Goal: Transaction & Acquisition: Purchase product/service

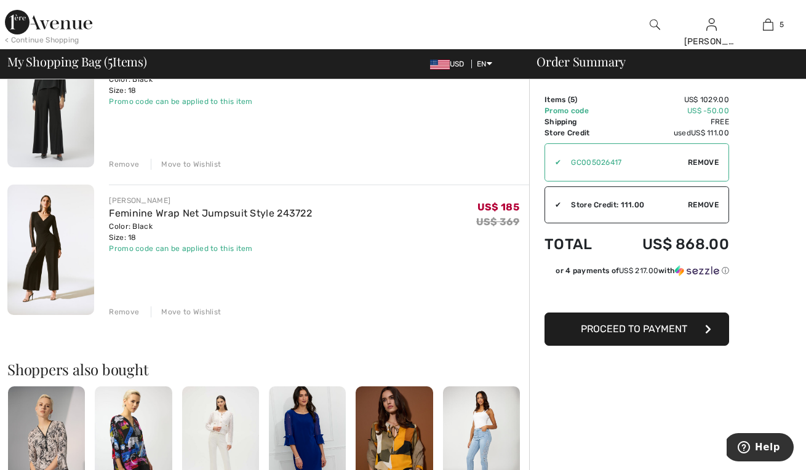
scroll to position [590, 0]
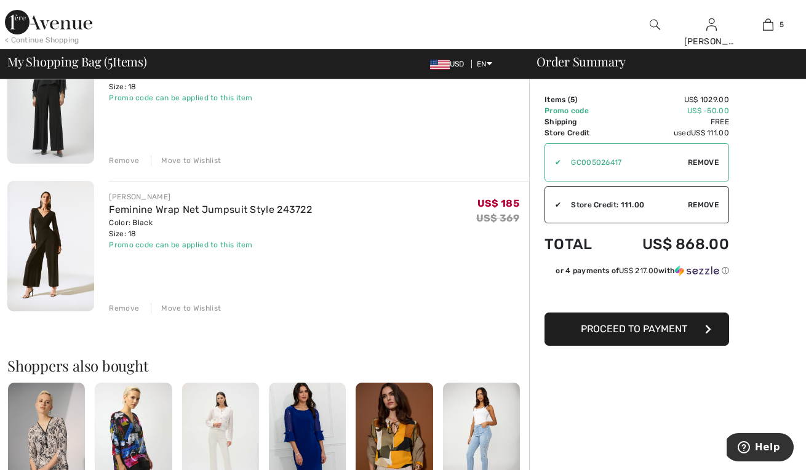
click at [60, 244] on img at bounding box center [50, 246] width 87 height 131
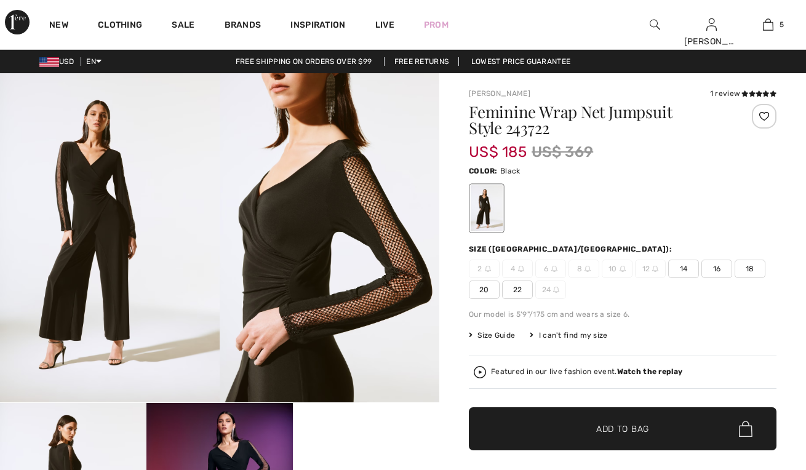
checkbox input "true"
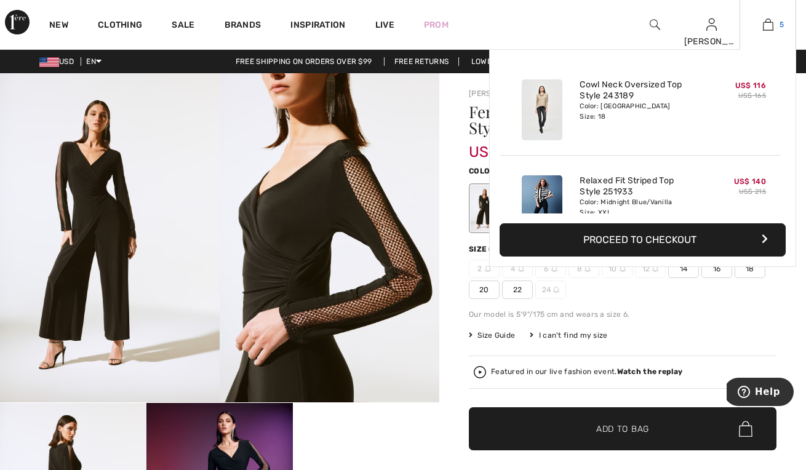
click at [768, 27] on img at bounding box center [768, 24] width 10 height 15
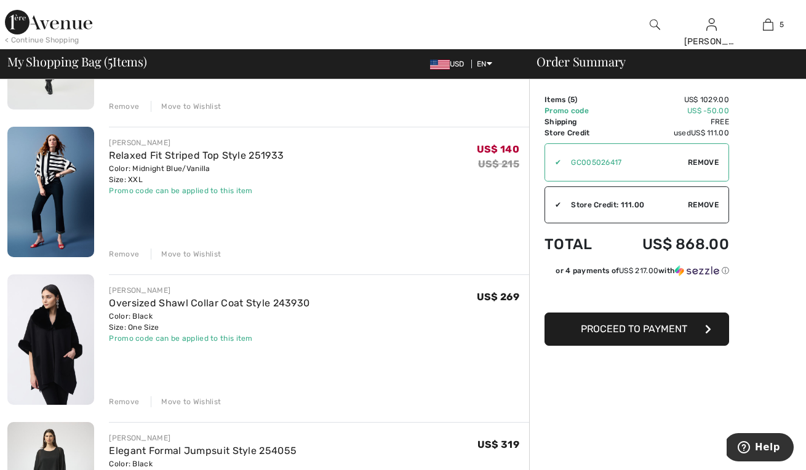
scroll to position [219, 0]
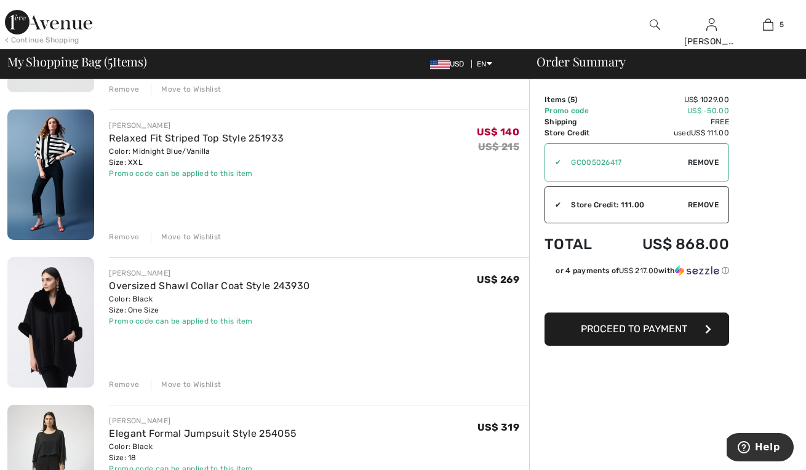
click at [113, 384] on div "Remove" at bounding box center [124, 384] width 30 height 11
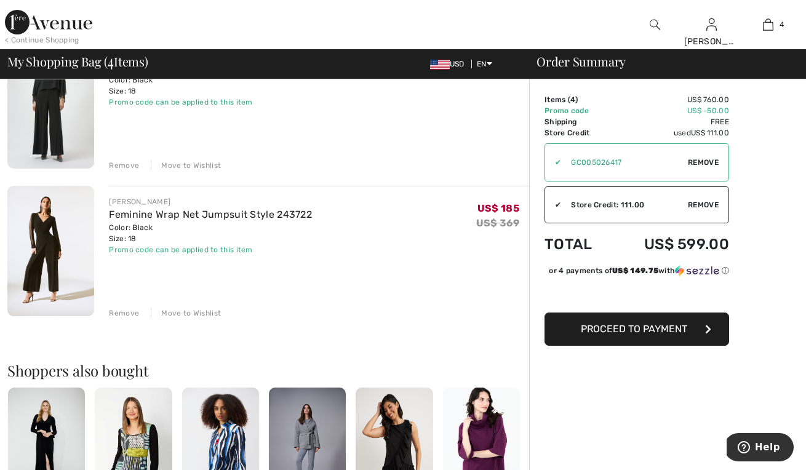
scroll to position [462, 0]
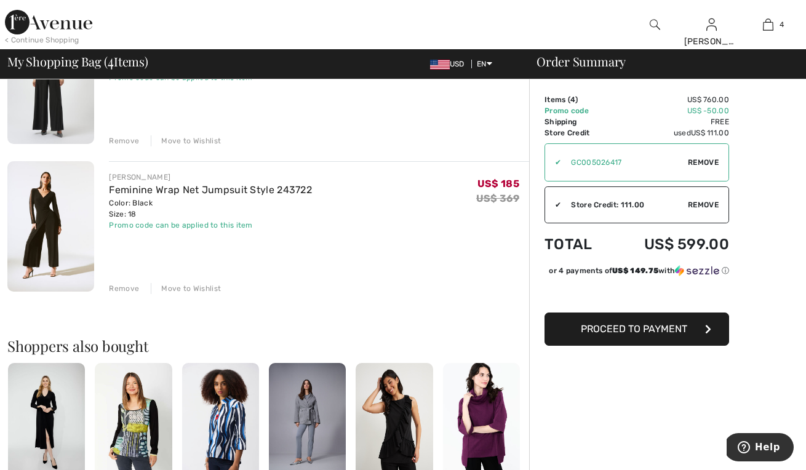
click at [482, 416] on img at bounding box center [481, 421] width 77 height 116
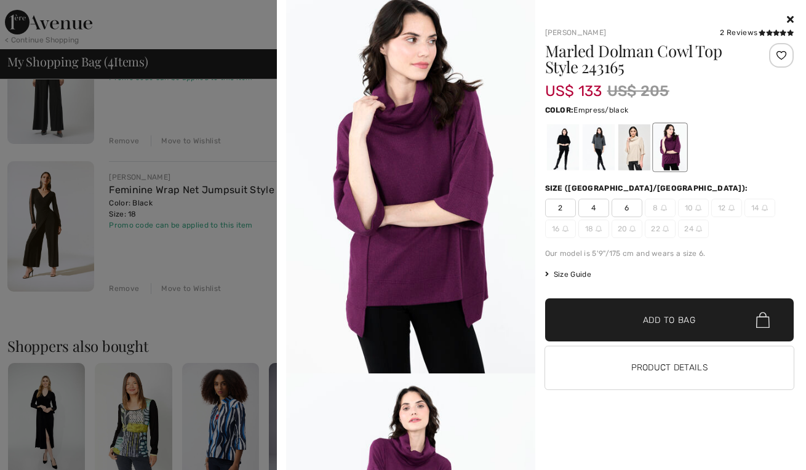
click at [789, 17] on icon at bounding box center [790, 19] width 7 height 10
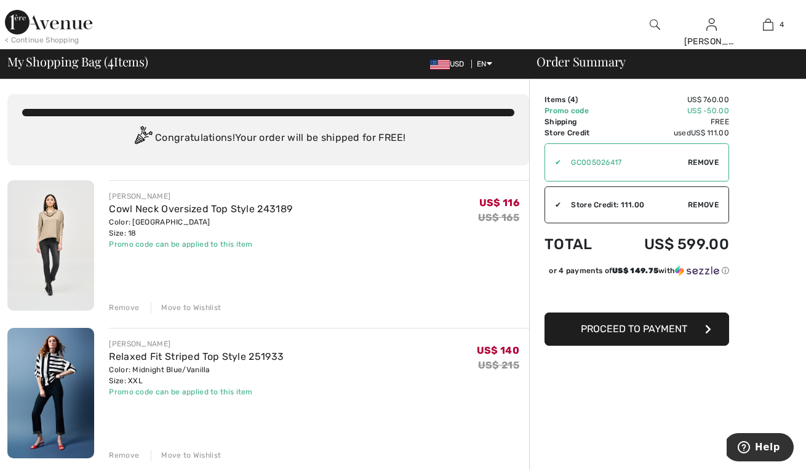
scroll to position [0, 0]
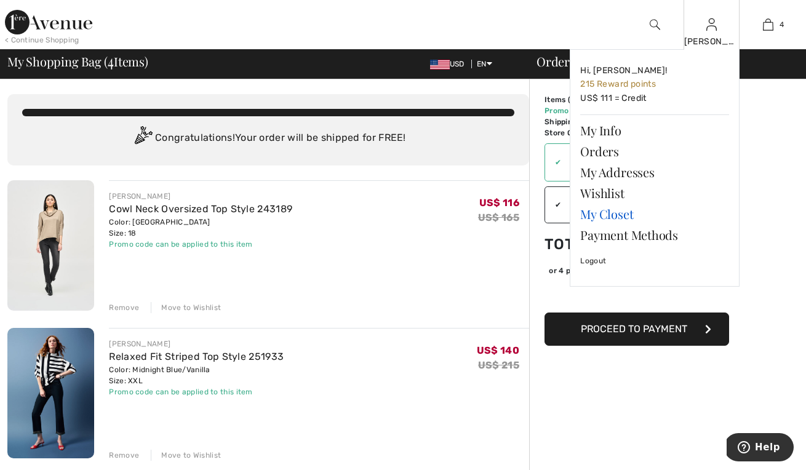
click at [596, 215] on link "My Closet" at bounding box center [655, 214] width 149 height 21
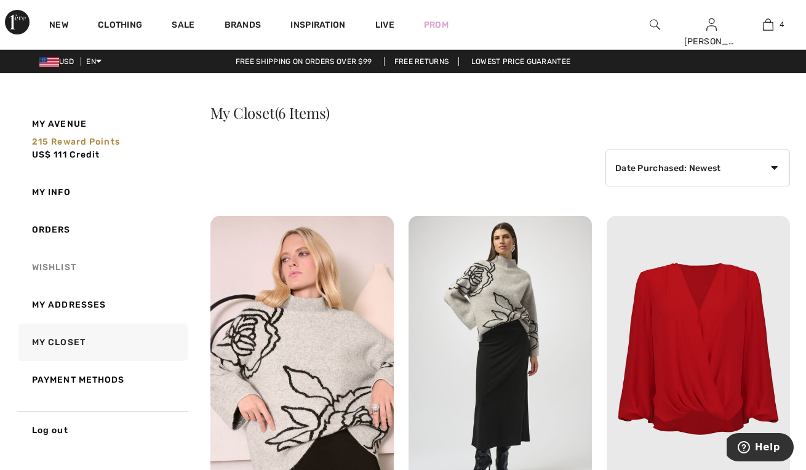
click at [54, 263] on link "Wishlist" at bounding box center [102, 268] width 172 height 38
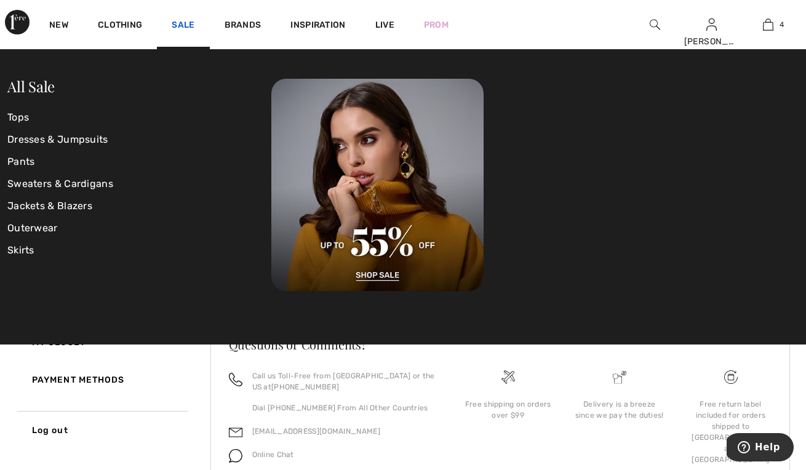
click at [180, 27] on link "Sale" at bounding box center [183, 26] width 23 height 13
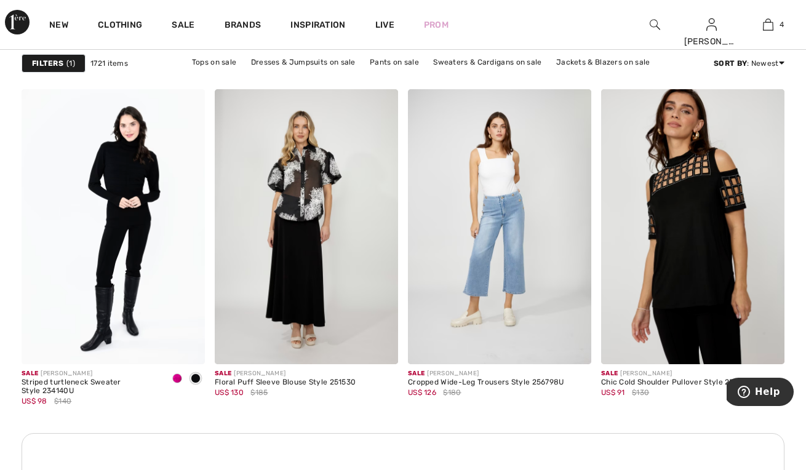
scroll to position [1120, 0]
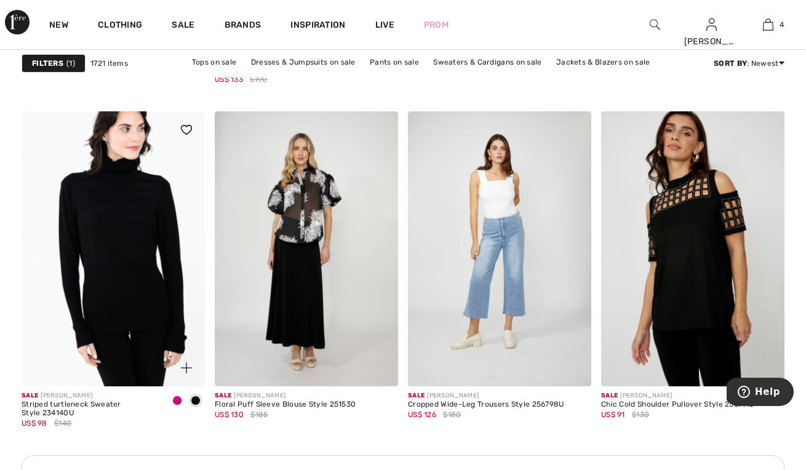
click at [140, 255] on img at bounding box center [113, 248] width 183 height 275
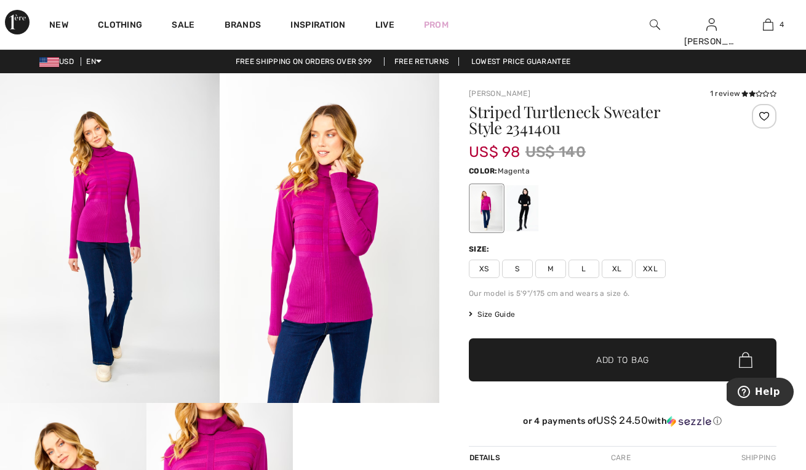
click at [531, 203] on div at bounding box center [523, 208] width 32 height 46
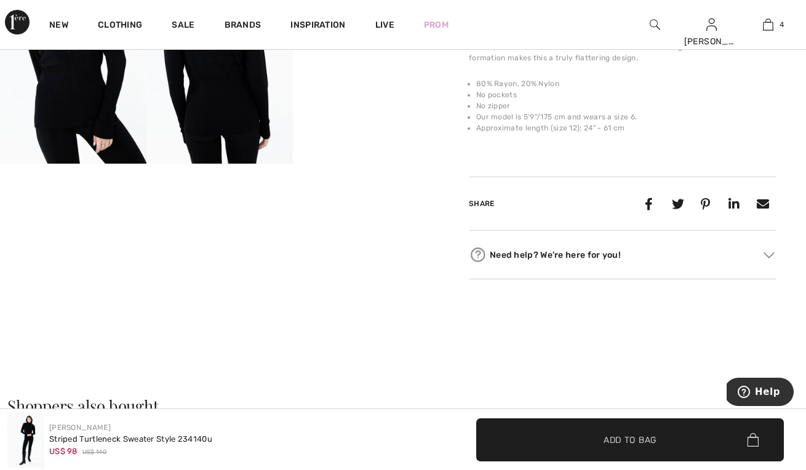
scroll to position [472, 0]
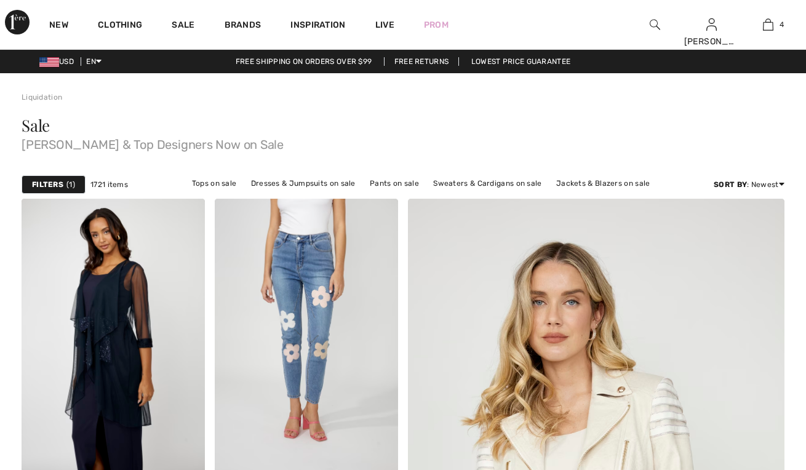
checkbox input "true"
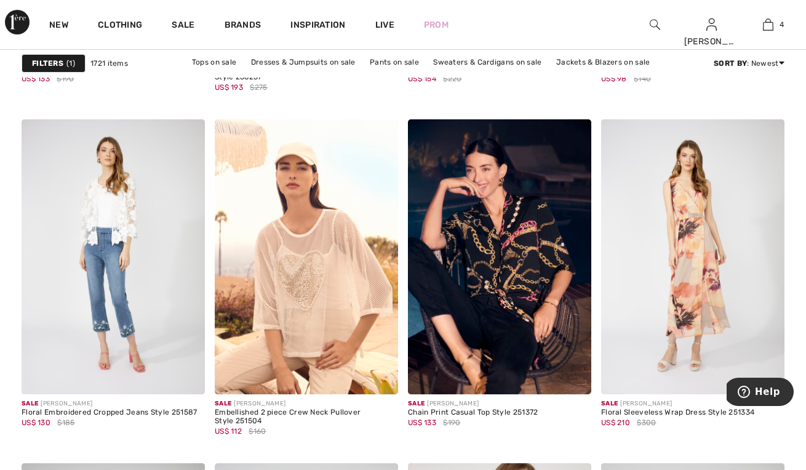
scroll to position [1905, 0]
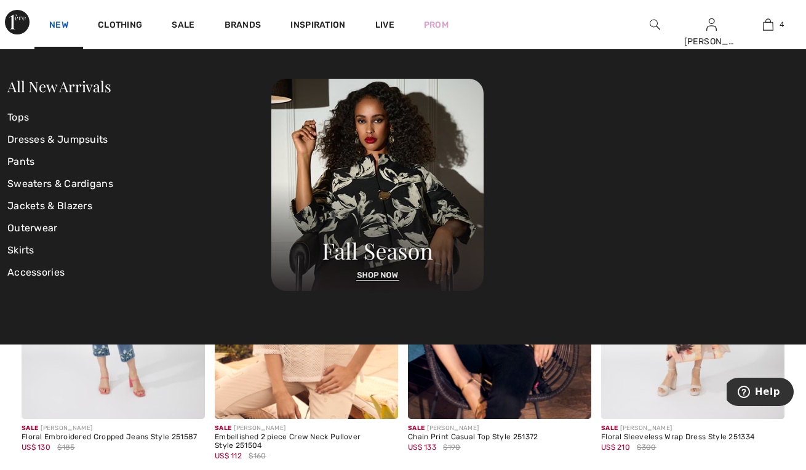
click at [64, 25] on link "New" at bounding box center [58, 26] width 19 height 13
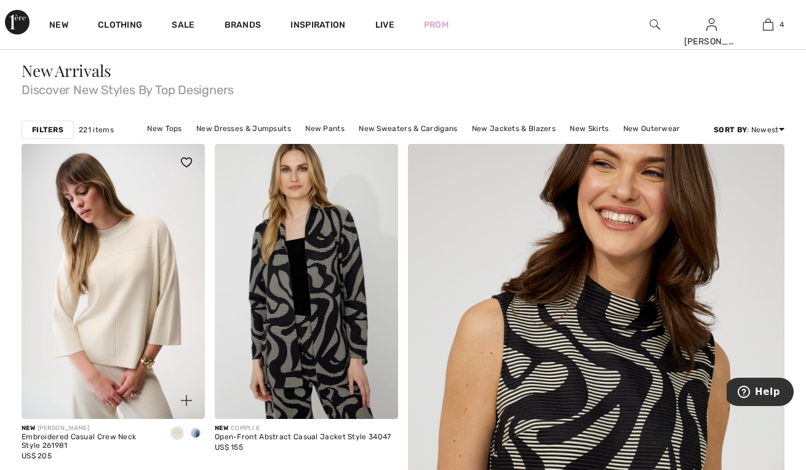
scroll to position [52, 0]
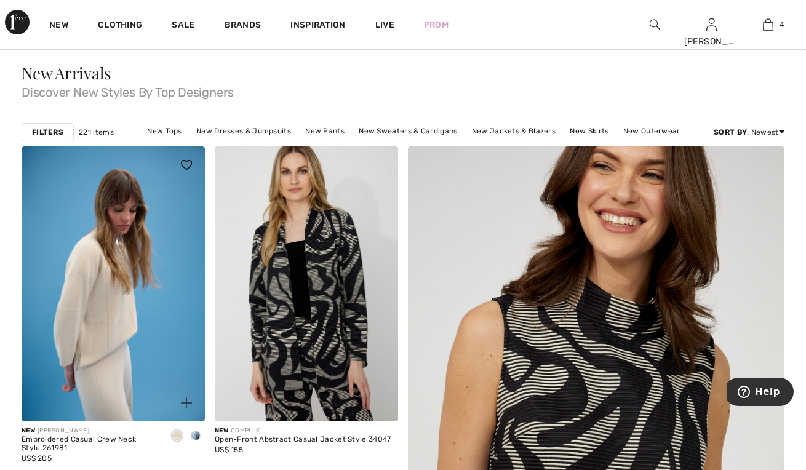
click at [197, 436] on span at bounding box center [196, 436] width 10 height 10
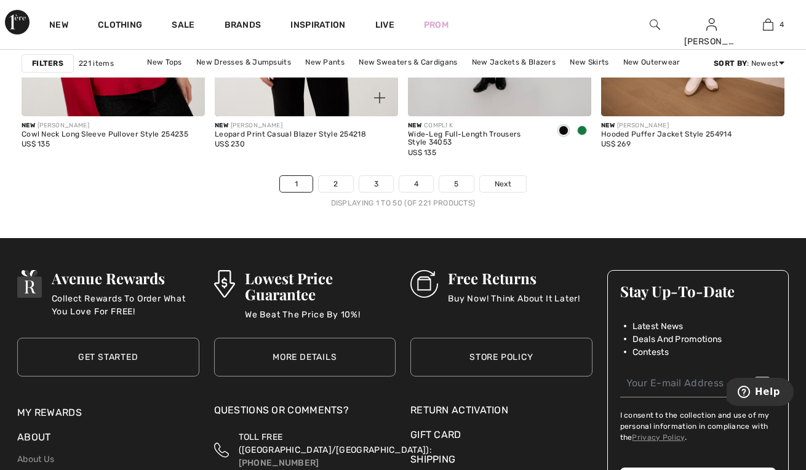
scroll to position [5260, 0]
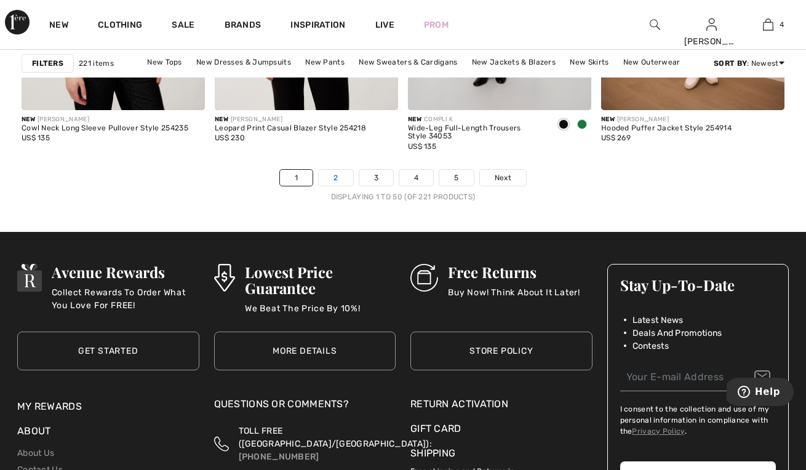
click at [342, 175] on link "2" at bounding box center [336, 178] width 34 height 16
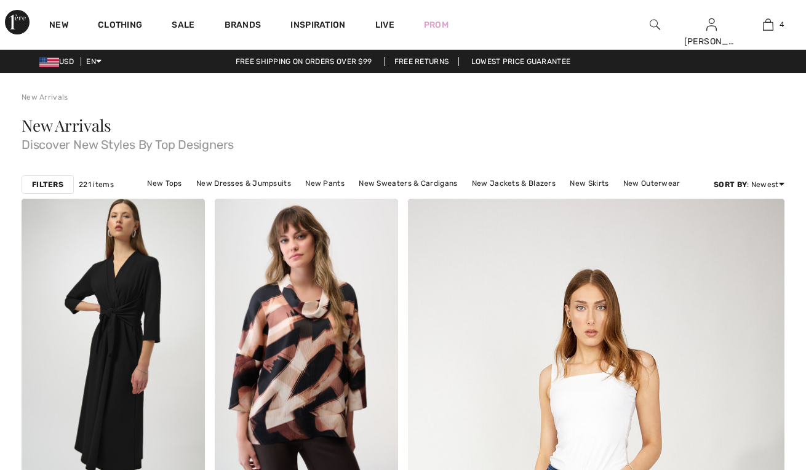
scroll to position [195, 0]
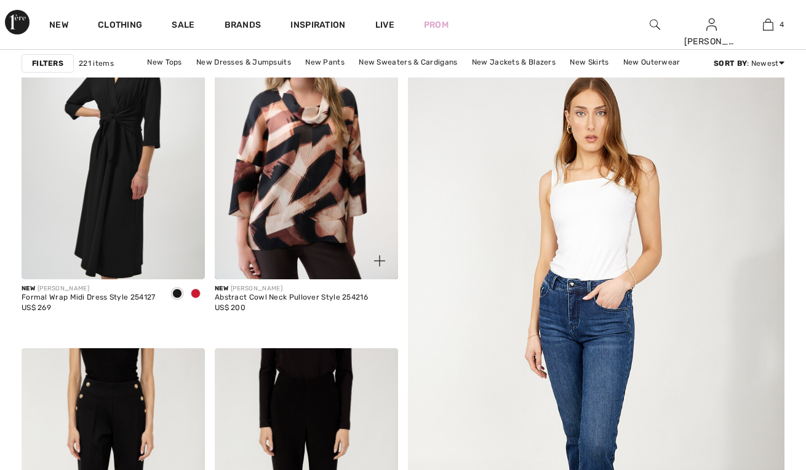
checkbox input "true"
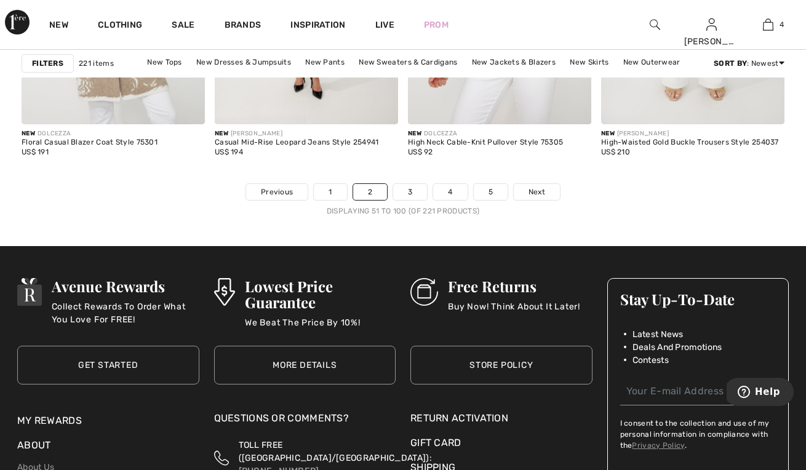
scroll to position [5251, 0]
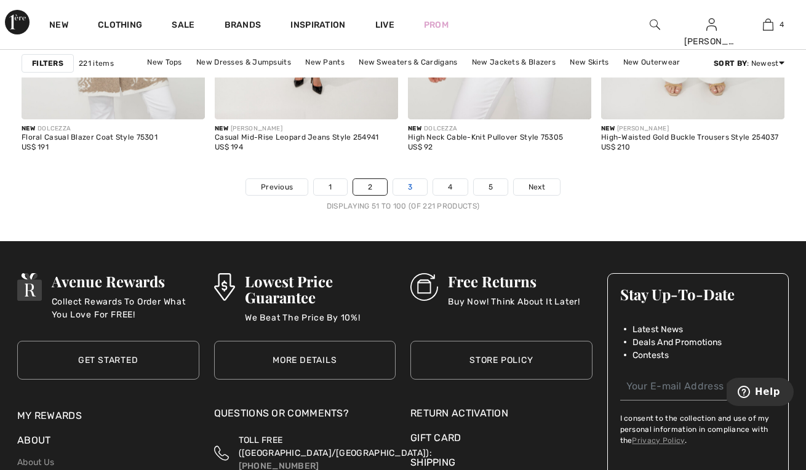
click at [407, 187] on link "3" at bounding box center [410, 187] width 34 height 16
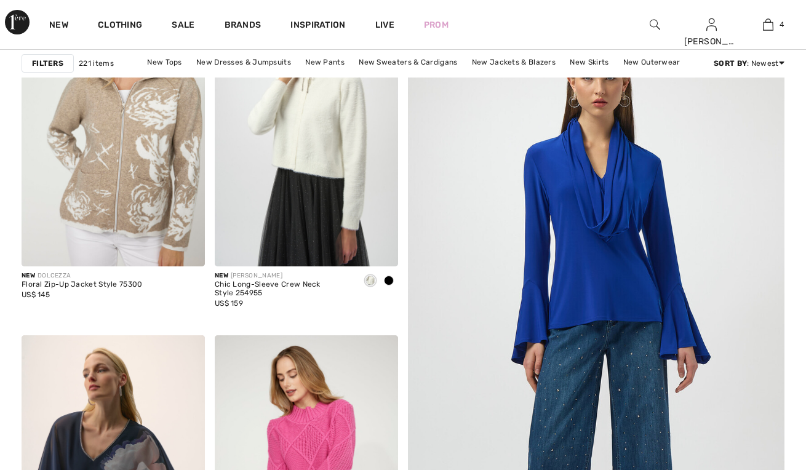
checkbox input "true"
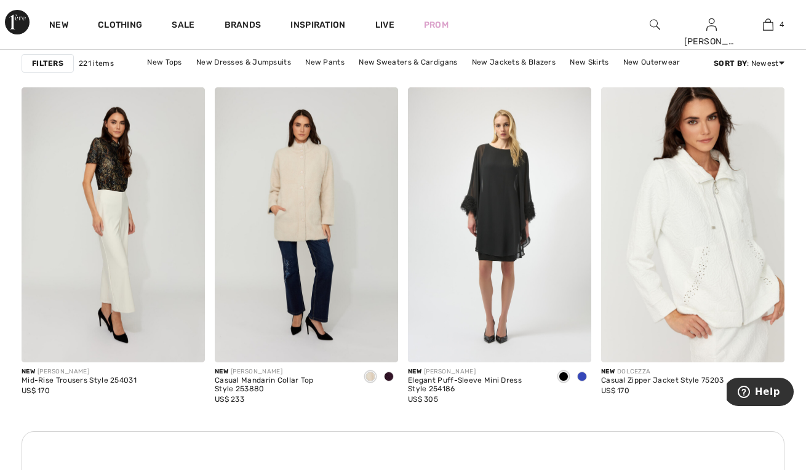
scroll to position [2325, 0]
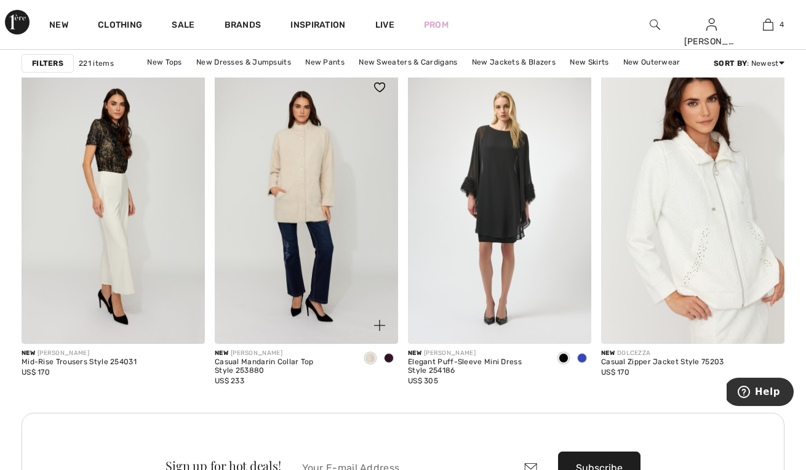
click at [391, 358] on span at bounding box center [389, 358] width 10 height 10
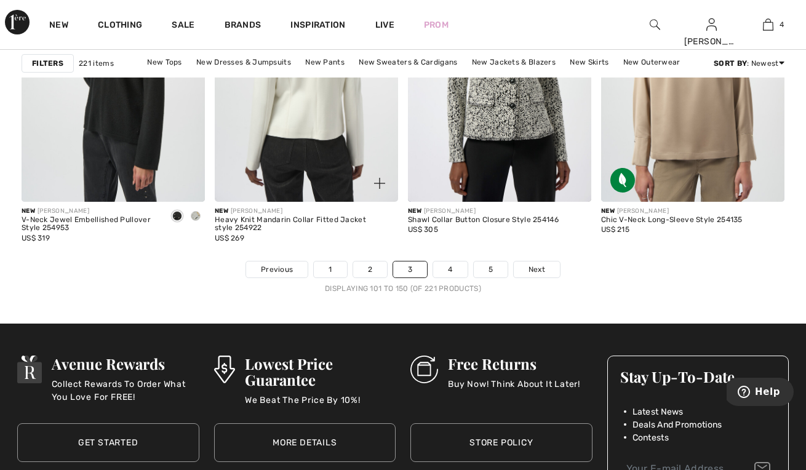
scroll to position [5178, 0]
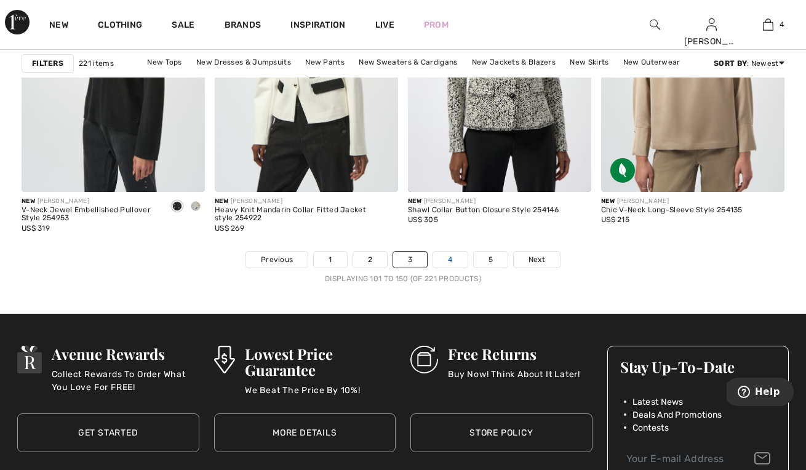
click at [453, 260] on link "4" at bounding box center [450, 260] width 34 height 16
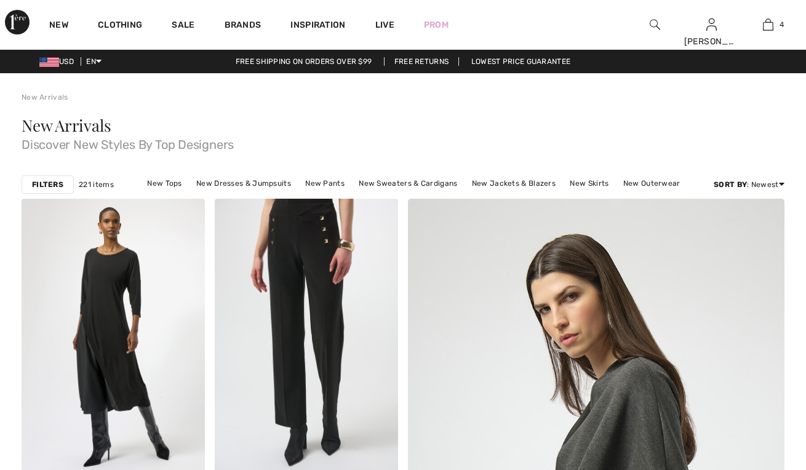
checkbox input "true"
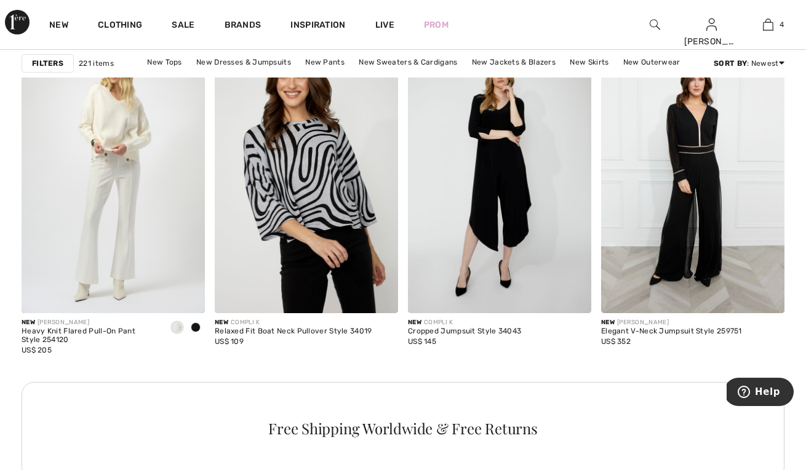
scroll to position [1199, 0]
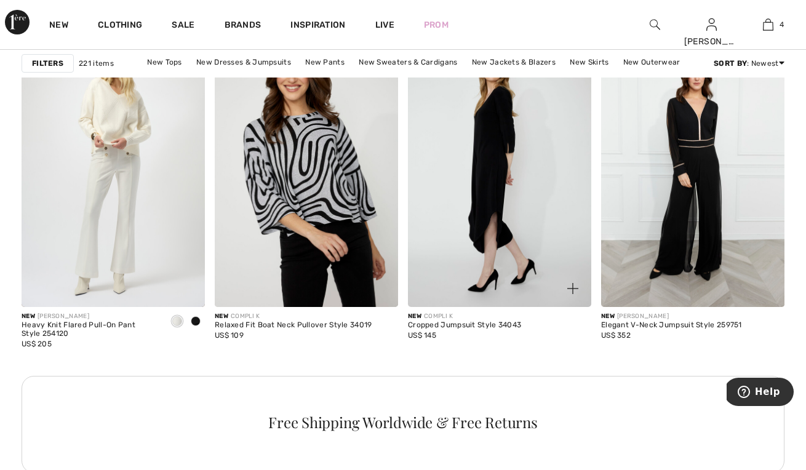
click at [494, 183] on img at bounding box center [499, 169] width 183 height 275
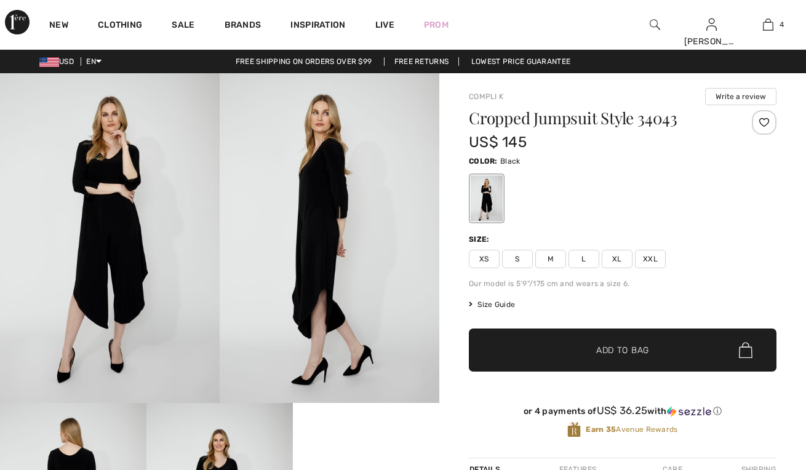
checkbox input "true"
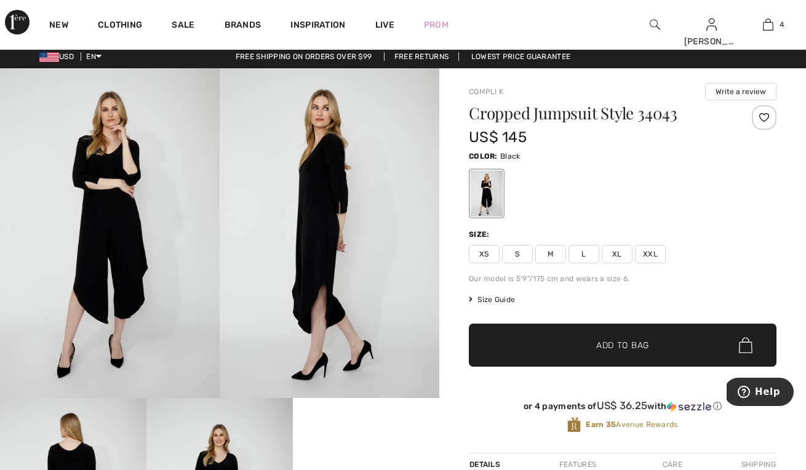
scroll to position [5, 0]
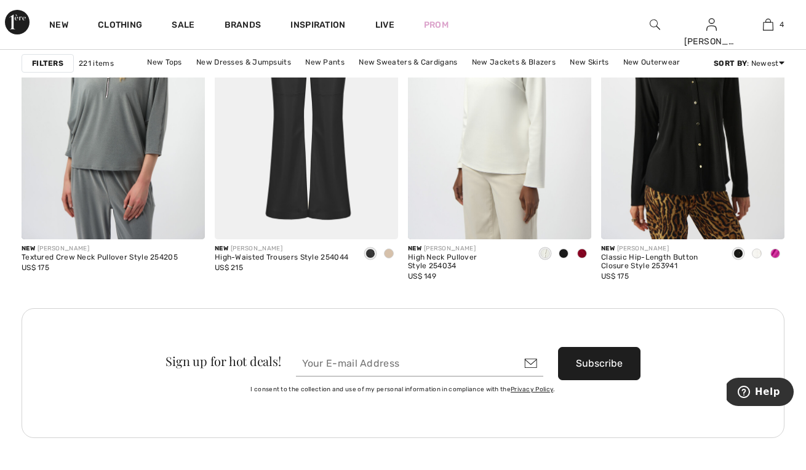
scroll to position [2422, 0]
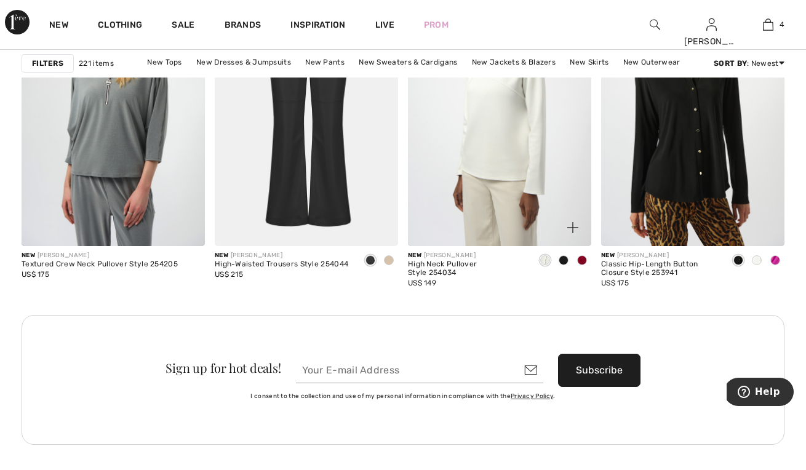
click at [582, 258] on span at bounding box center [582, 260] width 10 height 10
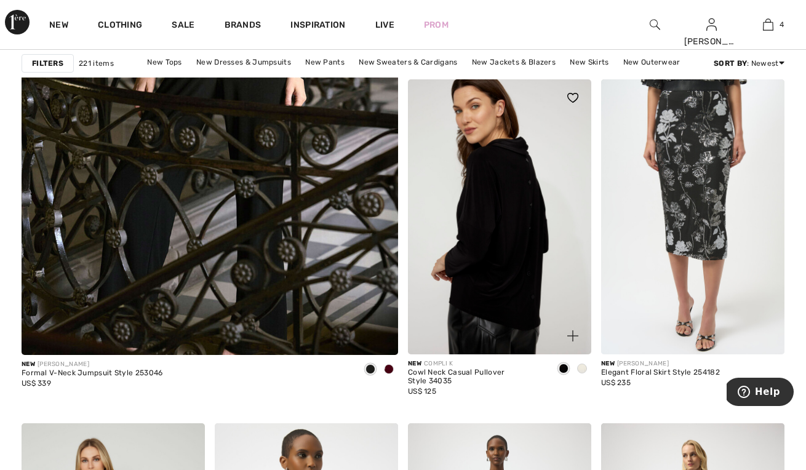
scroll to position [3163, 0]
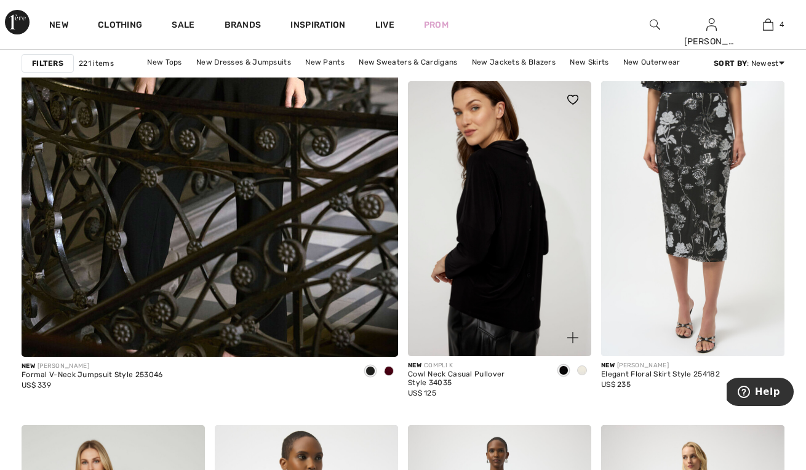
click at [500, 263] on img at bounding box center [499, 218] width 183 height 275
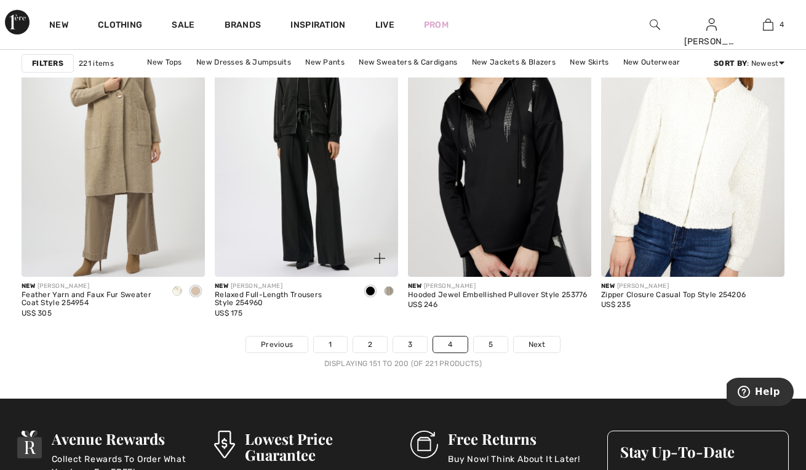
scroll to position [5113, 0]
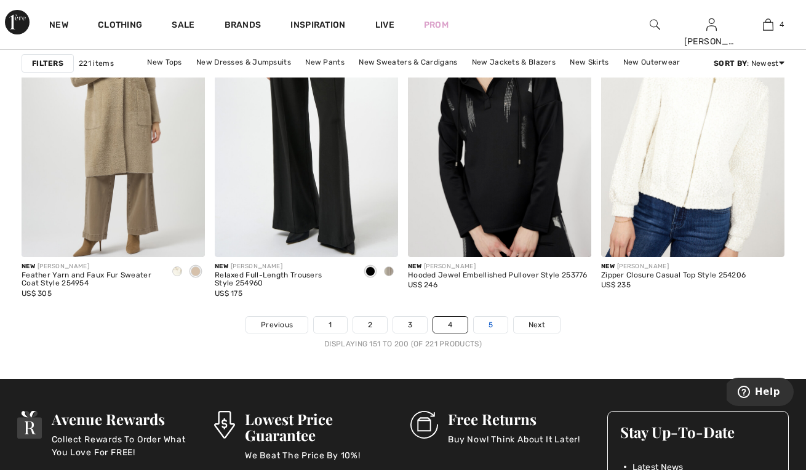
click at [492, 326] on link "5" at bounding box center [491, 325] width 34 height 16
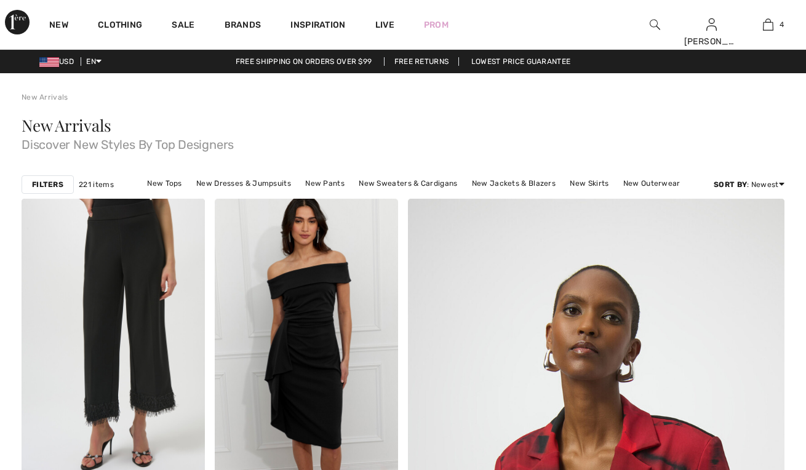
checkbox input "true"
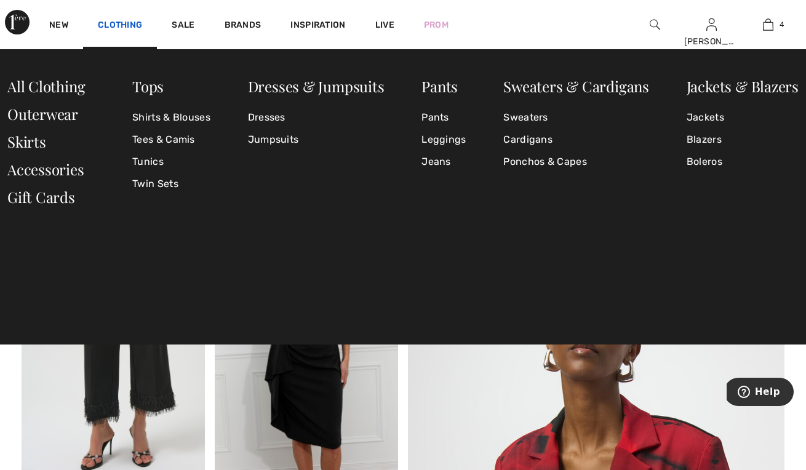
click at [134, 23] on link "Clothing" at bounding box center [120, 26] width 44 height 13
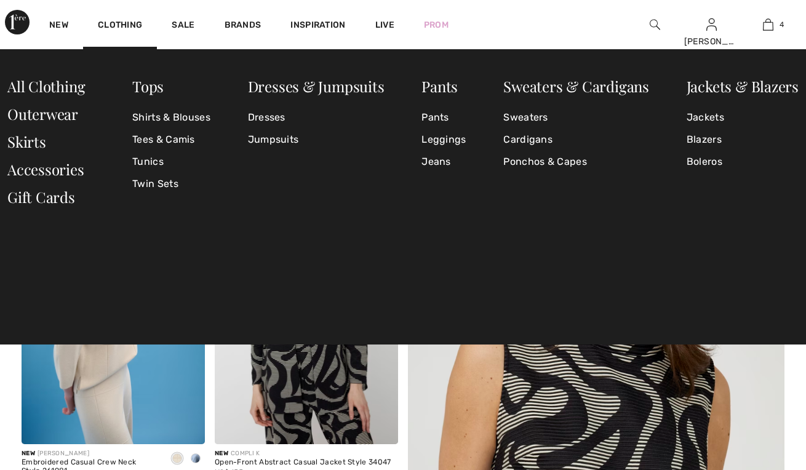
checkbox input "true"
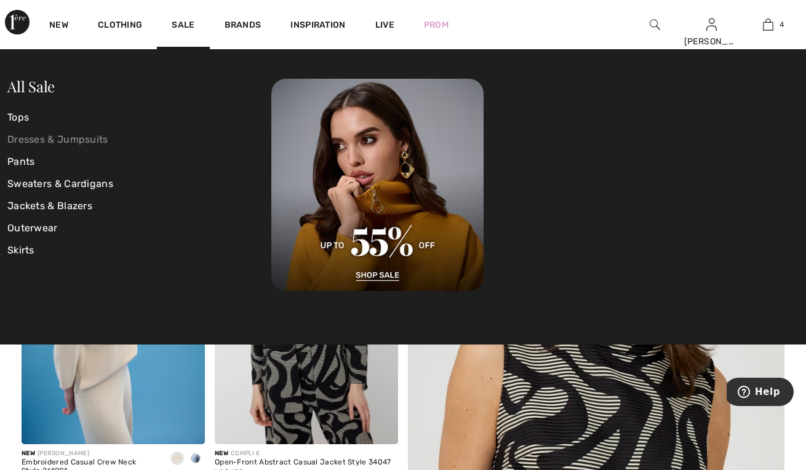
click at [46, 143] on link "Dresses & Jumpsuits" at bounding box center [139, 140] width 264 height 22
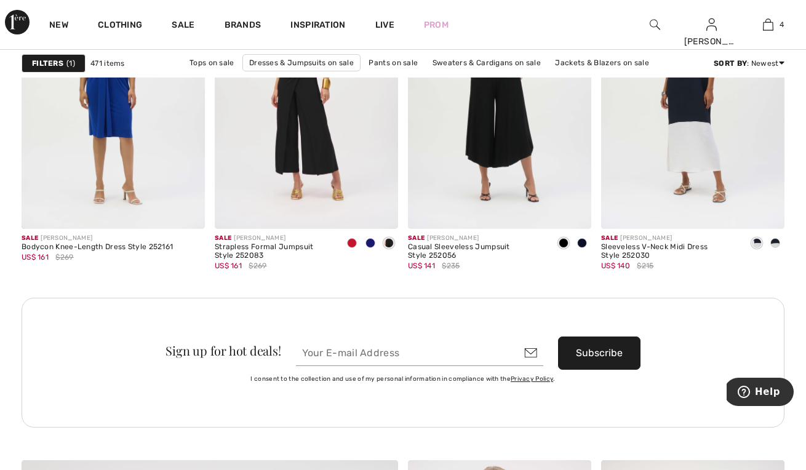
scroll to position [2350, 0]
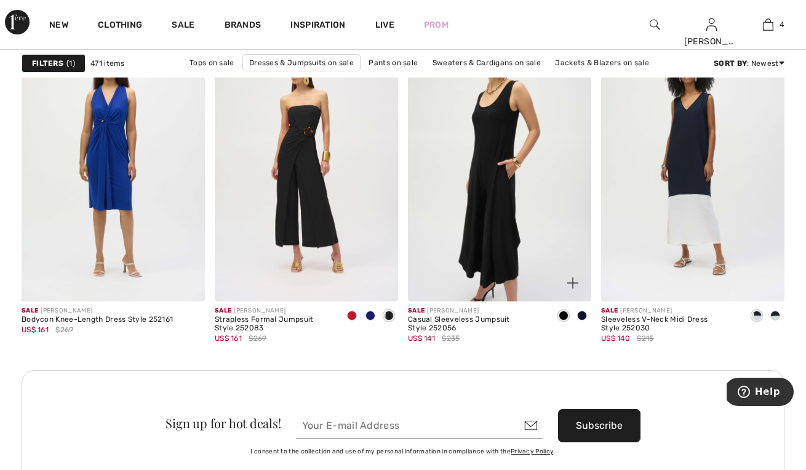
click at [492, 171] on img at bounding box center [499, 163] width 183 height 275
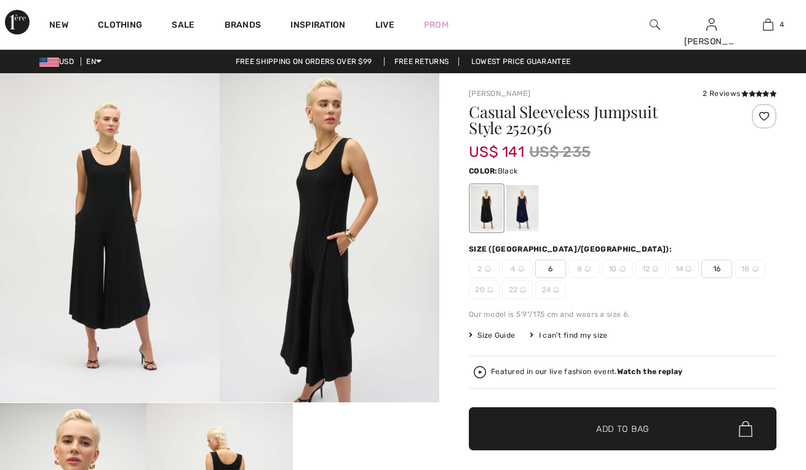
checkbox input "true"
click at [721, 268] on span "16" at bounding box center [717, 269] width 31 height 18
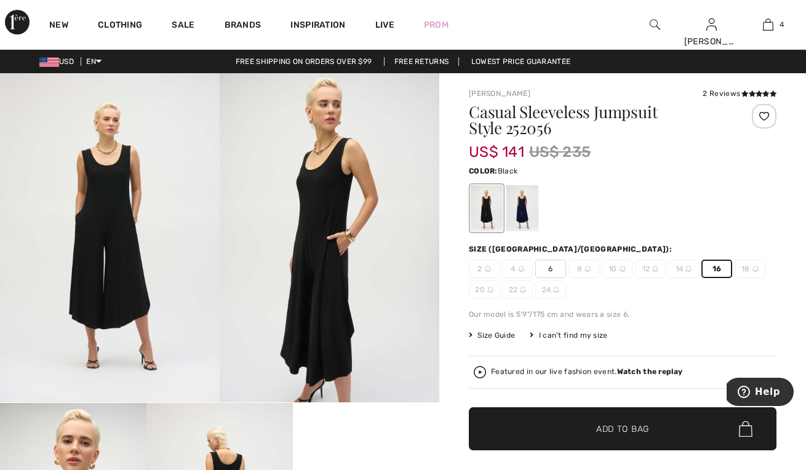
click at [596, 441] on span "✔ Added to Bag Add to Bag" at bounding box center [623, 429] width 308 height 43
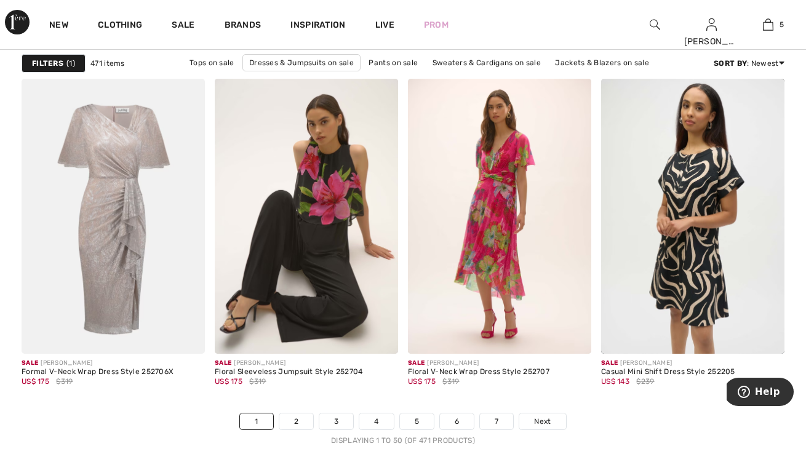
scroll to position [5037, 0]
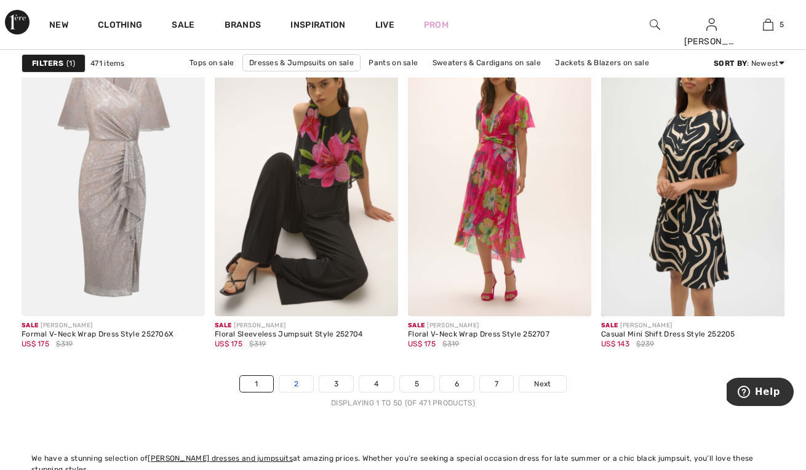
click at [312, 380] on link "2" at bounding box center [296, 384] width 34 height 16
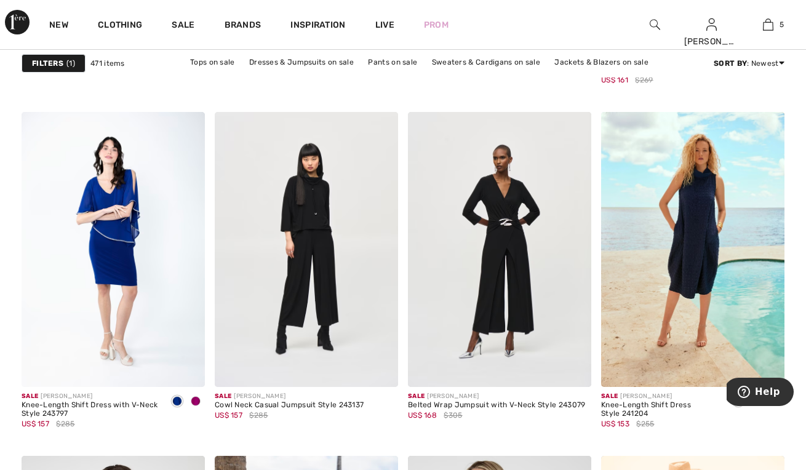
scroll to position [1945, 0]
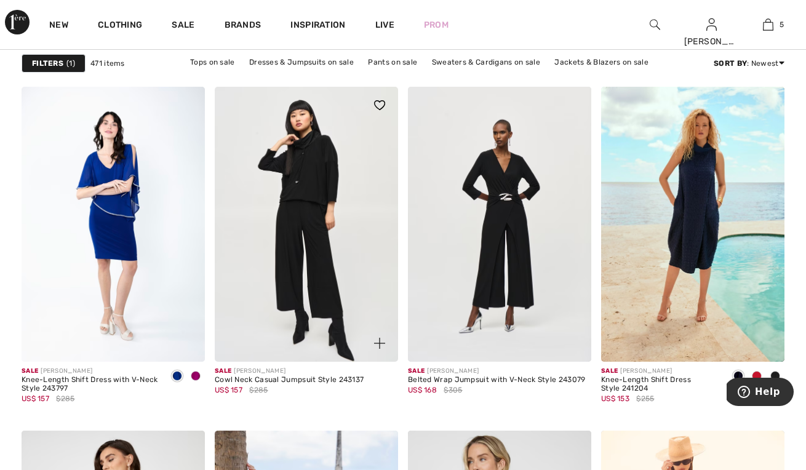
click at [315, 271] on img at bounding box center [306, 224] width 183 height 275
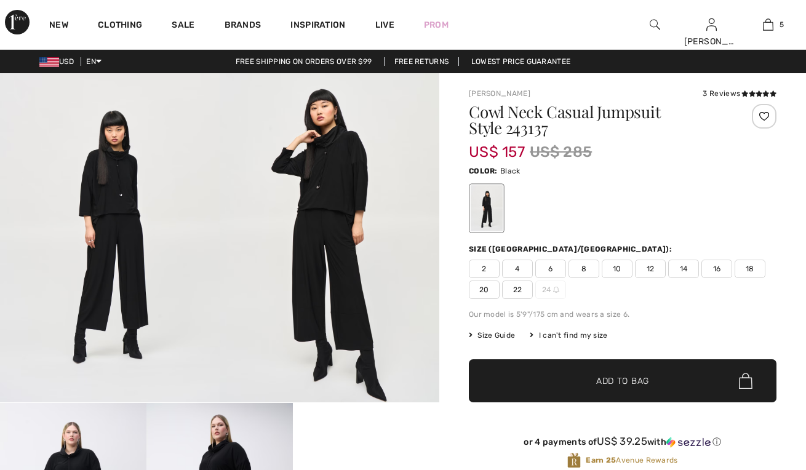
checkbox input "true"
click at [124, 174] on img at bounding box center [110, 237] width 220 height 329
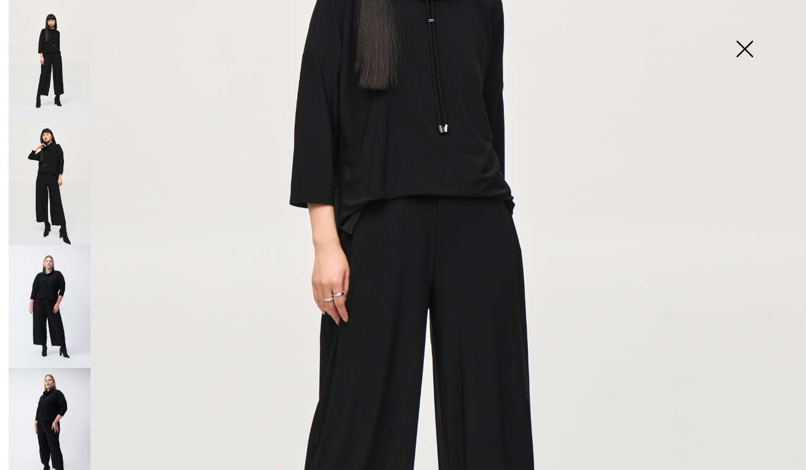
scroll to position [267, 0]
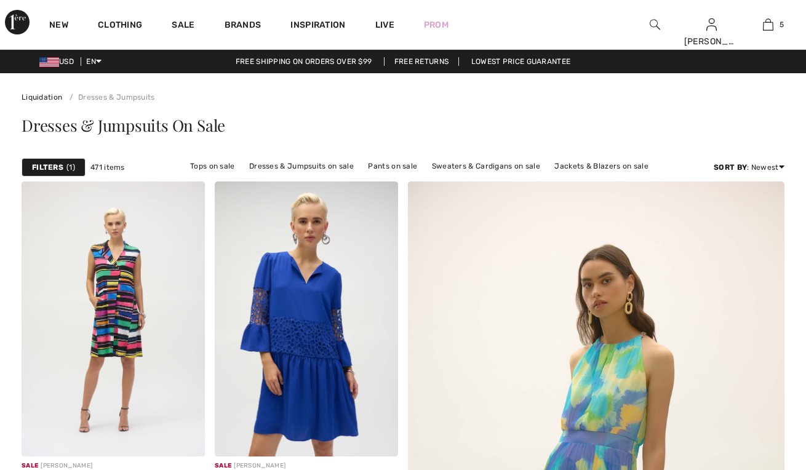
checkbox input "true"
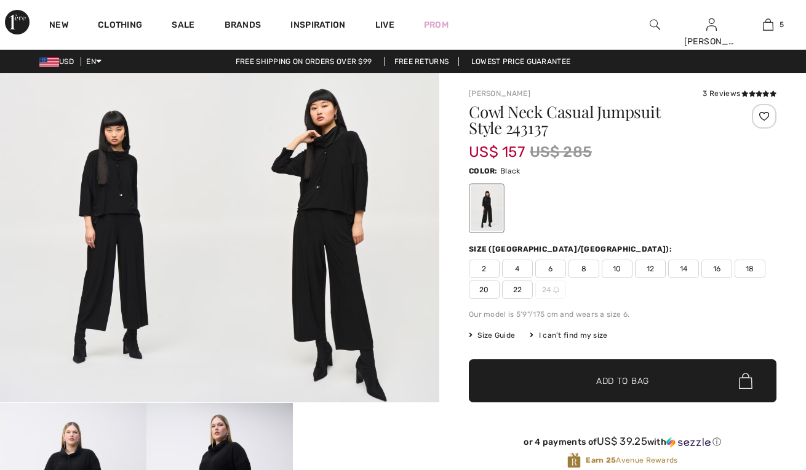
checkbox input "true"
click at [754, 270] on span "18" at bounding box center [750, 269] width 31 height 18
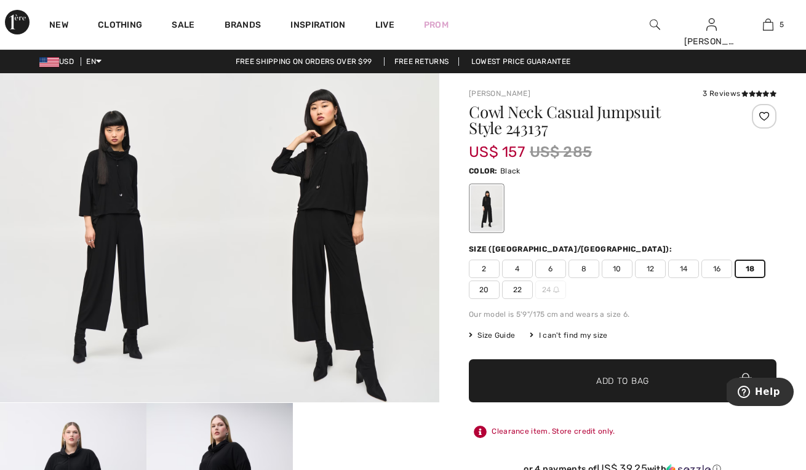
click at [638, 384] on span "Add to Bag" at bounding box center [623, 381] width 53 height 13
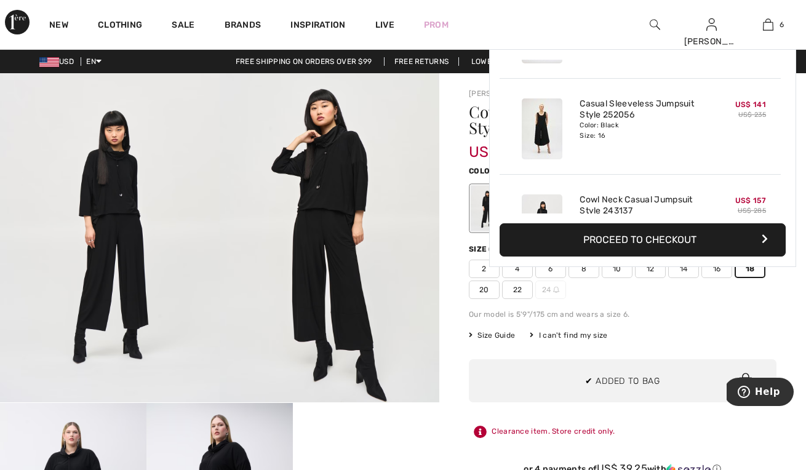
scroll to position [422, 0]
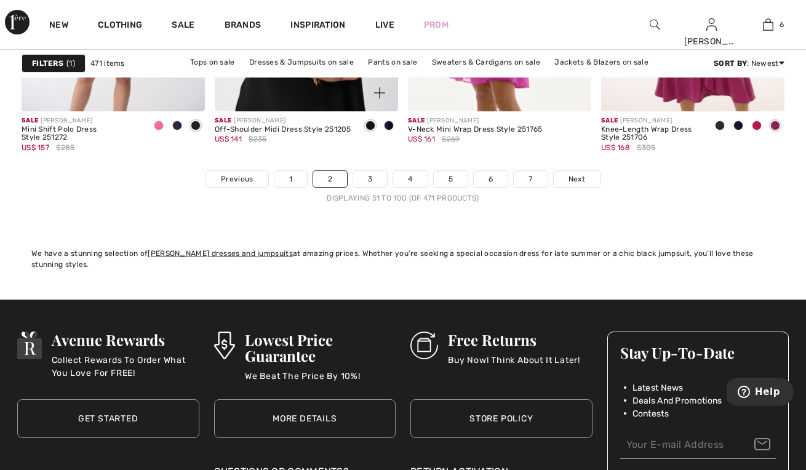
scroll to position [5252, 0]
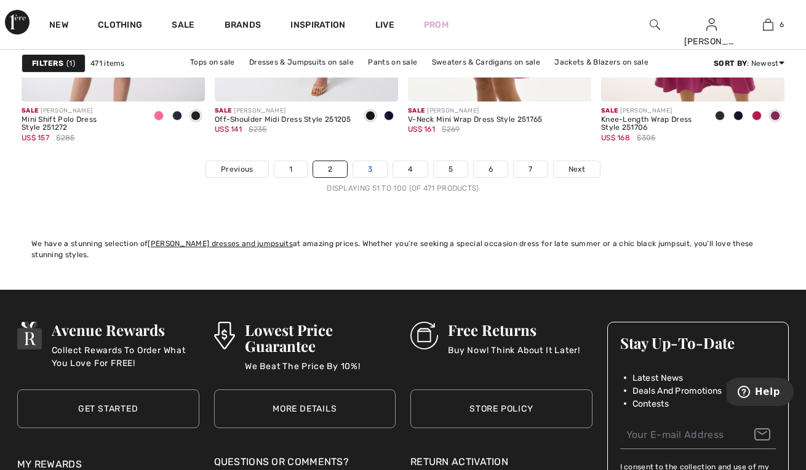
click at [373, 169] on link "3" at bounding box center [370, 169] width 34 height 16
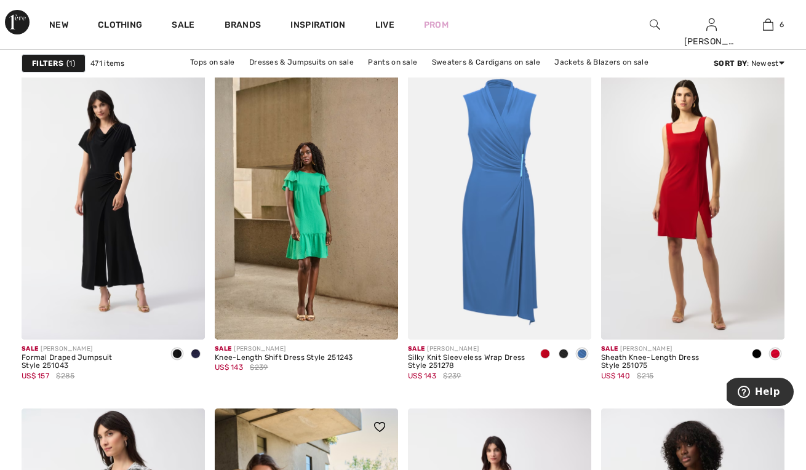
scroll to position [4325, 0]
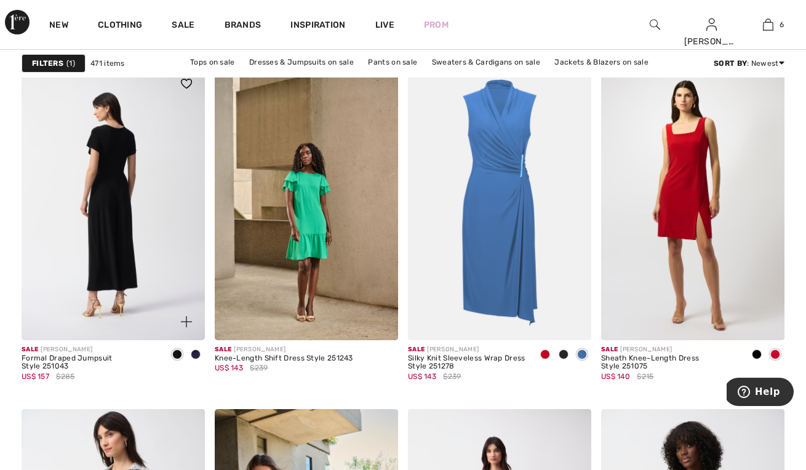
click at [119, 214] on img at bounding box center [113, 202] width 183 height 275
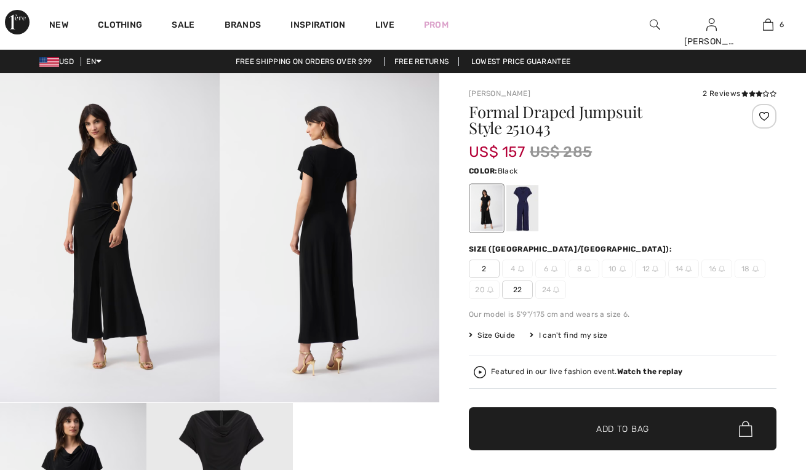
checkbox input "true"
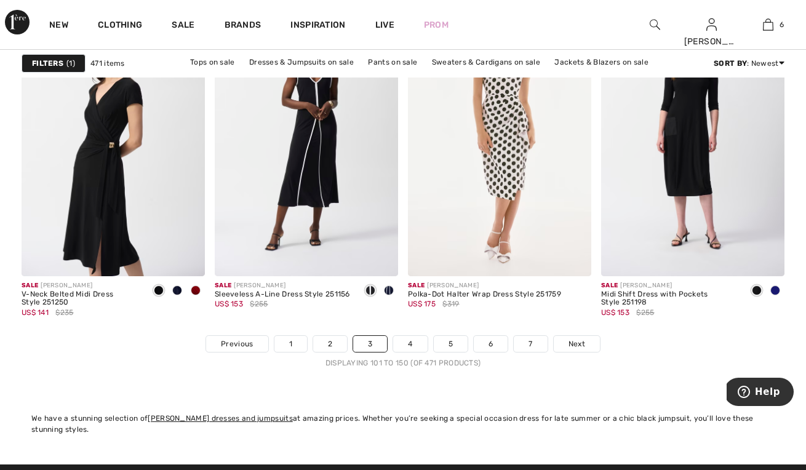
scroll to position [5091, 0]
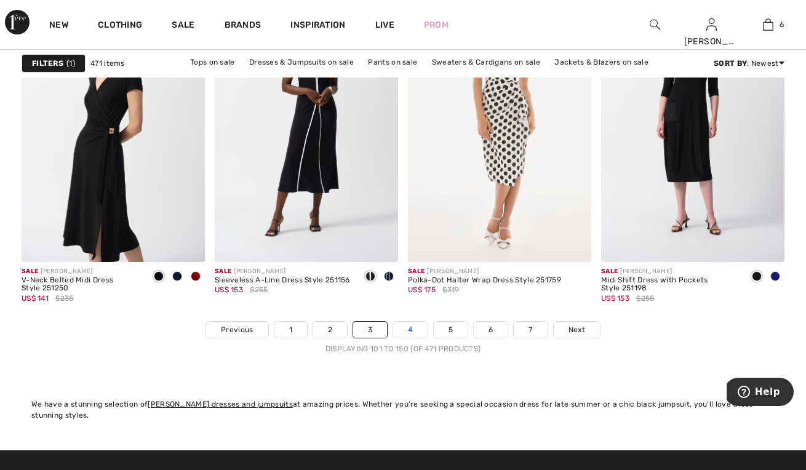
click at [411, 325] on link "4" at bounding box center [410, 330] width 34 height 16
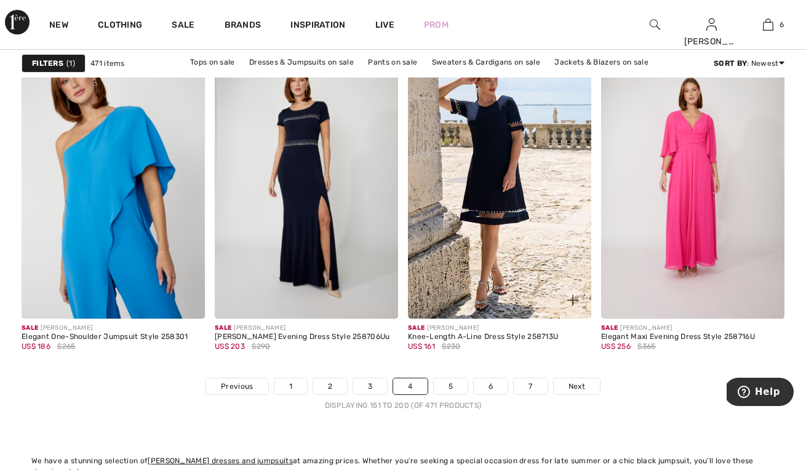
scroll to position [5042, 0]
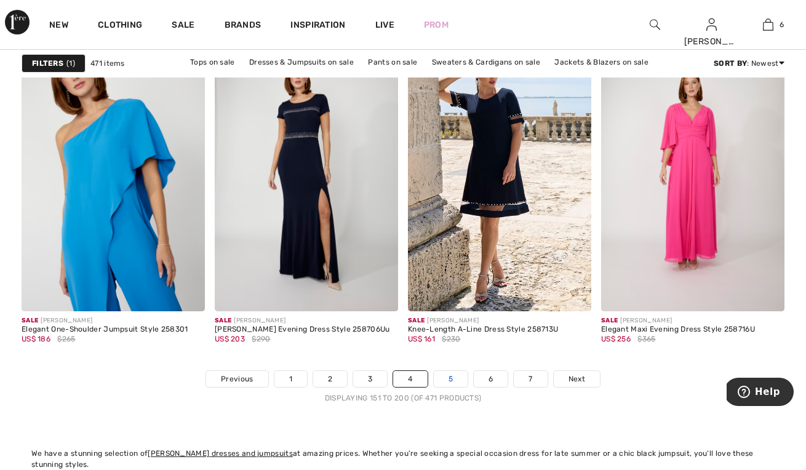
click at [452, 377] on link "5" at bounding box center [451, 379] width 34 height 16
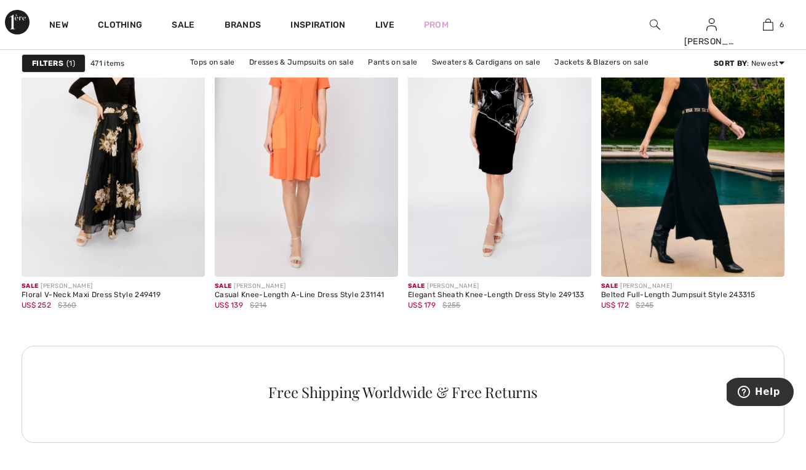
scroll to position [1218, 0]
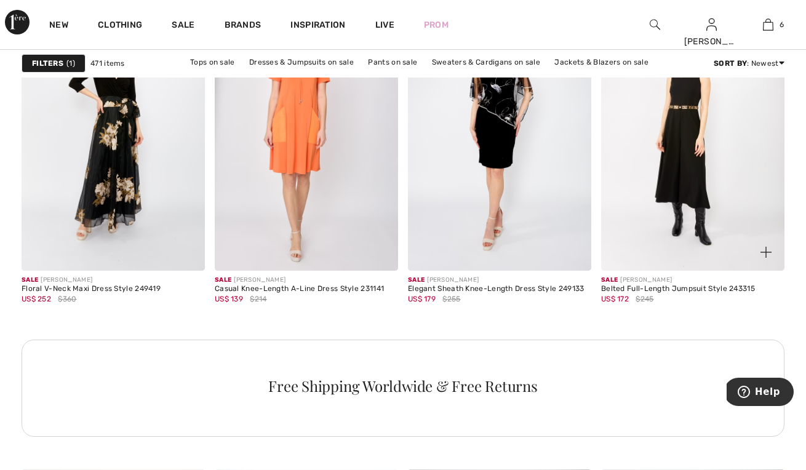
click at [669, 208] on img at bounding box center [692, 133] width 183 height 275
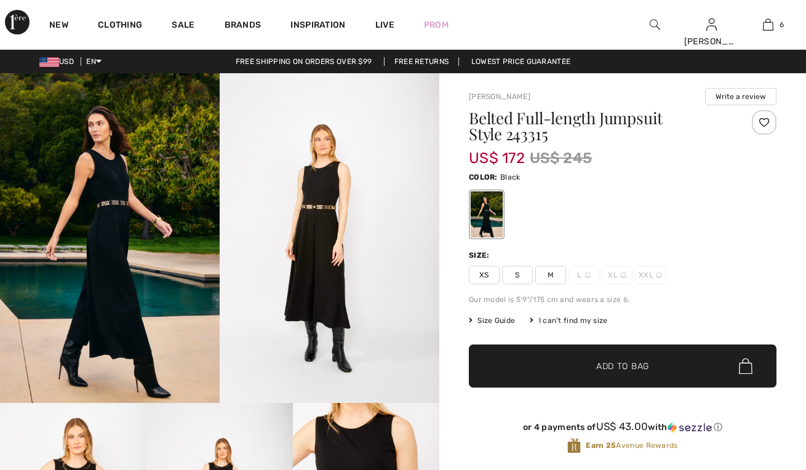
checkbox input "true"
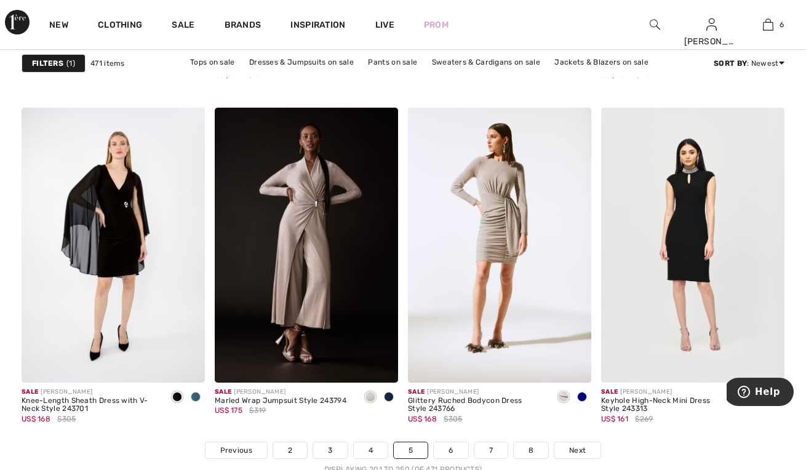
scroll to position [4972, 0]
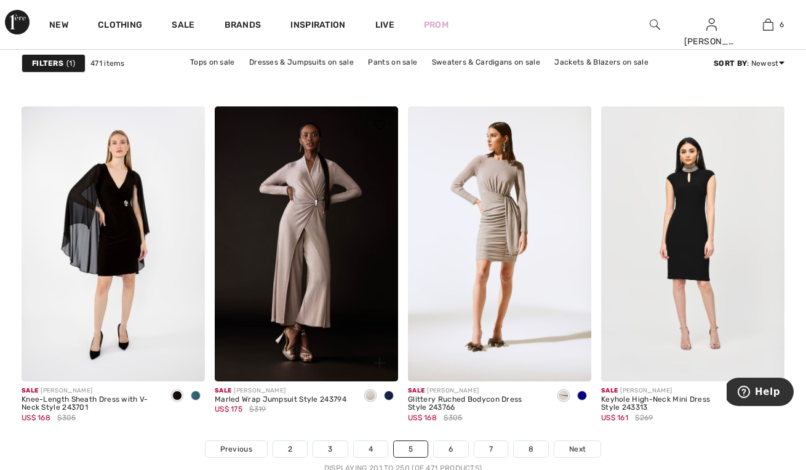
click at [390, 397] on span at bounding box center [389, 396] width 10 height 10
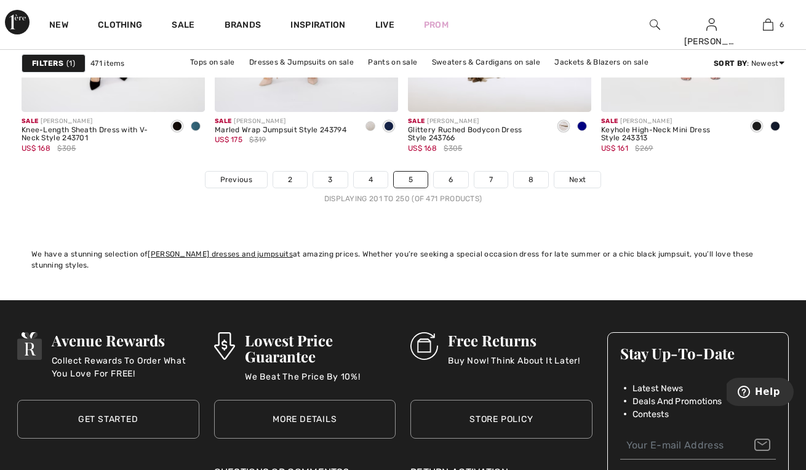
scroll to position [5242, 0]
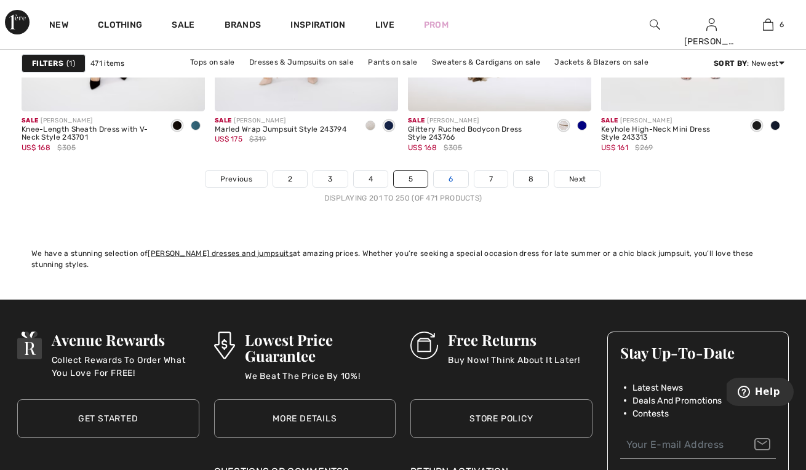
click at [451, 182] on link "6" at bounding box center [451, 179] width 34 height 16
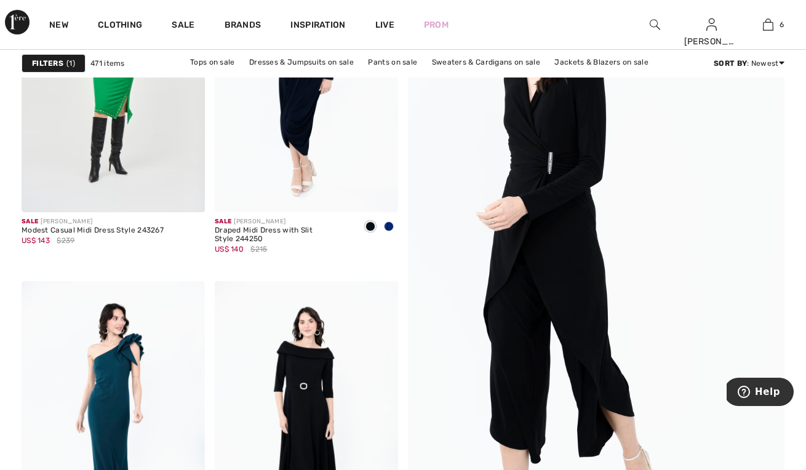
scroll to position [229, 0]
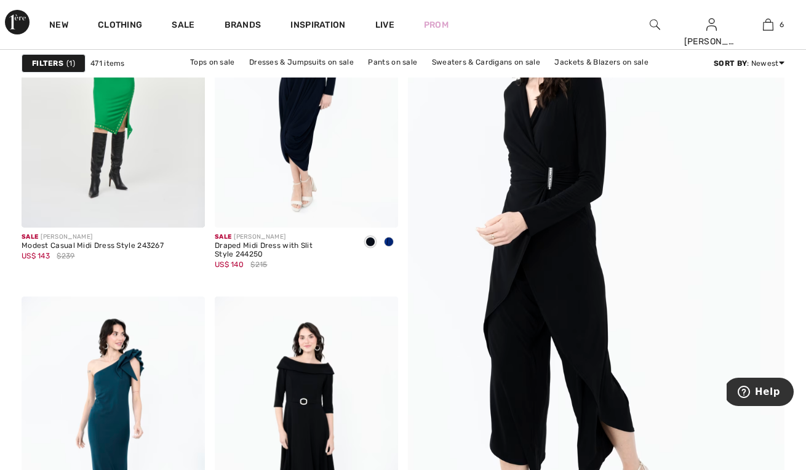
click at [568, 279] on img at bounding box center [597, 292] width 452 height 678
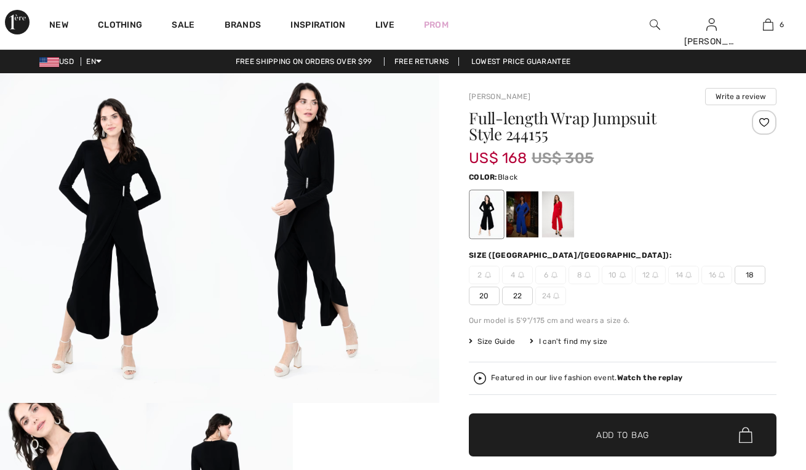
checkbox input "true"
click at [756, 278] on span "18" at bounding box center [750, 275] width 31 height 18
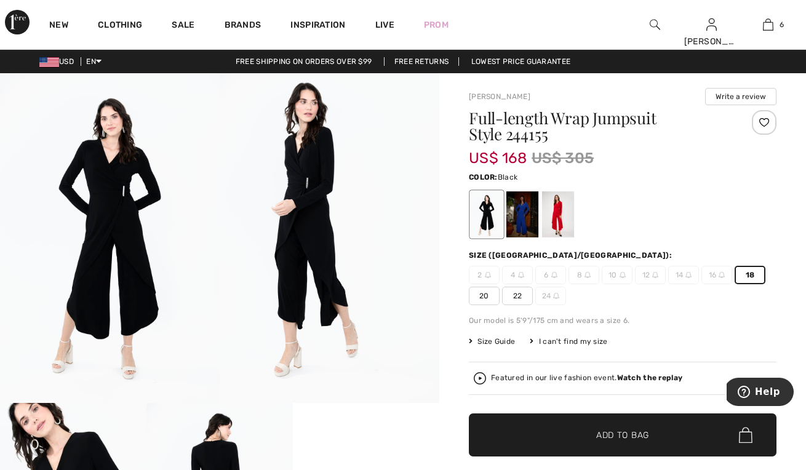
click at [600, 436] on span "Add to Bag" at bounding box center [623, 435] width 53 height 13
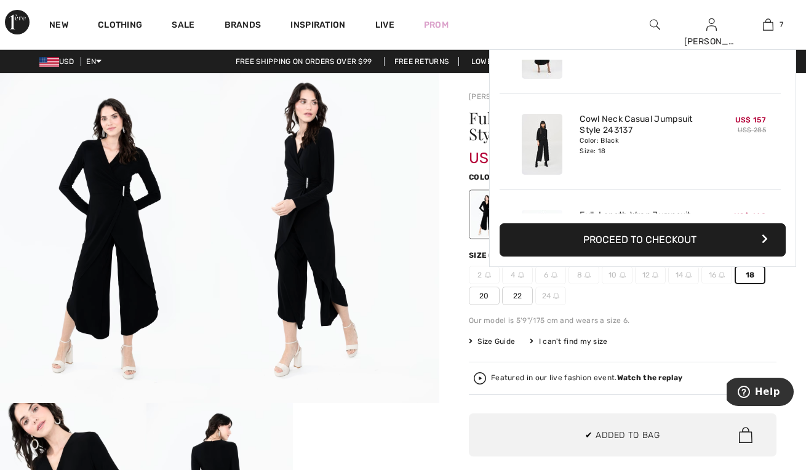
scroll to position [518, 0]
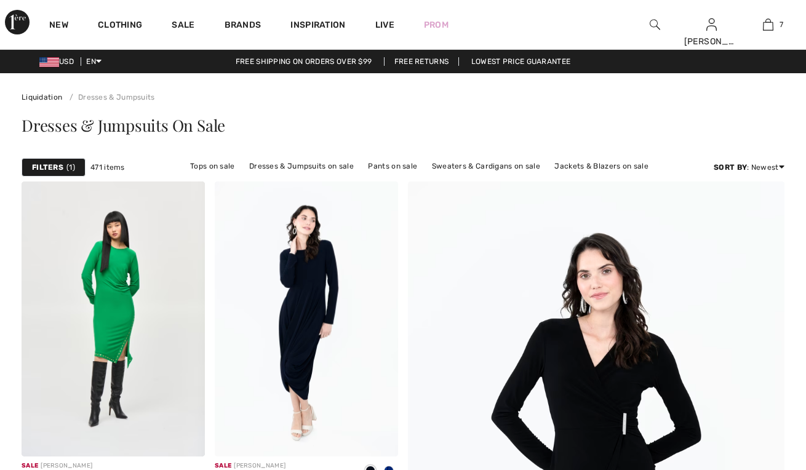
checkbox input "true"
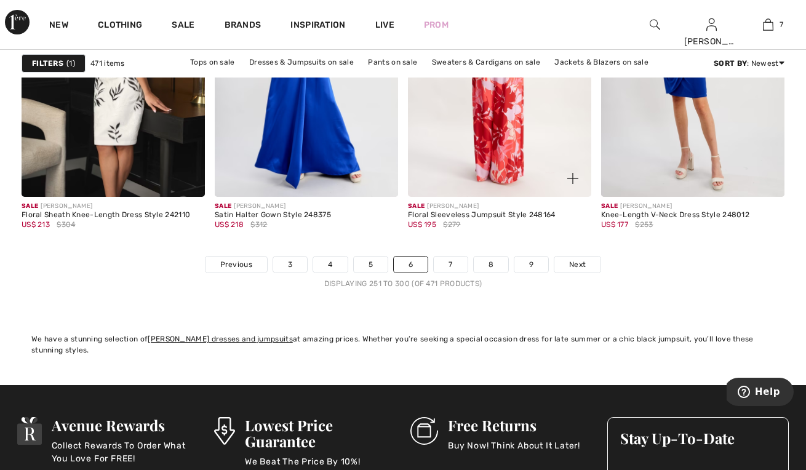
scroll to position [5167, 0]
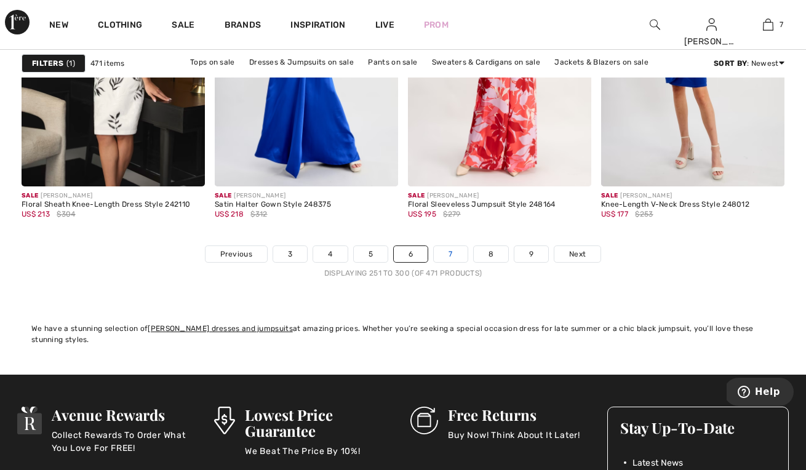
click at [454, 251] on link "7" at bounding box center [450, 254] width 33 height 16
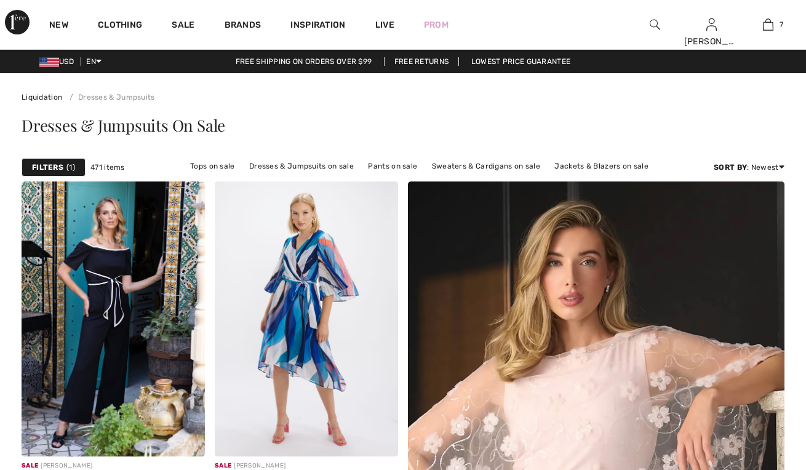
checkbox input "true"
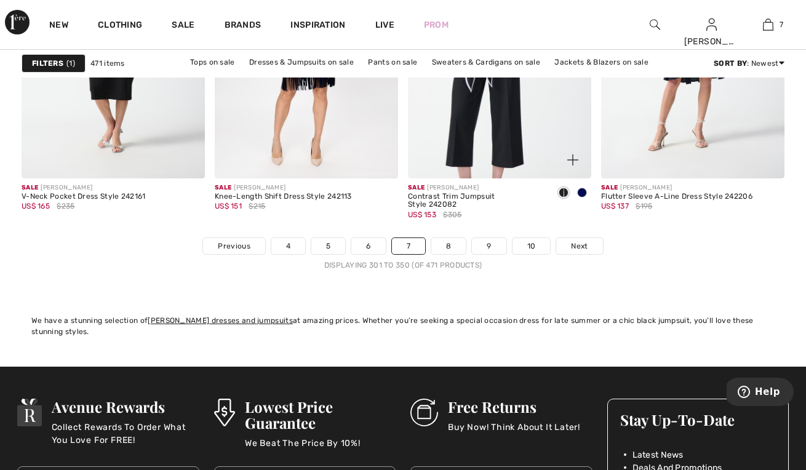
scroll to position [5191, 0]
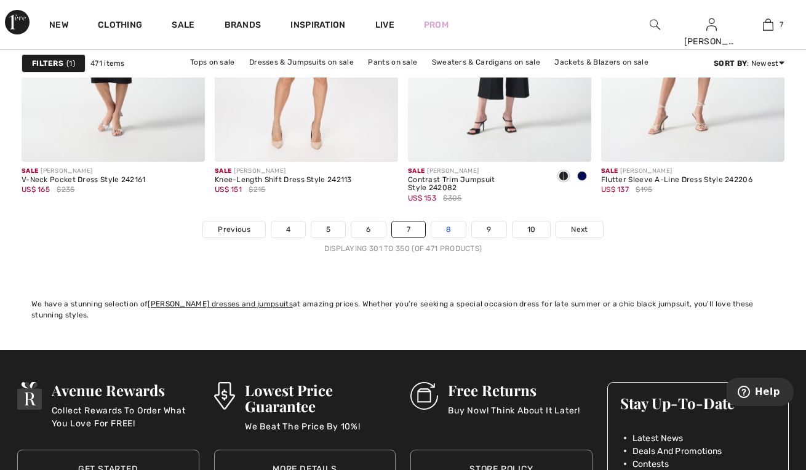
click at [449, 227] on link "8" at bounding box center [449, 230] width 34 height 16
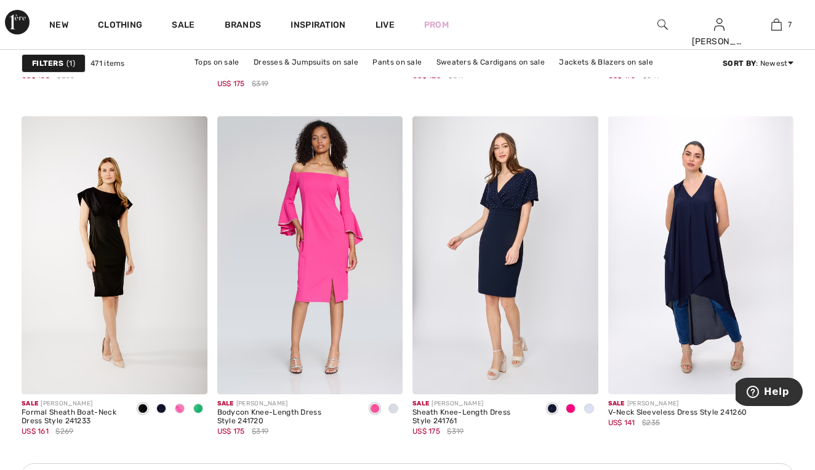
scroll to position [1109, 0]
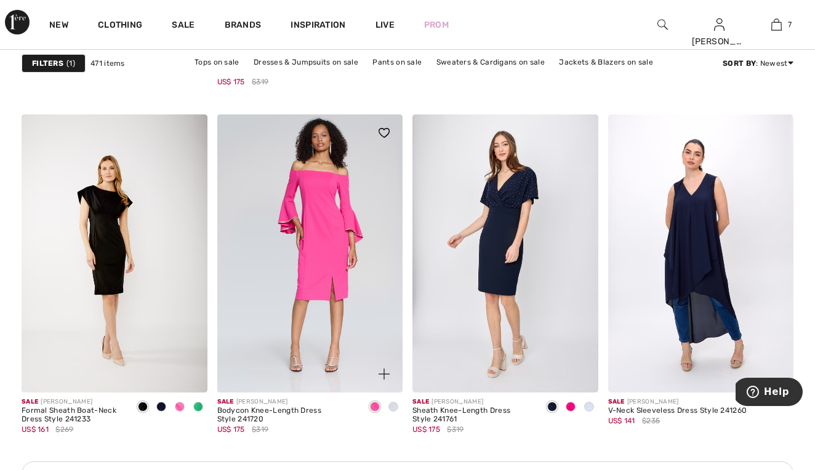
click at [394, 405] on span at bounding box center [393, 407] width 10 height 10
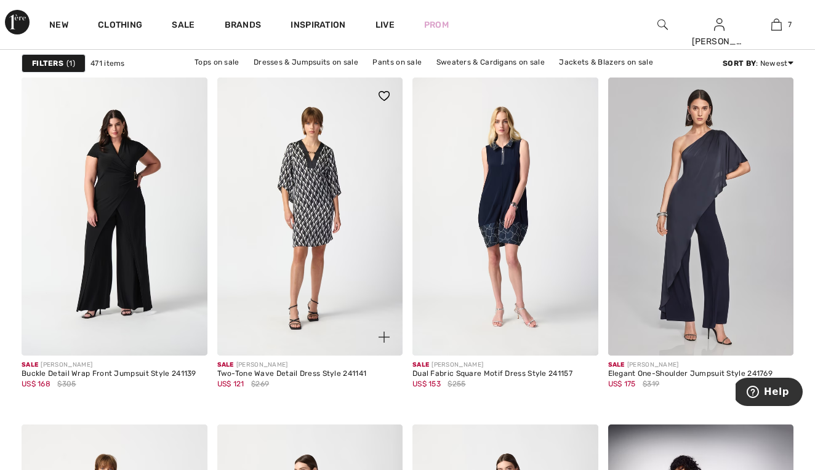
scroll to position [4352, 0]
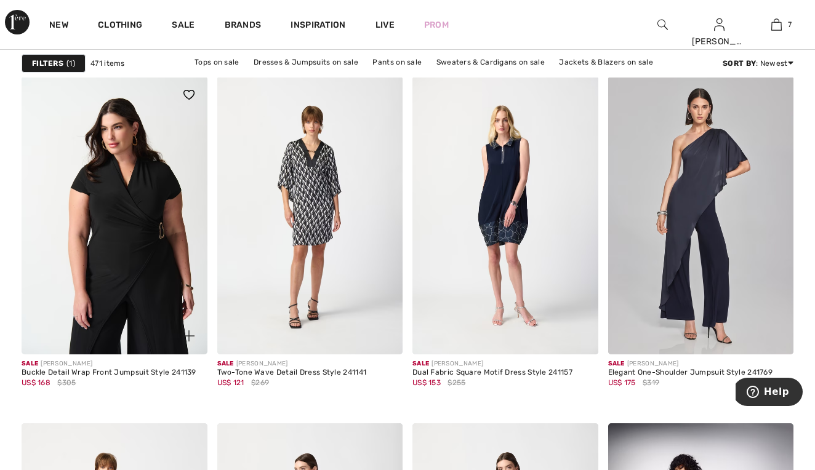
click at [138, 194] on img at bounding box center [115, 215] width 186 height 278
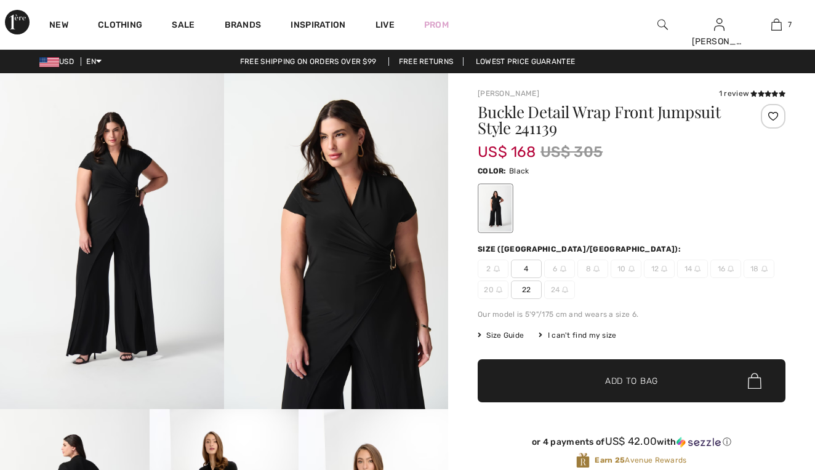
checkbox input "true"
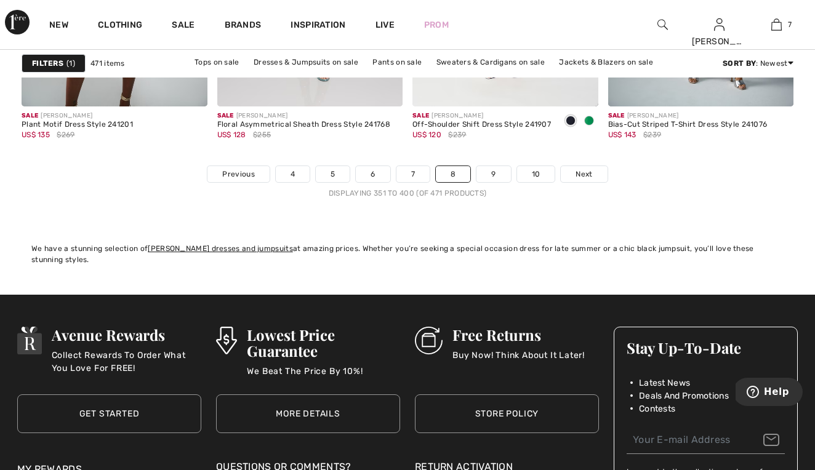
scroll to position [5298, 0]
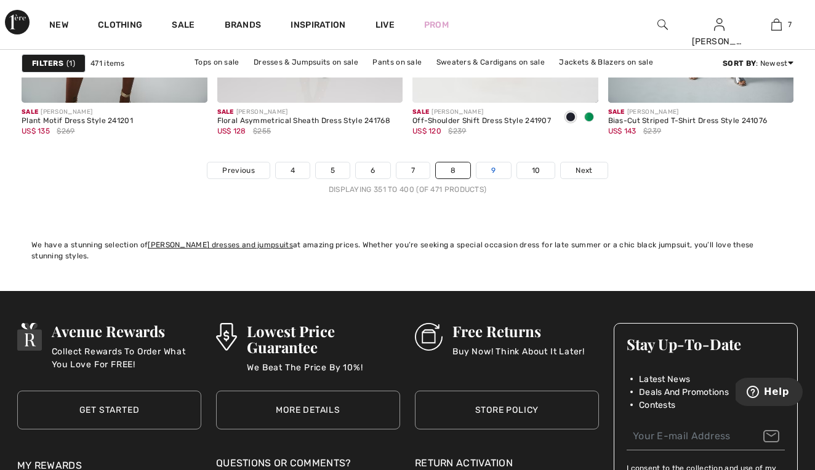
click at [497, 171] on link "9" at bounding box center [493, 171] width 34 height 16
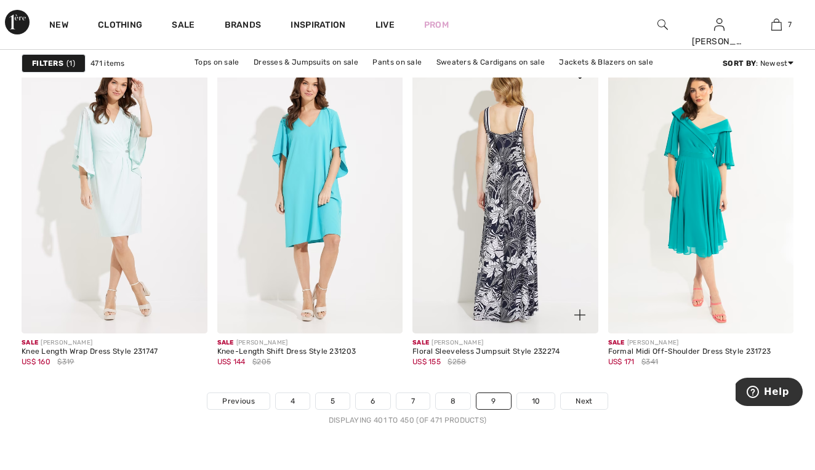
scroll to position [5109, 0]
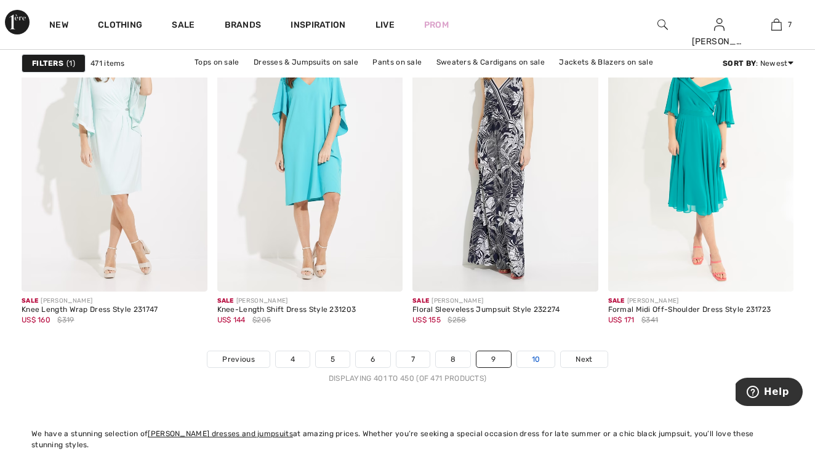
click at [538, 358] on link "10" at bounding box center [536, 360] width 38 height 16
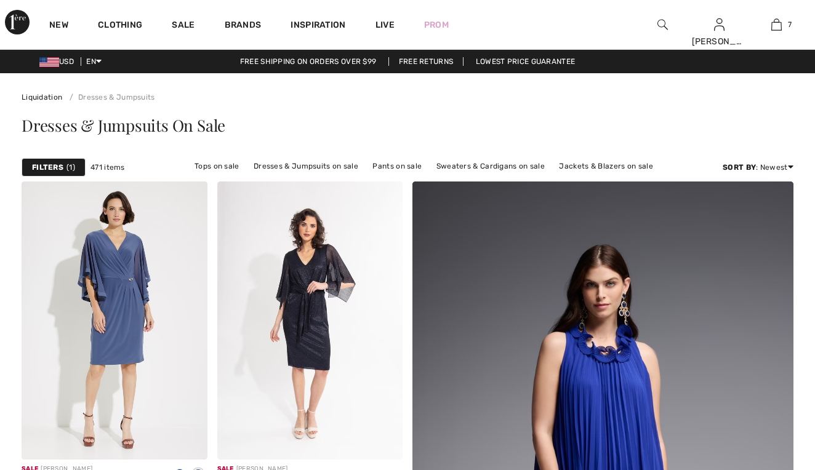
checkbox input "true"
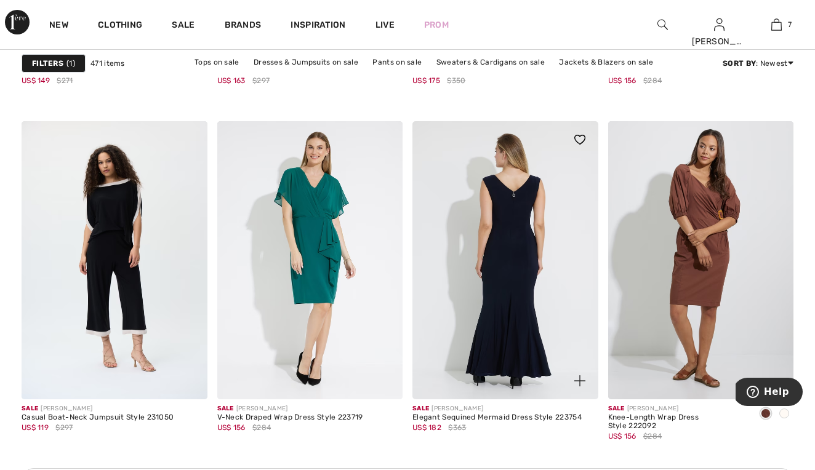
scroll to position [1103, 0]
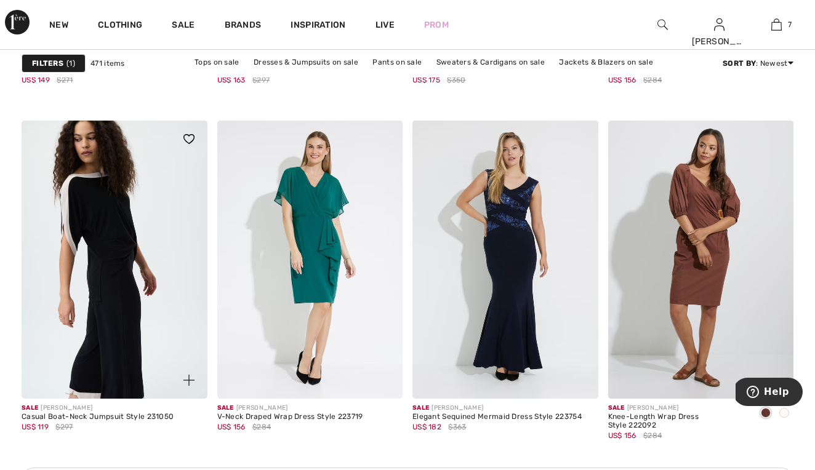
click at [130, 273] on img at bounding box center [115, 260] width 186 height 278
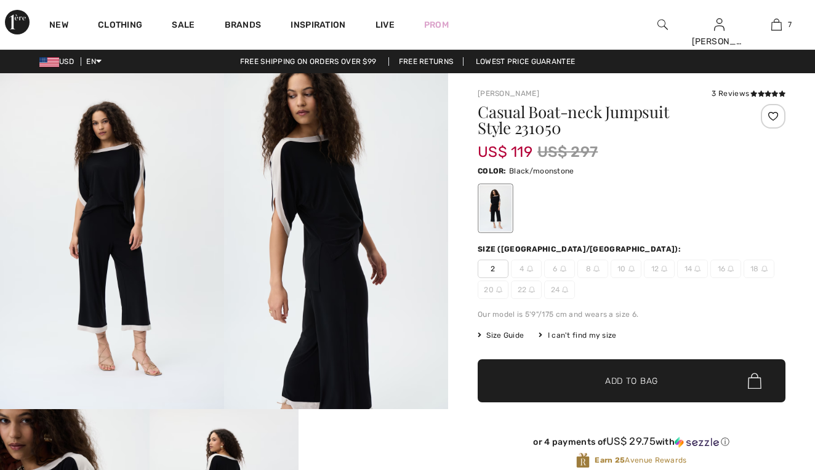
checkbox input "true"
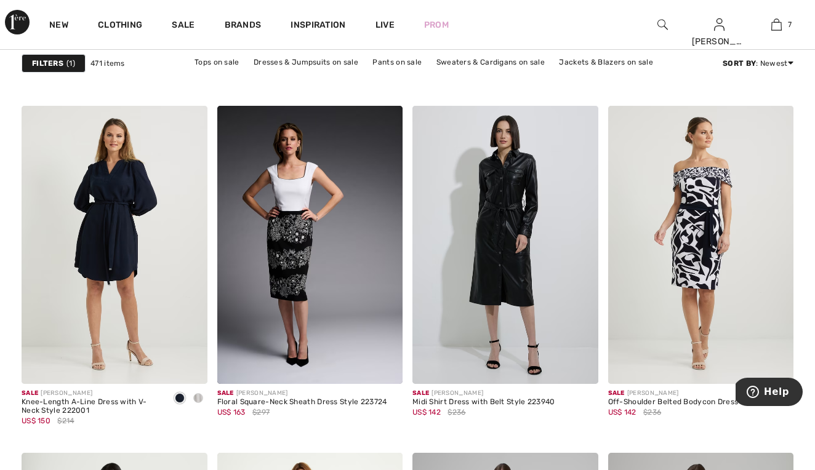
scroll to position [1368, 0]
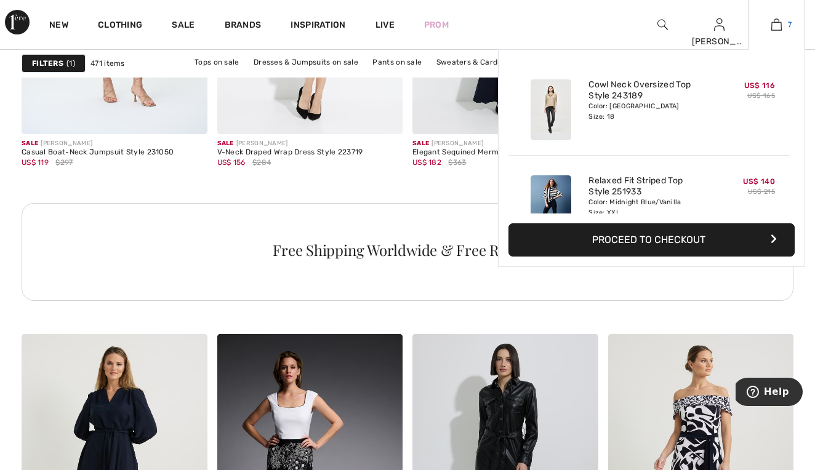
click at [779, 23] on img at bounding box center [776, 24] width 10 height 15
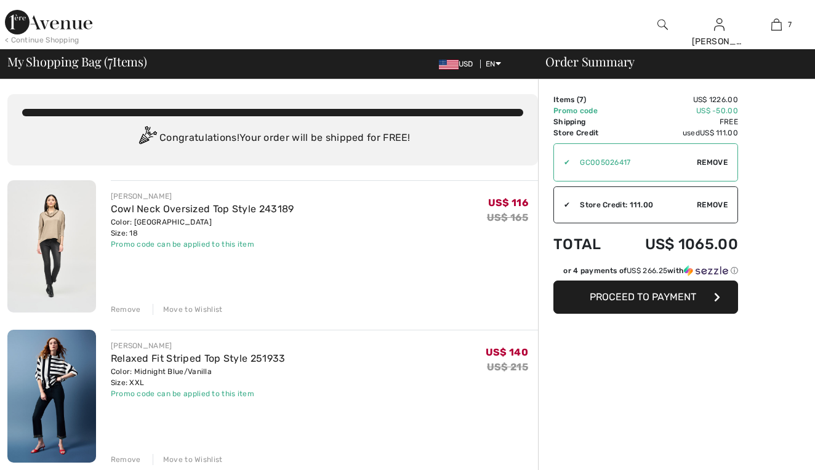
checkbox input "true"
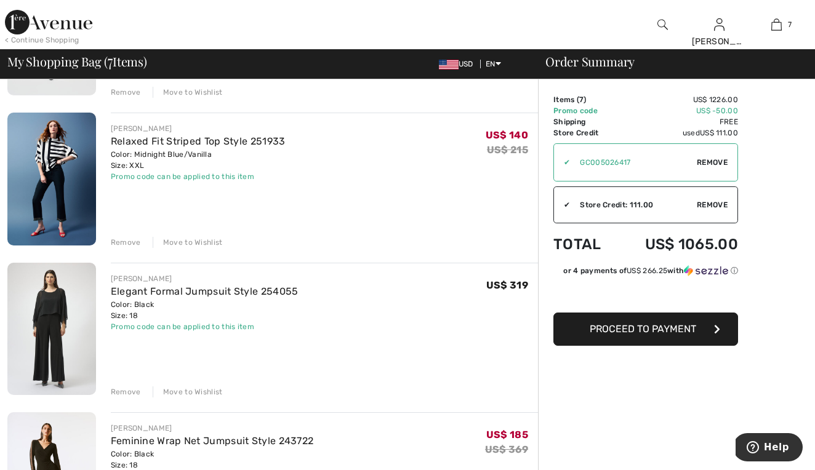
scroll to position [232, 0]
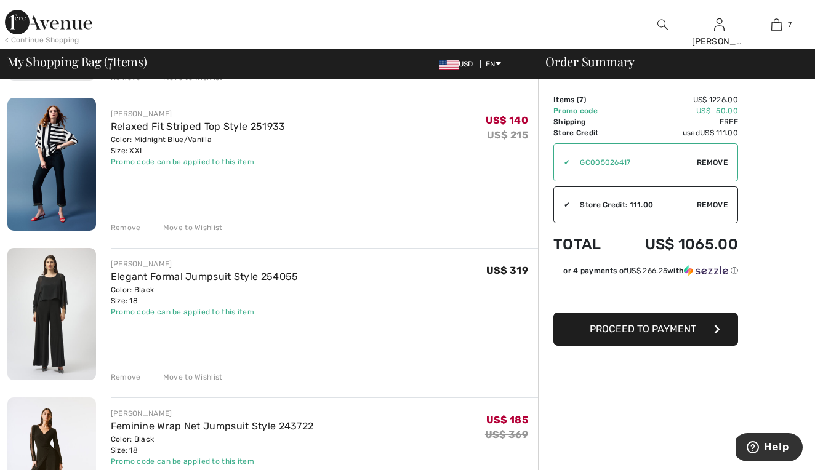
click at [126, 378] on div "Remove" at bounding box center [126, 377] width 30 height 11
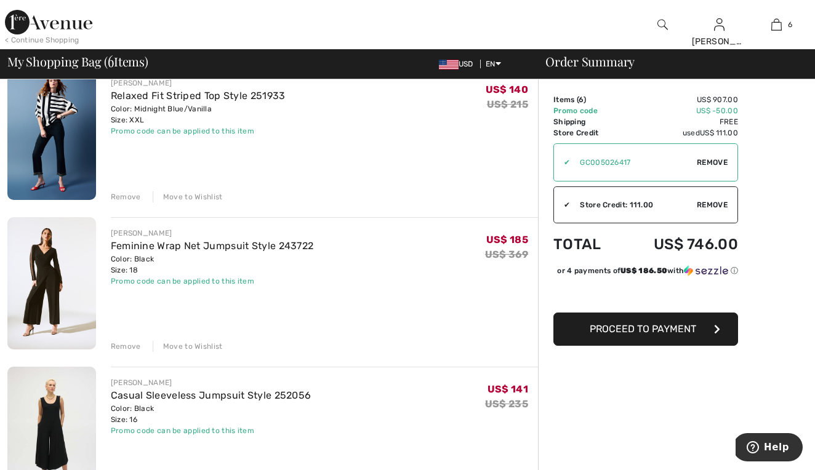
scroll to position [264, 0]
click at [131, 346] on div "Remove" at bounding box center [126, 345] width 30 height 11
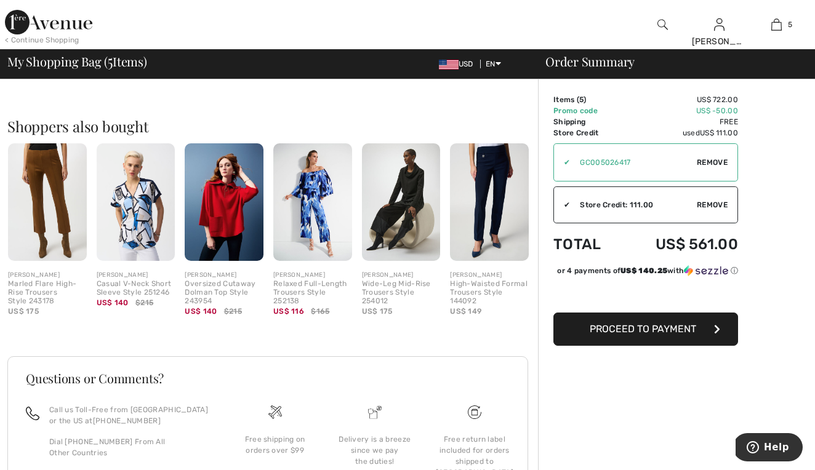
scroll to position [842, 0]
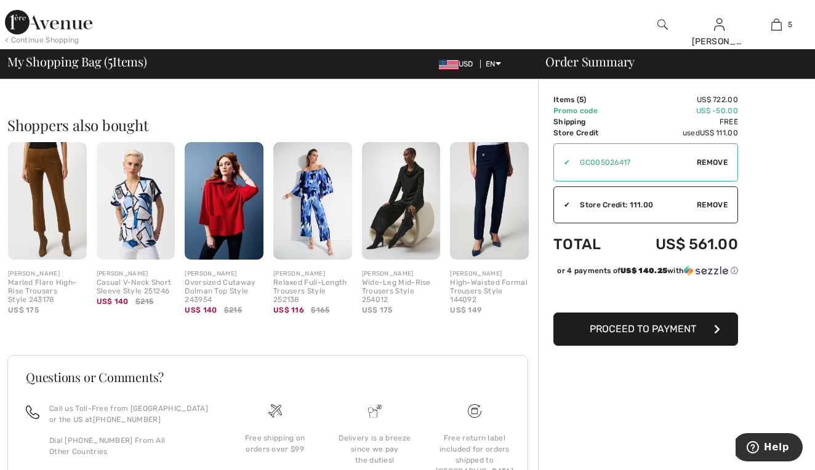
click at [244, 189] on img at bounding box center [224, 201] width 79 height 118
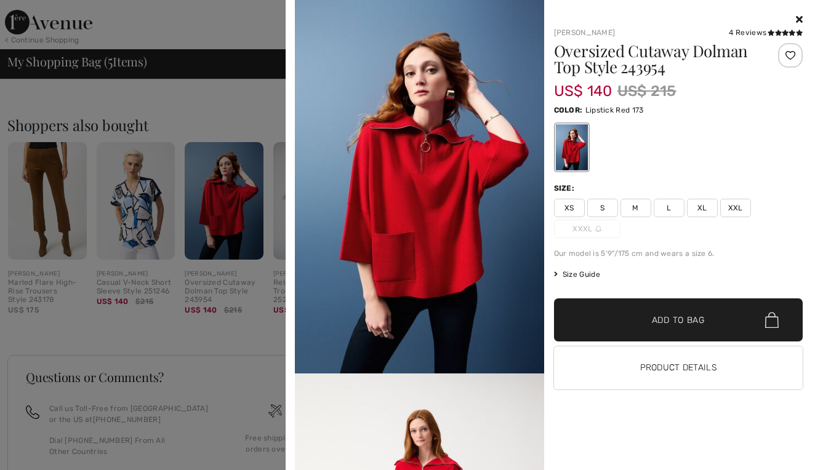
click at [244, 188] on div at bounding box center [407, 235] width 815 height 470
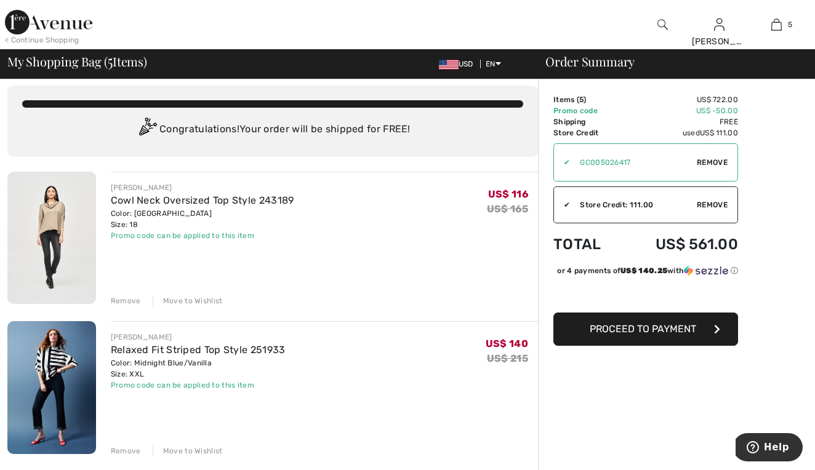
scroll to position [3, 0]
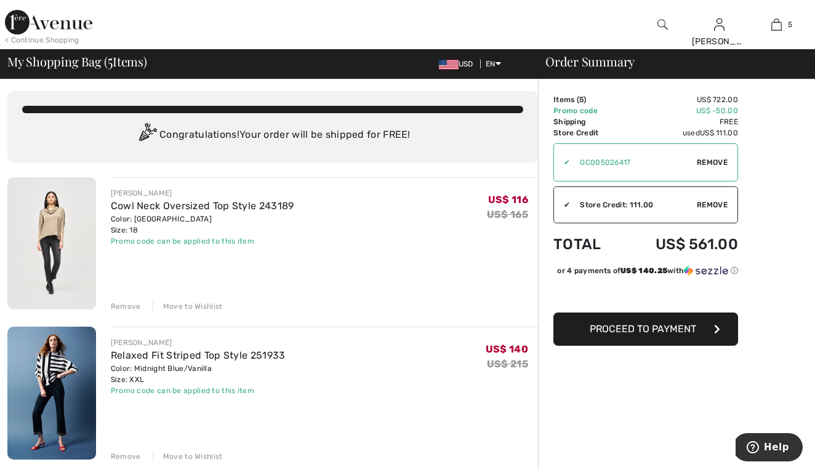
click at [180, 307] on div "Move to Wishlist" at bounding box center [188, 306] width 70 height 11
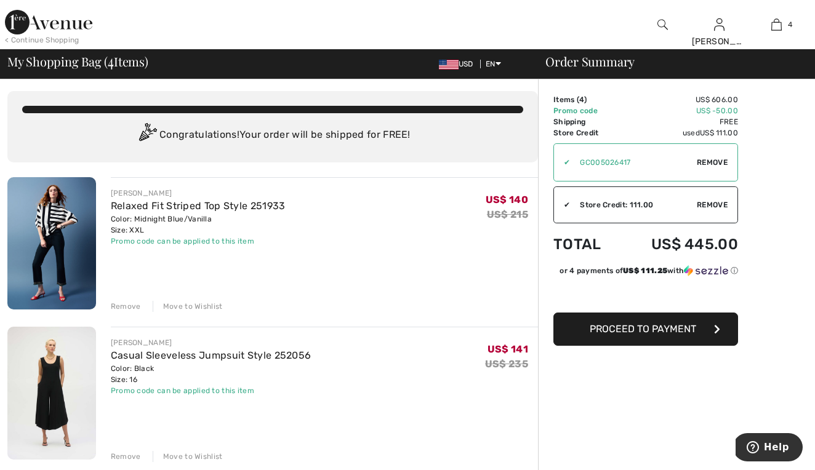
click at [186, 307] on div "Move to Wishlist" at bounding box center [188, 306] width 70 height 11
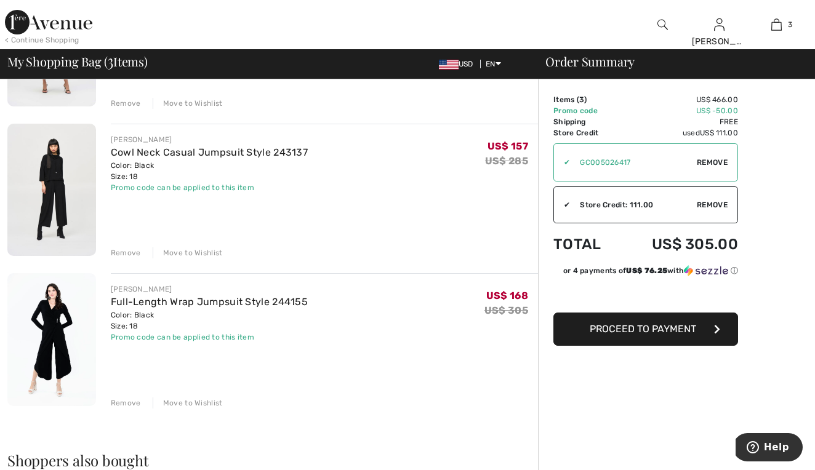
scroll to position [214, 0]
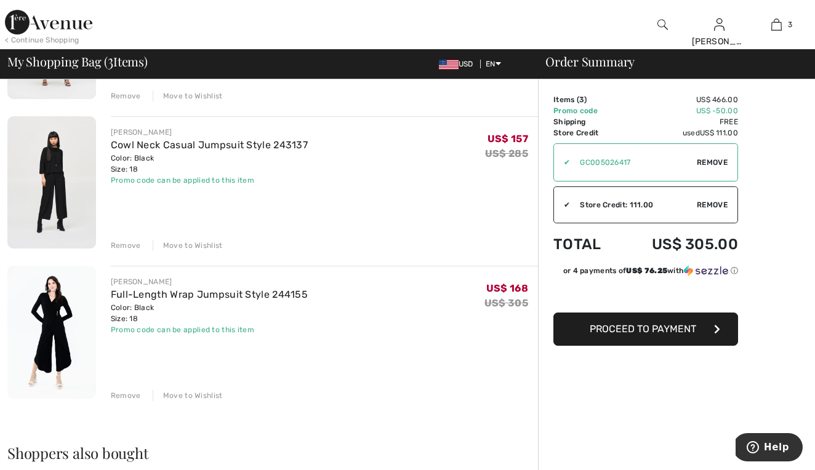
click at [172, 395] on div "Move to Wishlist" at bounding box center [188, 395] width 70 height 11
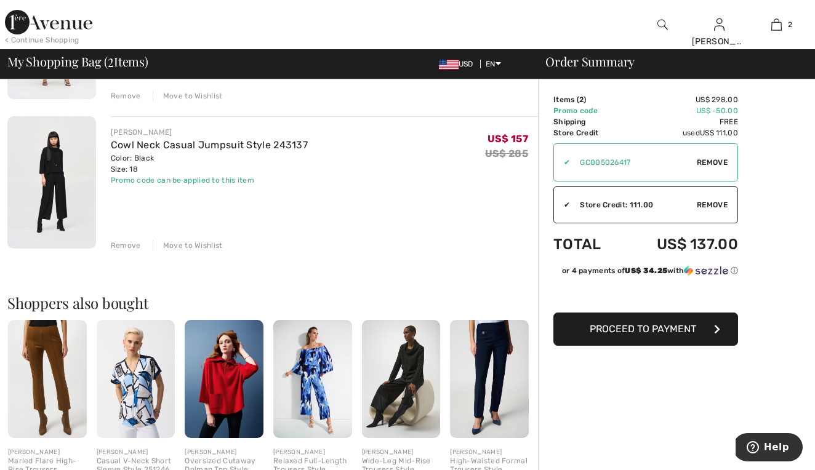
click at [173, 243] on div "Move to Wishlist" at bounding box center [188, 245] width 70 height 11
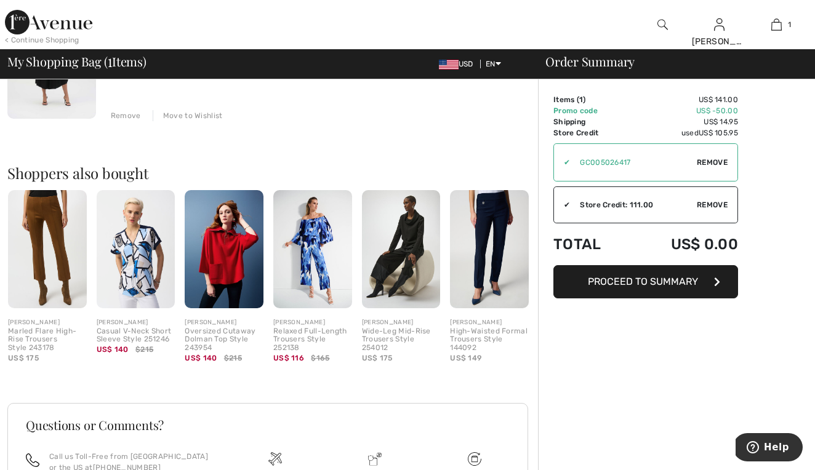
scroll to position [174, 0]
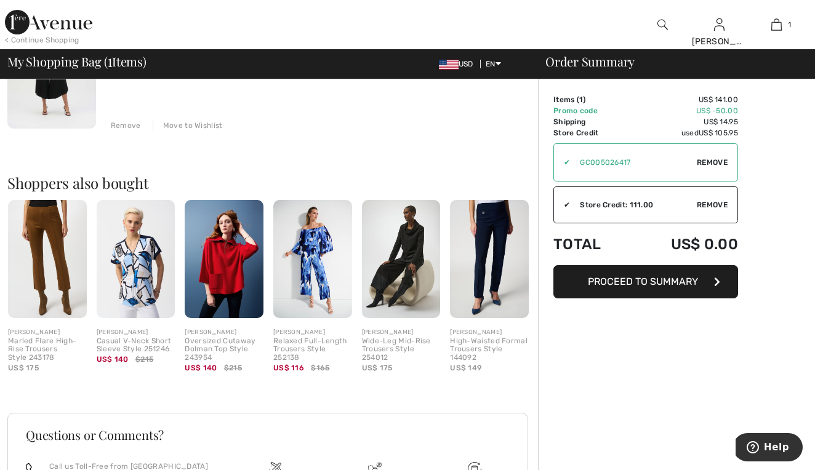
click at [662, 283] on span "Proceed to Summary" at bounding box center [643, 282] width 110 height 12
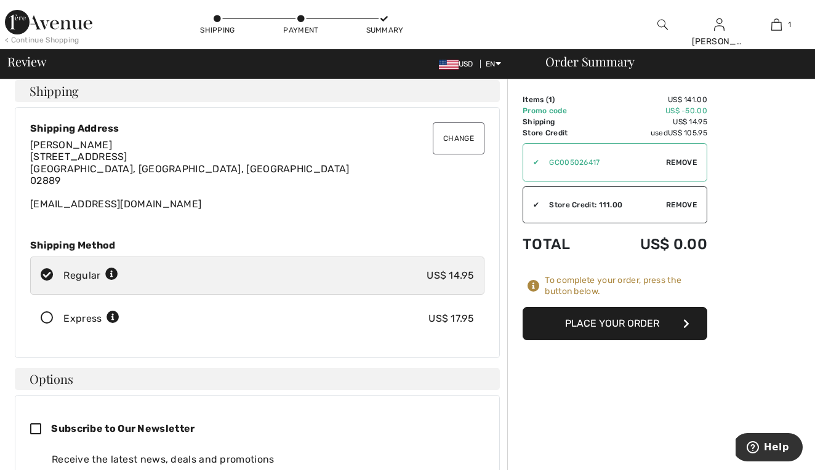
scroll to position [9, 0]
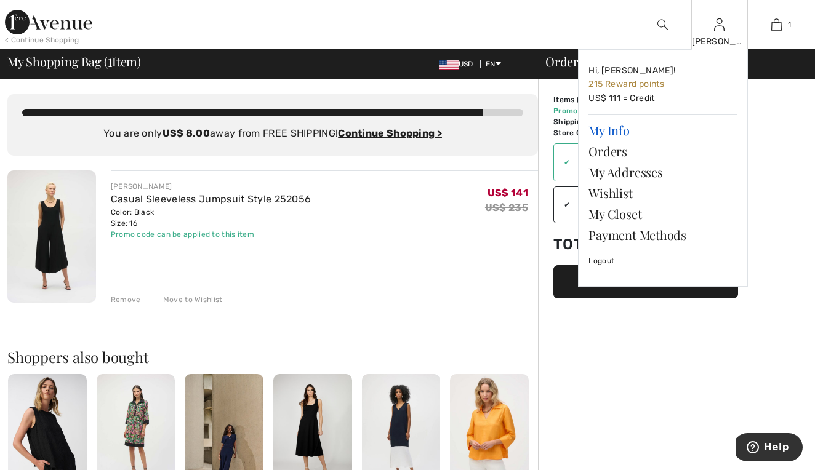
click at [617, 132] on link "My Info" at bounding box center [663, 130] width 149 height 21
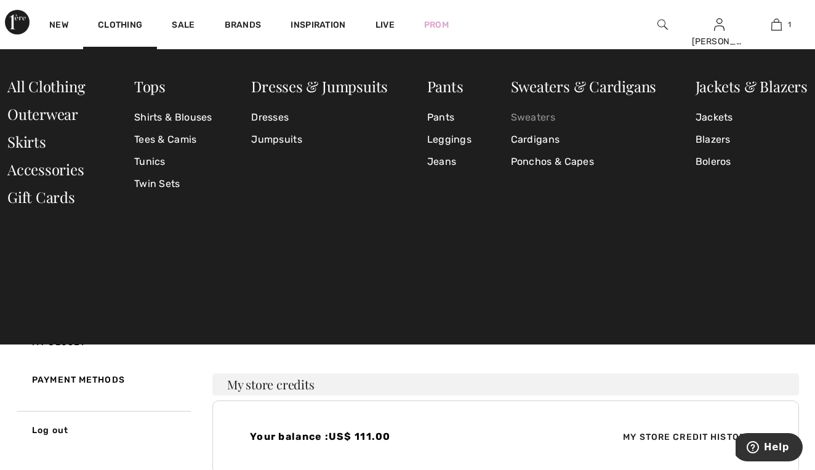
click at [553, 118] on link "Sweaters" at bounding box center [584, 117] width 146 height 22
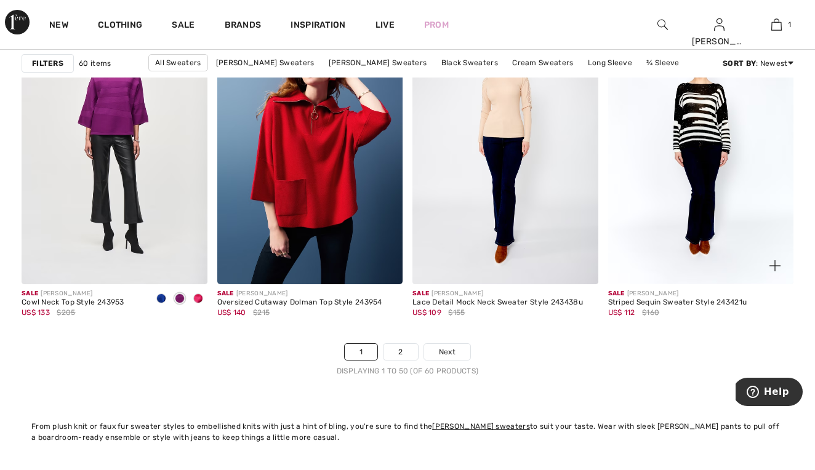
scroll to position [5086, 0]
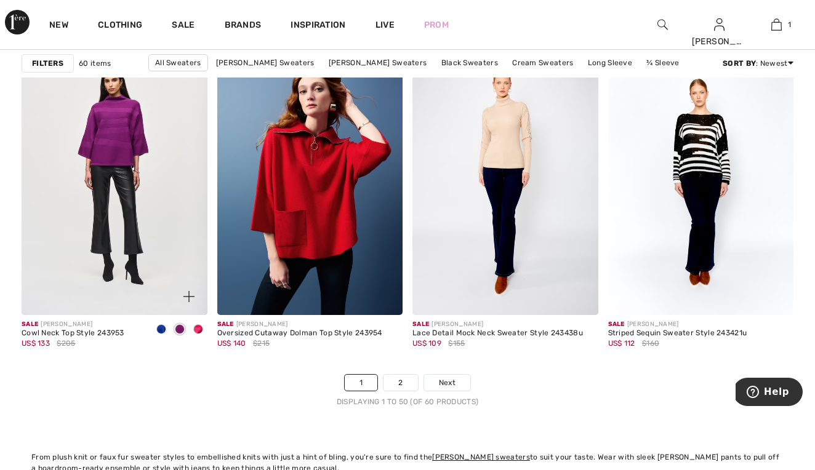
click at [197, 329] on span at bounding box center [198, 329] width 10 height 10
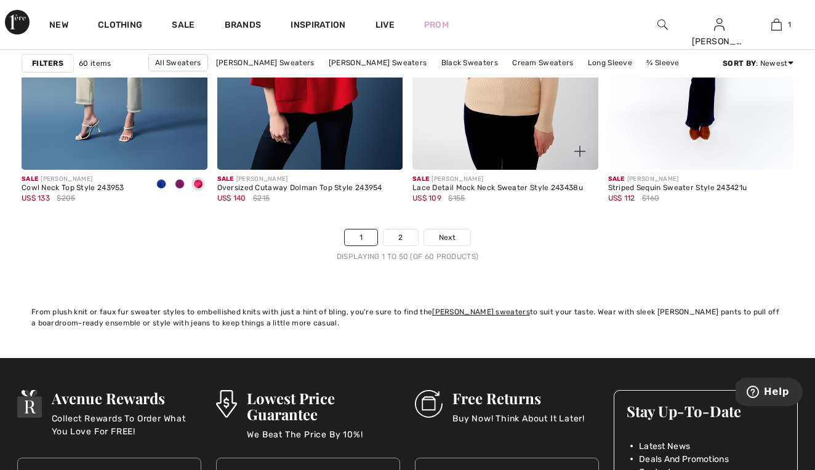
scroll to position [5246, 0]
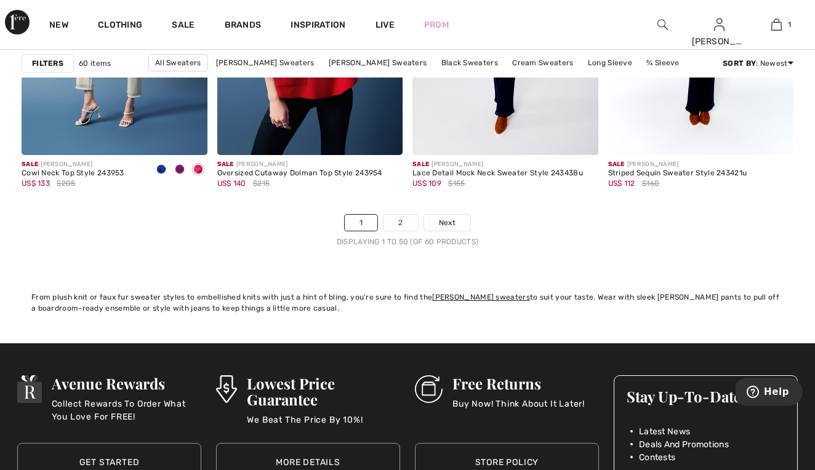
click at [408, 222] on link "2" at bounding box center [401, 223] width 34 height 16
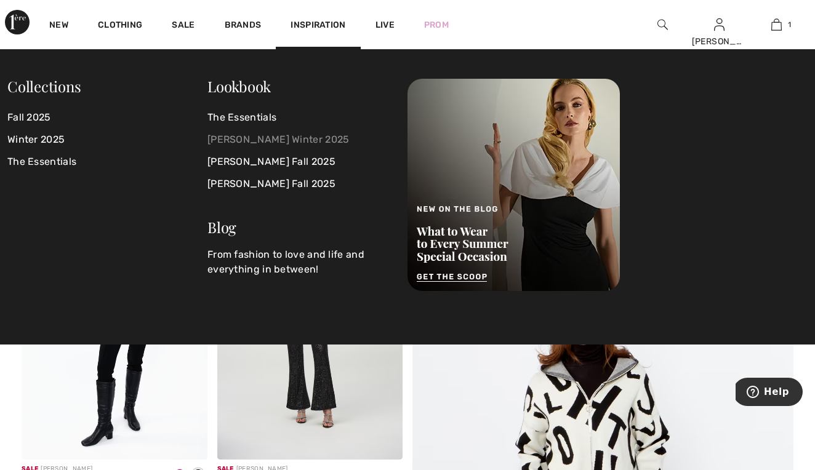
click at [262, 138] on link "[PERSON_NAME] Winter 2025" at bounding box center [299, 140] width 185 height 22
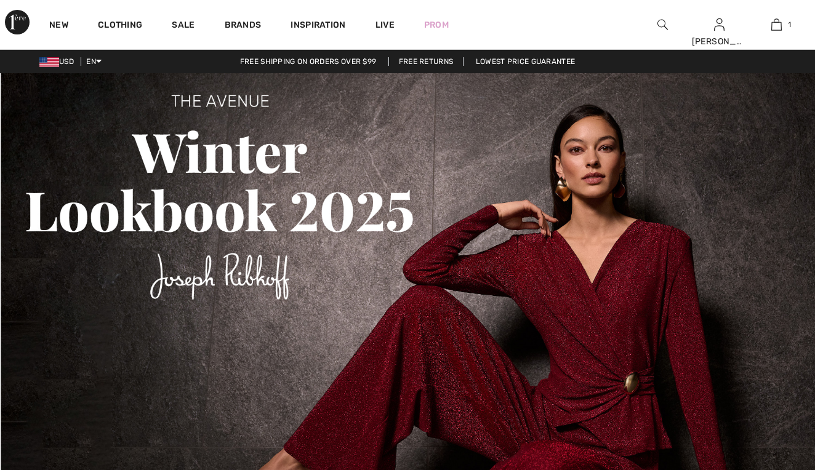
checkbox input "true"
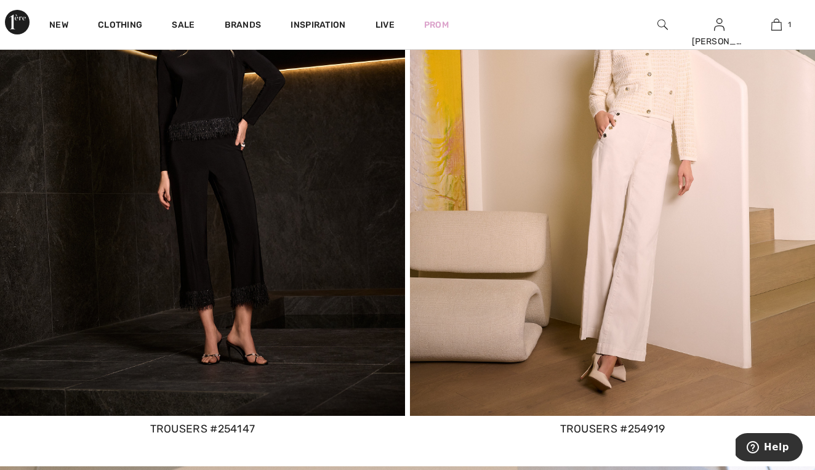
scroll to position [4939, 0]
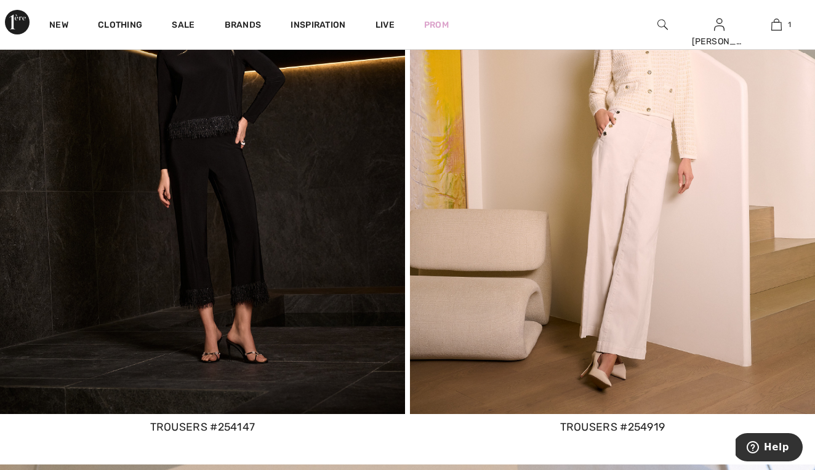
click at [246, 167] on img at bounding box center [202, 173] width 405 height 481
click at [210, 367] on img at bounding box center [202, 173] width 405 height 481
click at [217, 290] on img at bounding box center [202, 173] width 405 height 481
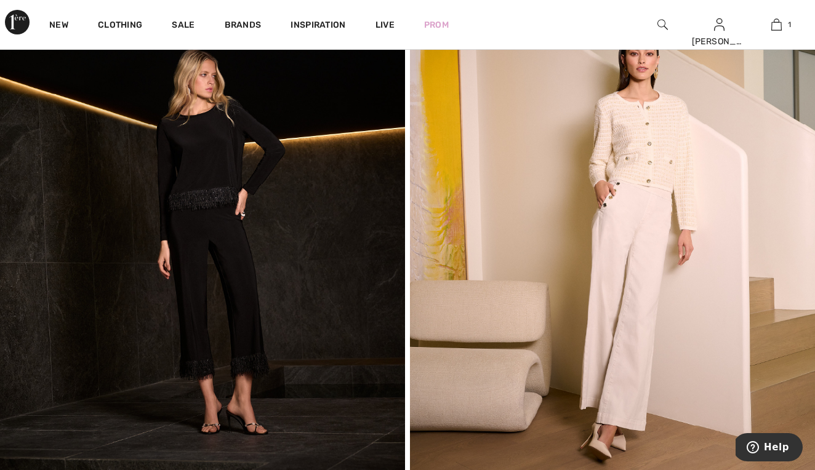
scroll to position [4850, 0]
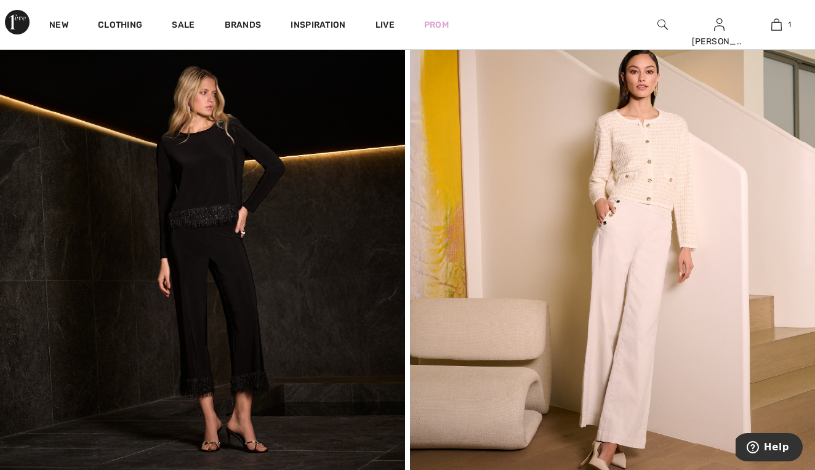
click at [220, 188] on img at bounding box center [202, 262] width 405 height 481
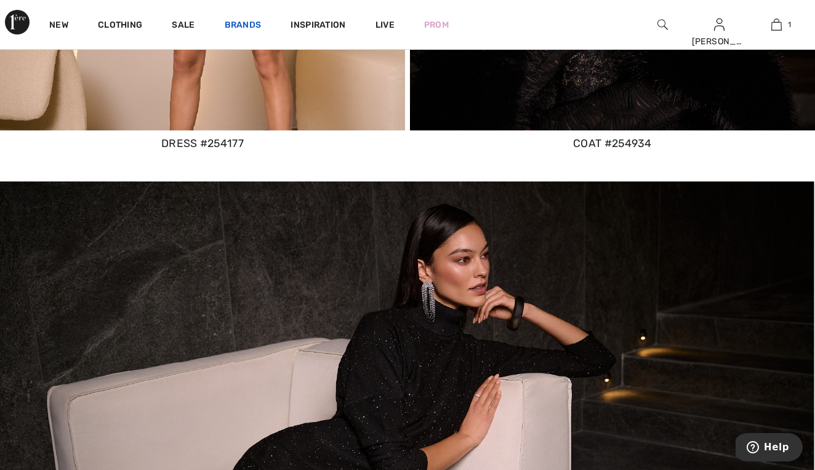
scroll to position [4087, 0]
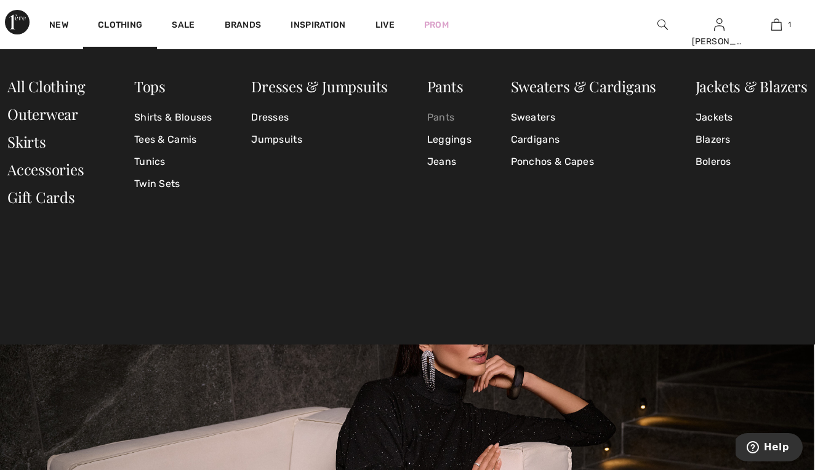
click at [449, 119] on link "Pants" at bounding box center [449, 117] width 44 height 22
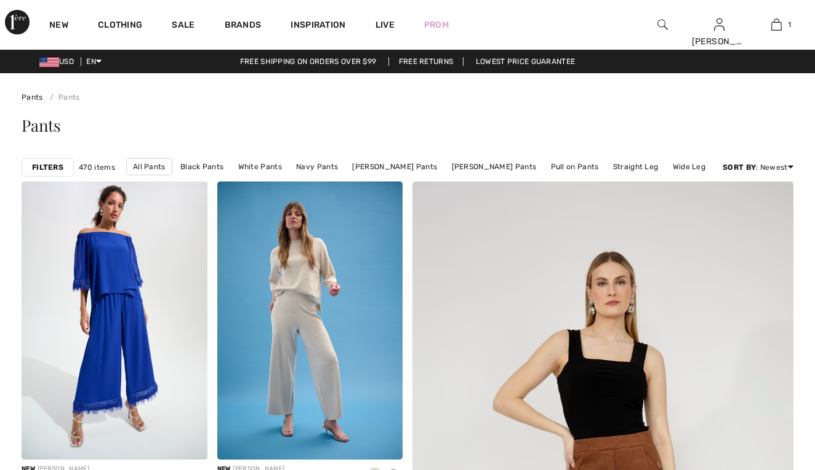
checkbox input "true"
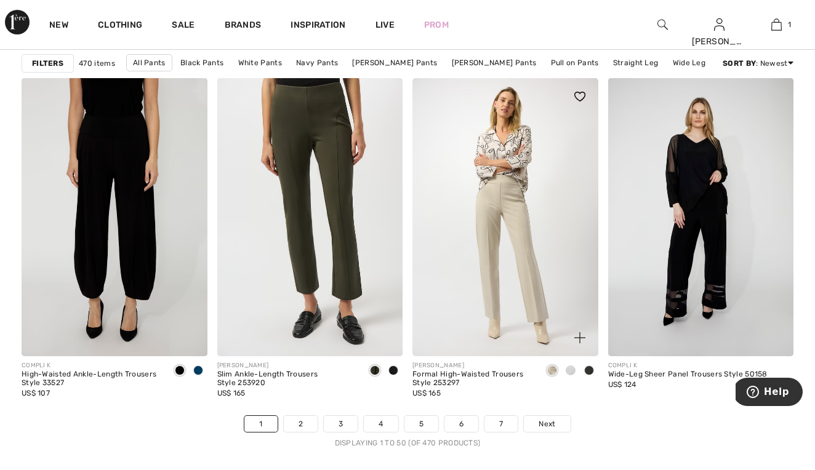
scroll to position [5053, 0]
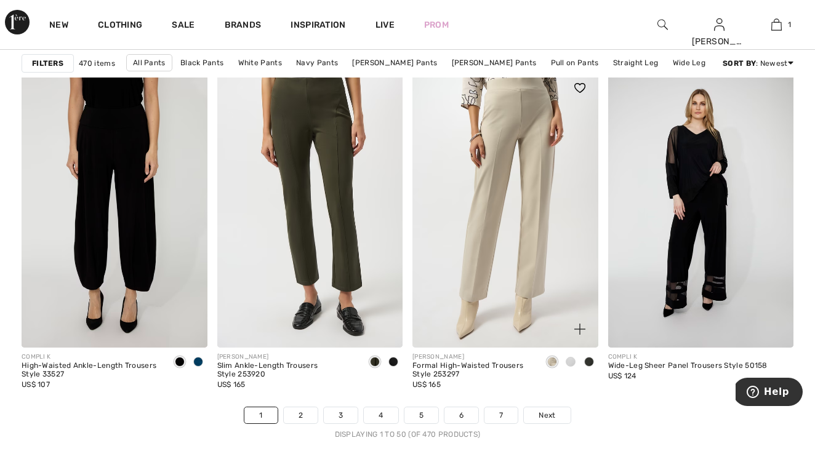
click at [587, 363] on span at bounding box center [589, 362] width 10 height 10
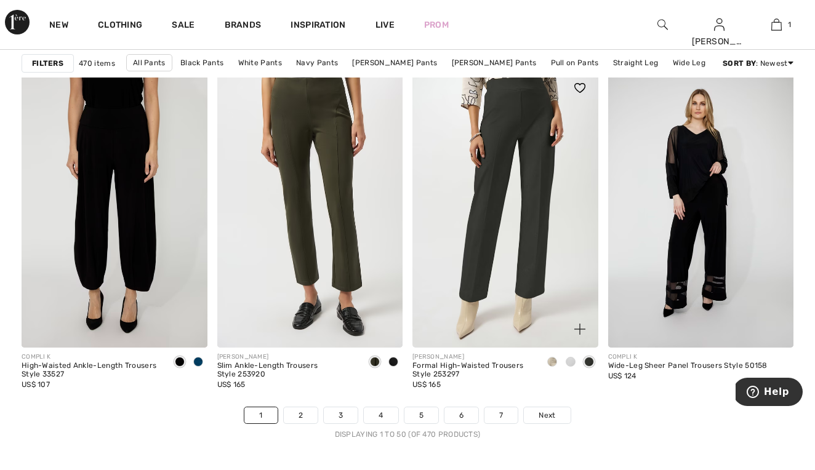
click at [539, 187] on img at bounding box center [505, 209] width 186 height 278
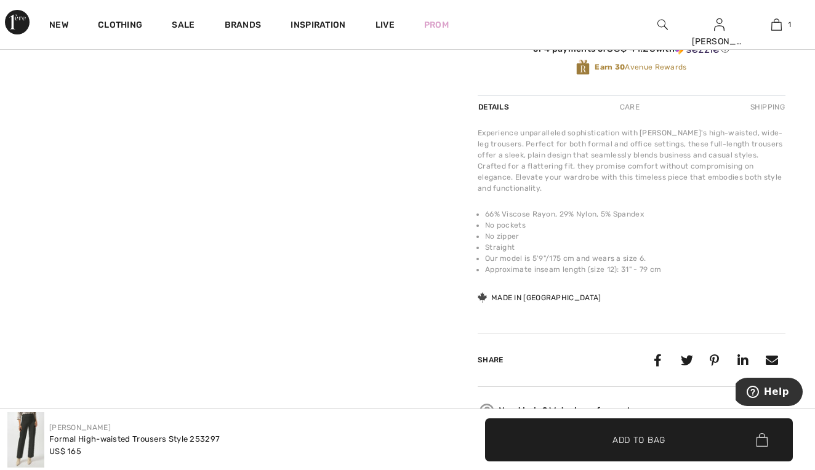
scroll to position [134, 0]
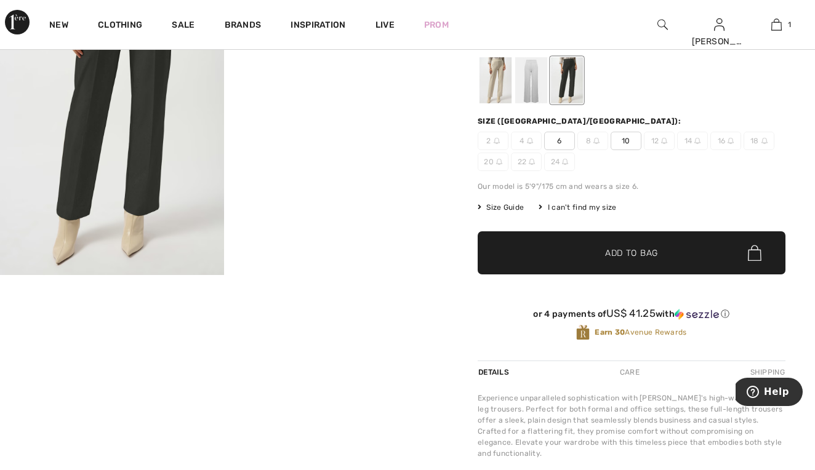
click at [223, 401] on div "Your browser does not support the video tag. Your browser does not support the …" at bounding box center [224, 320] width 448 height 762
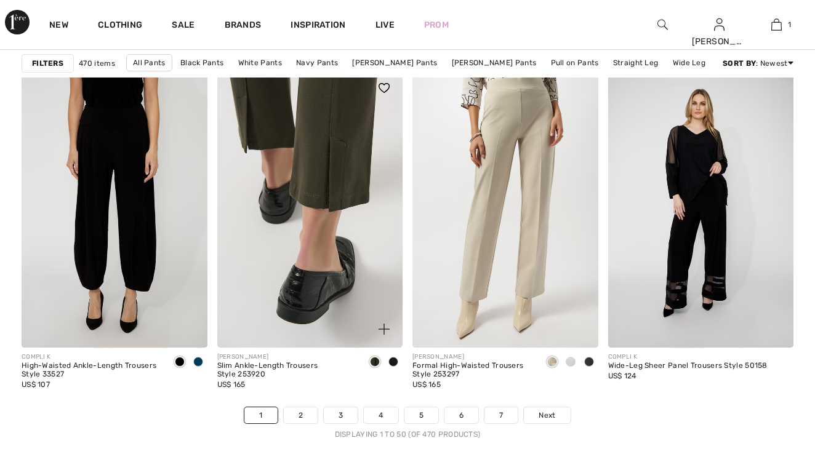
scroll to position [5053, 0]
click at [305, 156] on img at bounding box center [310, 209] width 186 height 278
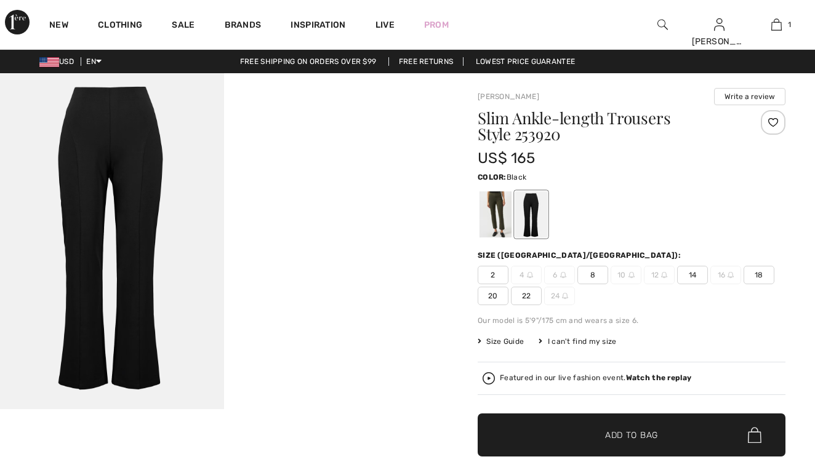
checkbox input "true"
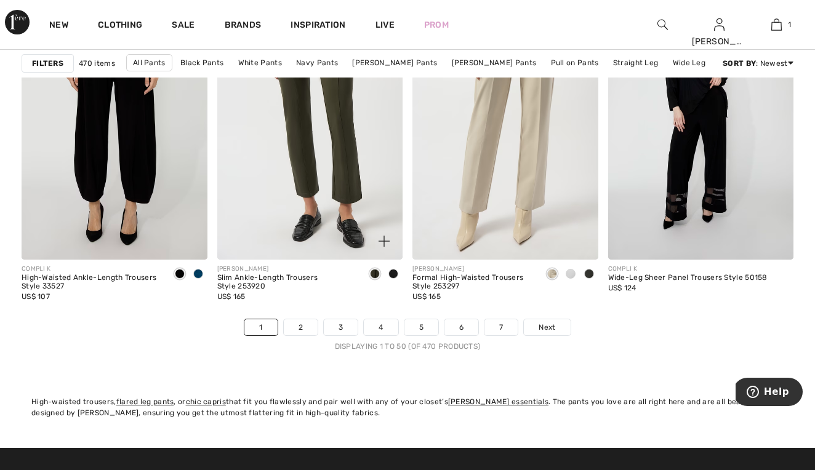
scroll to position [5145, 0]
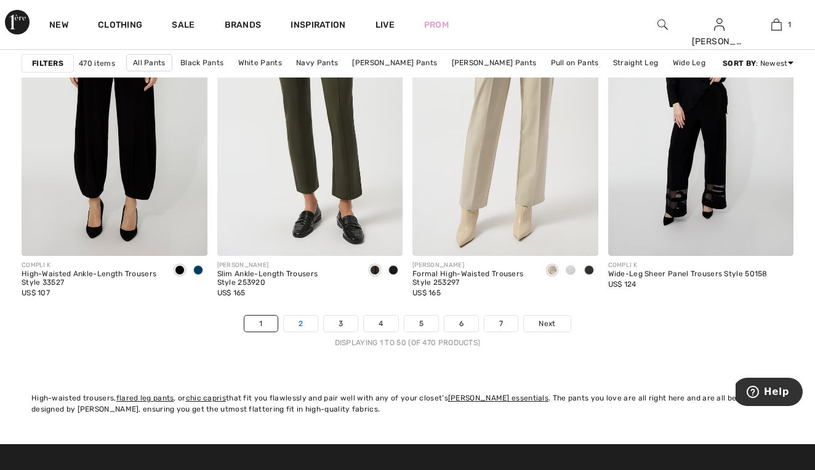
click at [301, 324] on link "2" at bounding box center [301, 324] width 34 height 16
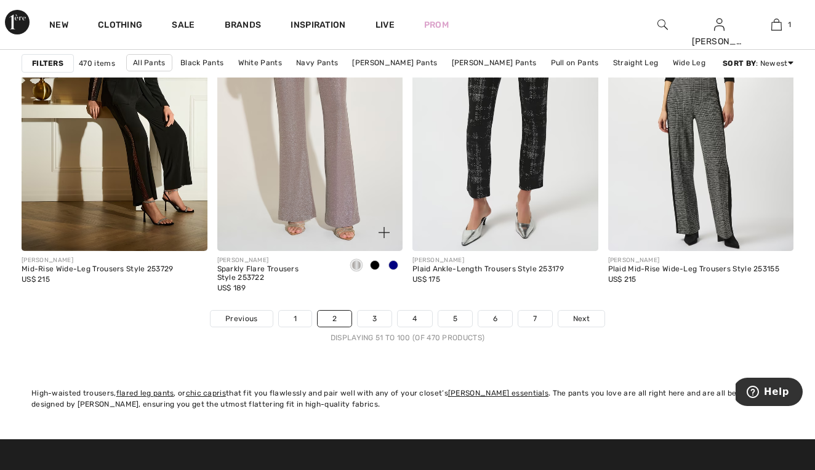
scroll to position [5175, 0]
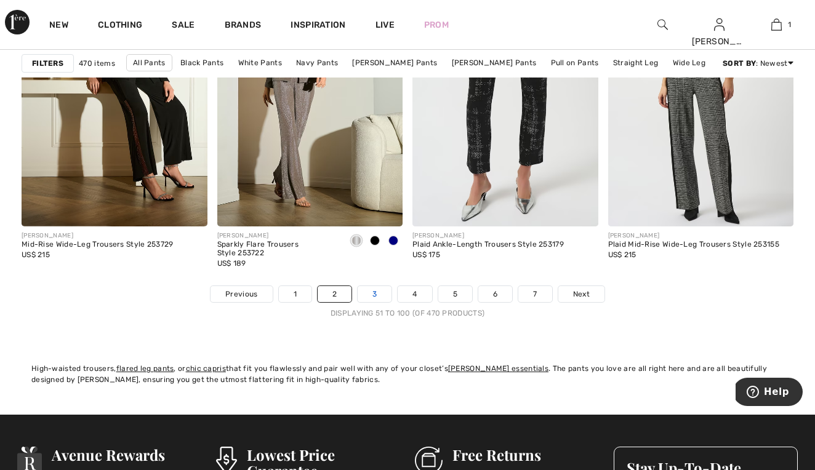
click at [376, 289] on link "3" at bounding box center [375, 294] width 34 height 16
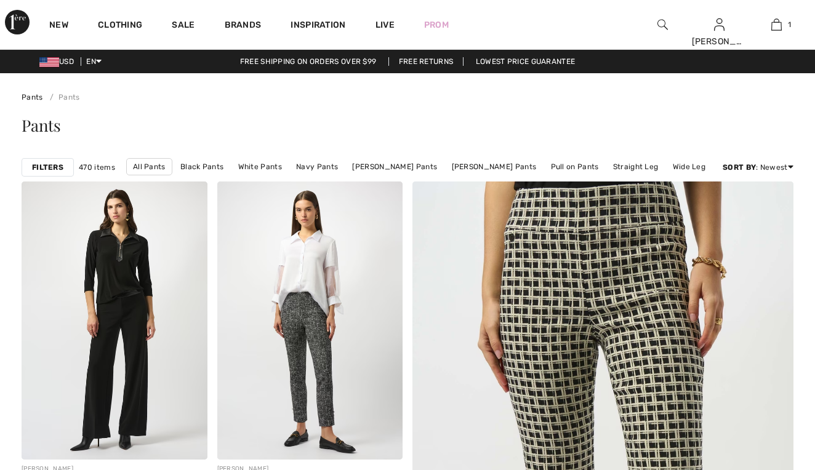
checkbox input "true"
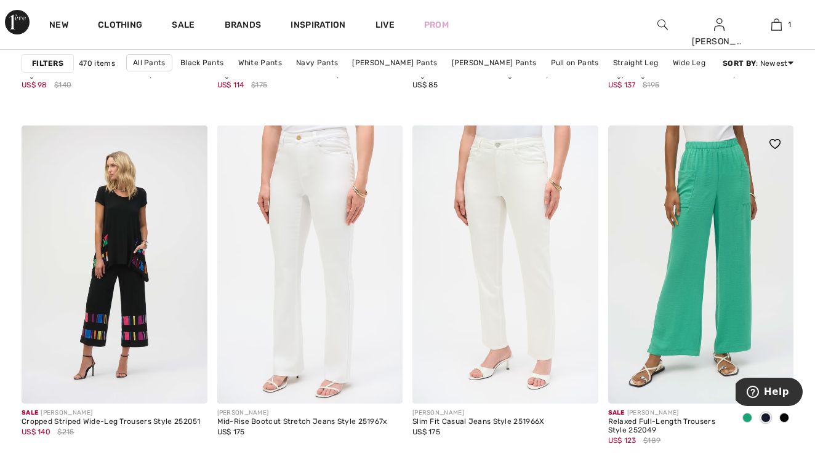
scroll to position [4651, 0]
click at [694, 294] on img at bounding box center [701, 263] width 186 height 278
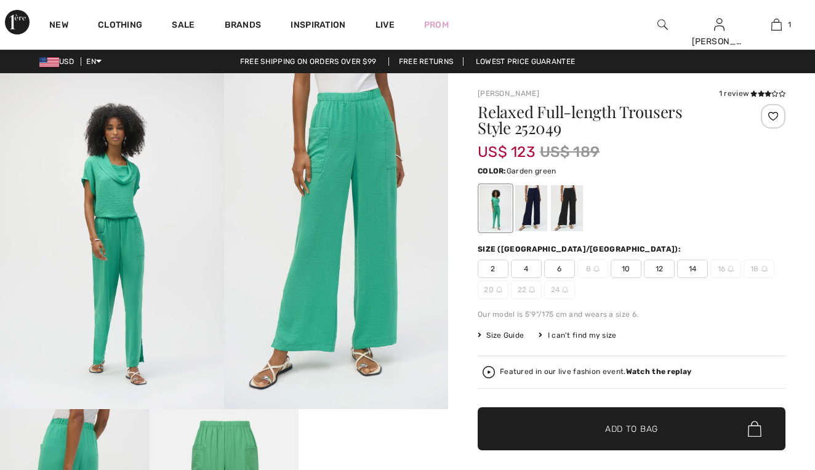
checkbox input "true"
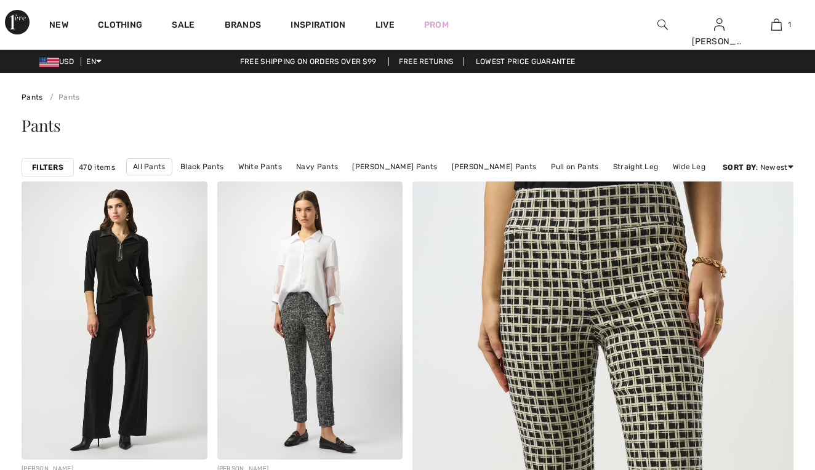
checkbox input "true"
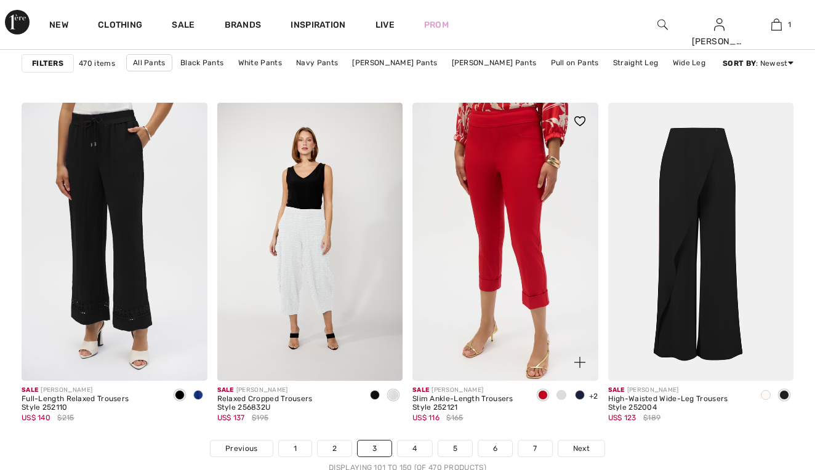
scroll to position [5020, 0]
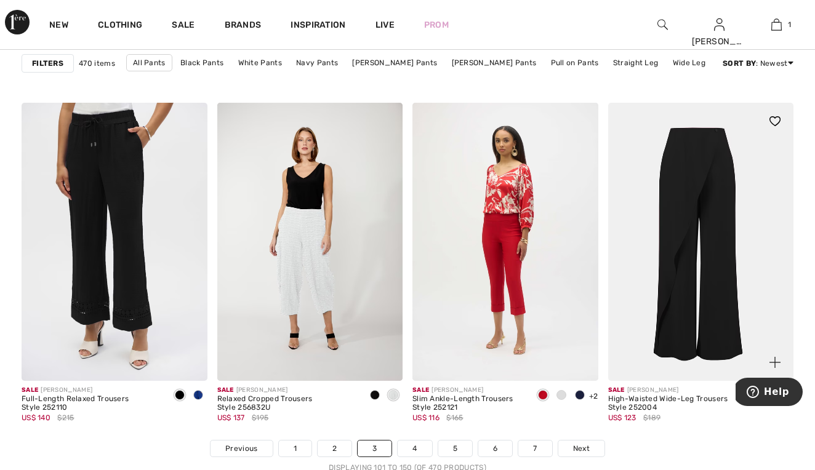
click at [705, 331] on img at bounding box center [701, 242] width 186 height 278
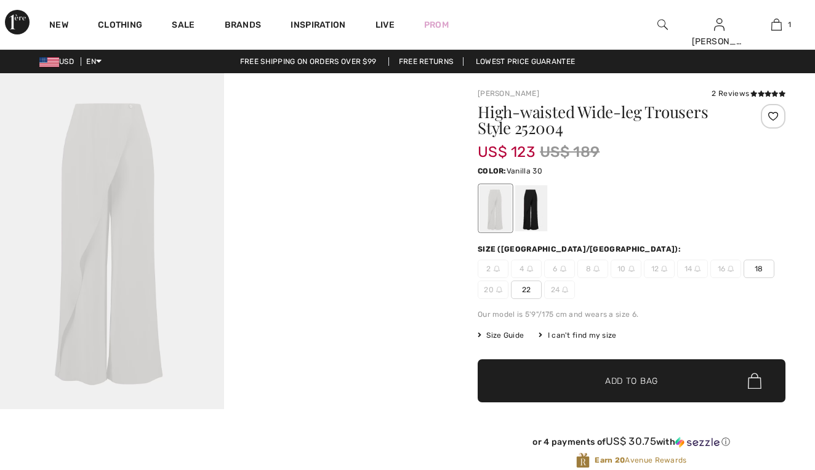
checkbox input "true"
click at [535, 211] on div at bounding box center [531, 208] width 32 height 46
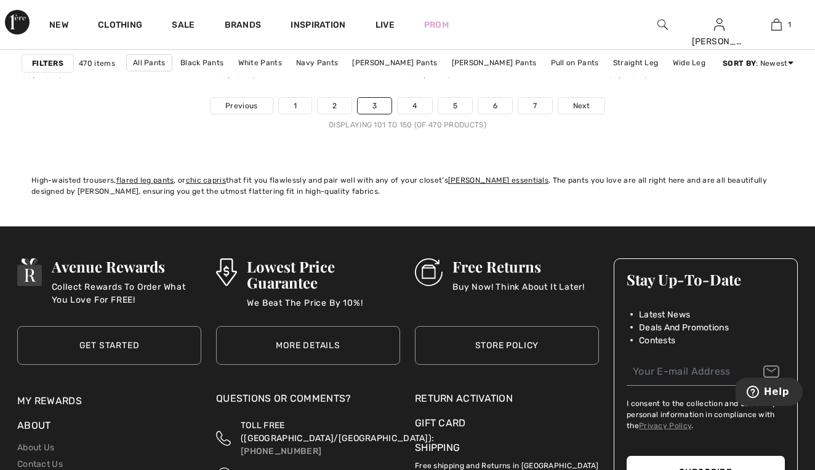
scroll to position [5372, 0]
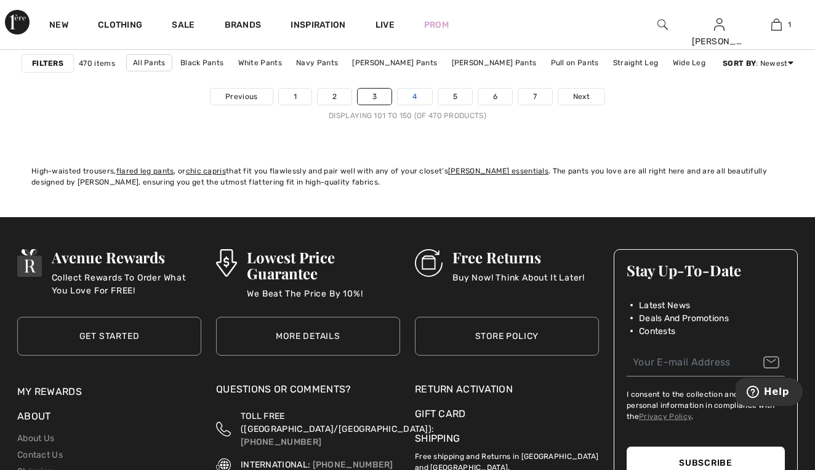
click at [418, 95] on link "4" at bounding box center [415, 97] width 34 height 16
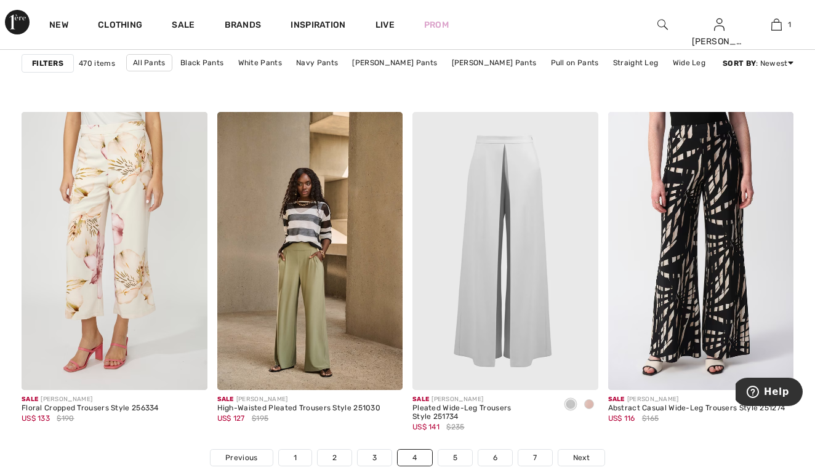
scroll to position [5012, 0]
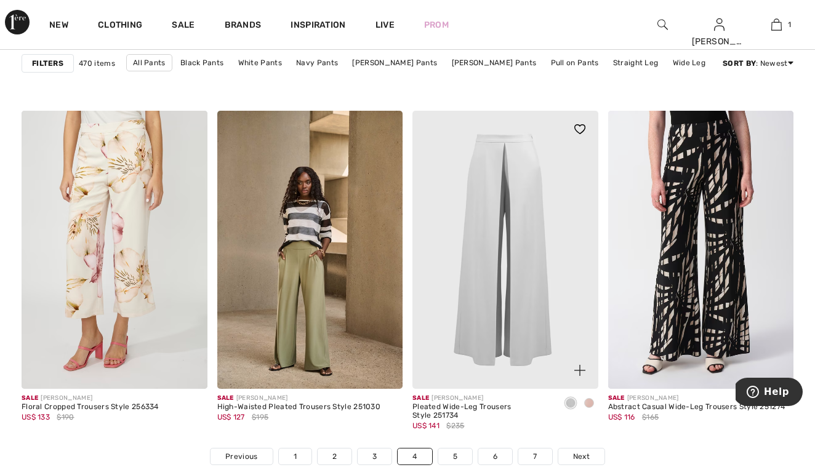
click at [592, 403] on span at bounding box center [589, 403] width 10 height 10
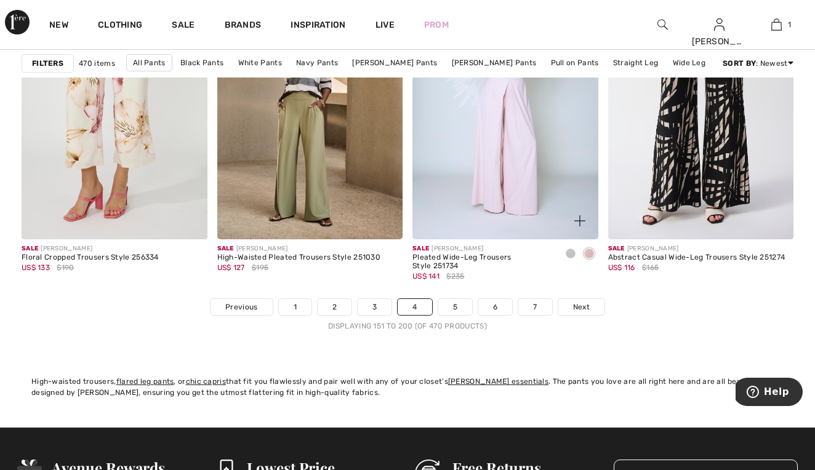
scroll to position [5167, 0]
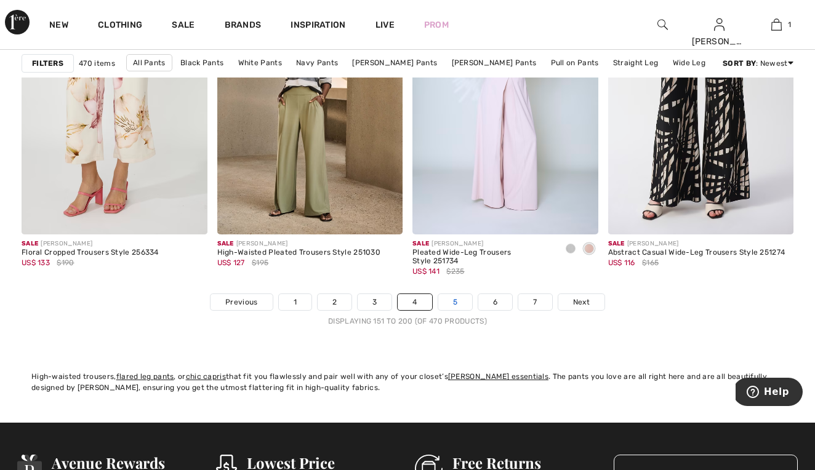
click at [450, 303] on link "5" at bounding box center [455, 302] width 34 height 16
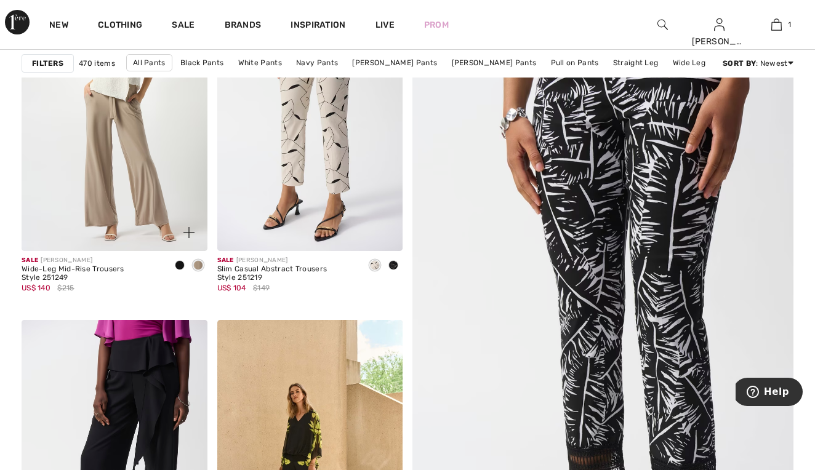
click at [178, 261] on span at bounding box center [180, 265] width 10 height 10
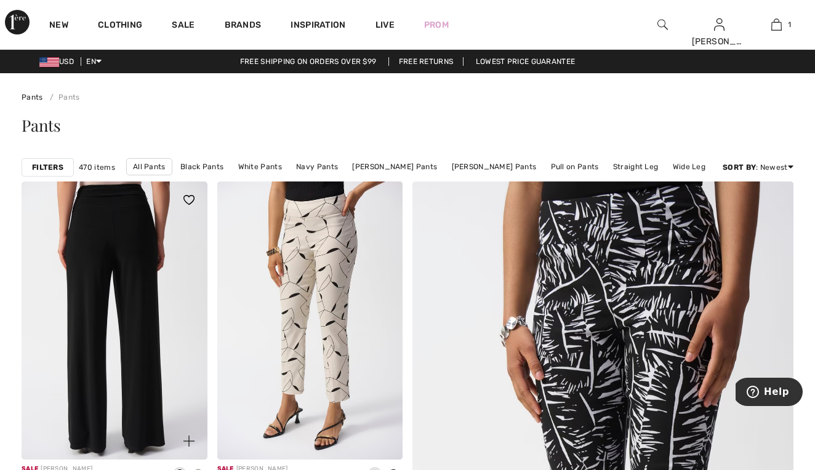
click at [140, 223] on img at bounding box center [115, 321] width 186 height 278
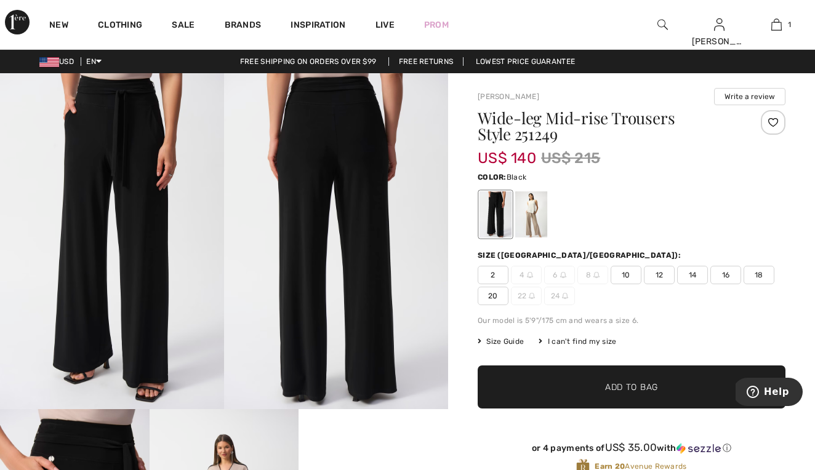
click at [575, 348] on div "Wide-leg Mid-rise Trousers Style 251249 US$ 140 US$ 215 Color: Black Size (CA/[…" at bounding box center [632, 302] width 308 height 385
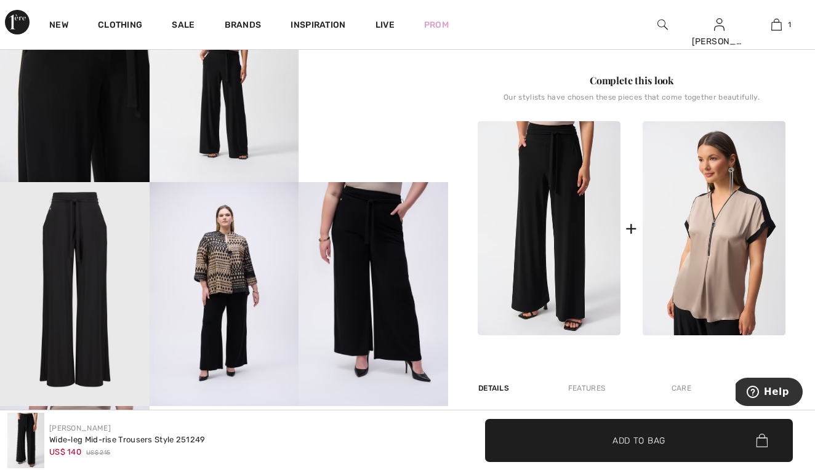
scroll to position [298, 0]
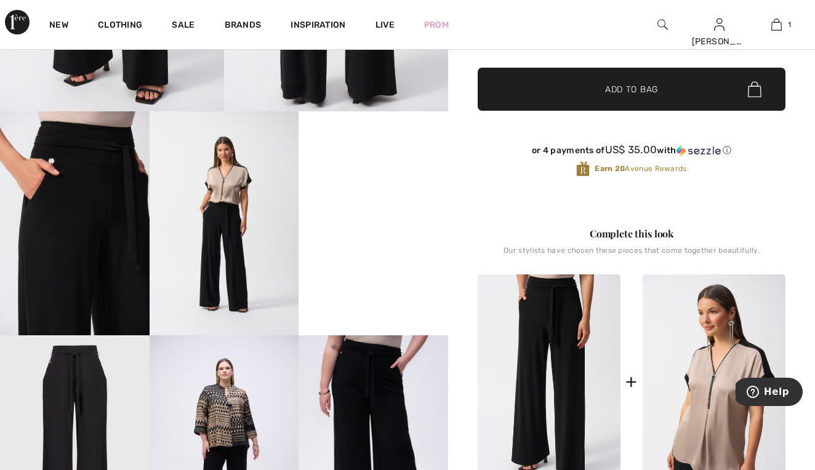
click at [651, 96] on span "✔ Added to Bag Add to Bag" at bounding box center [632, 89] width 308 height 43
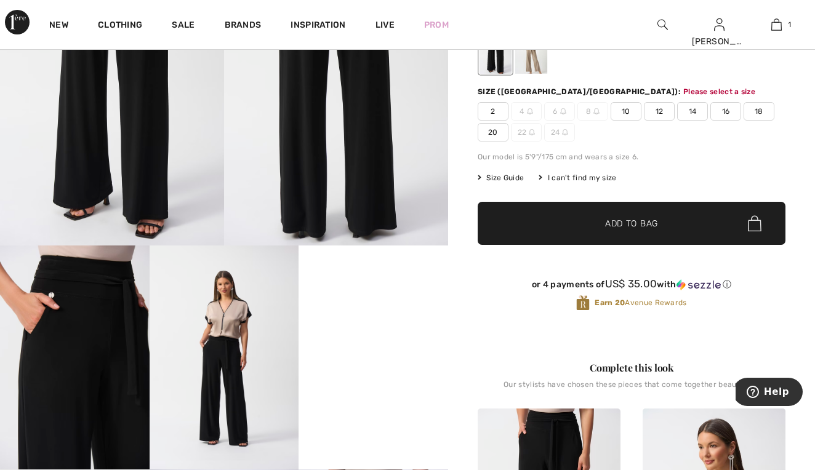
scroll to position [151, 0]
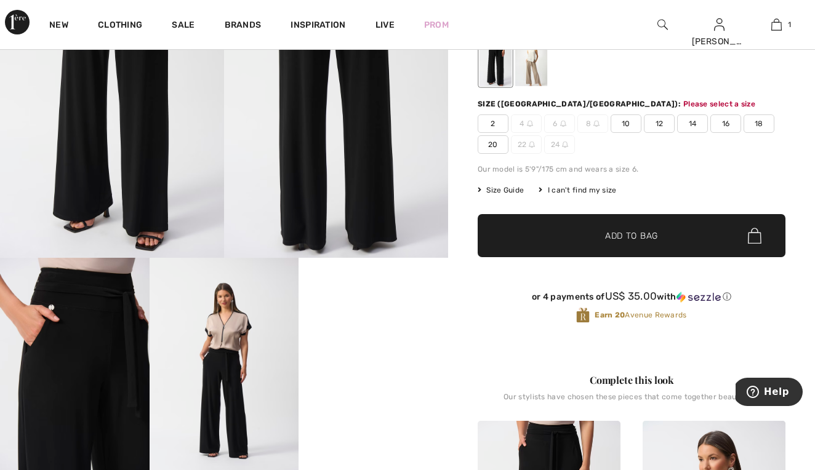
click at [734, 123] on span "16" at bounding box center [725, 124] width 31 height 18
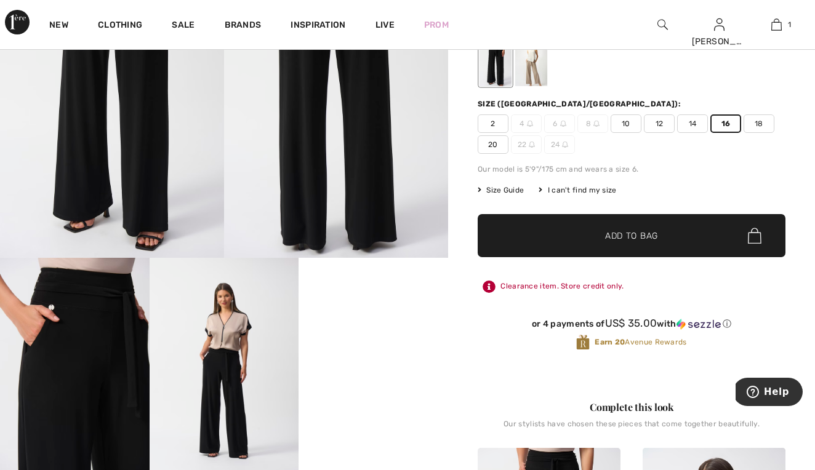
click at [634, 234] on span "Add to Bag" at bounding box center [631, 236] width 53 height 13
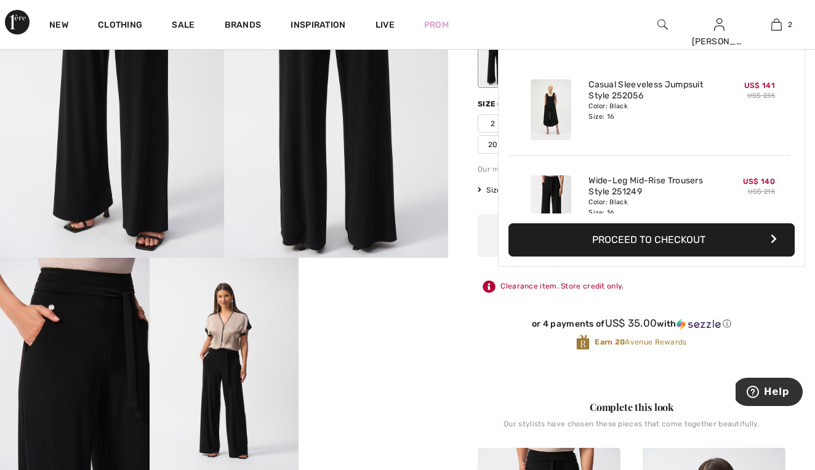
scroll to position [38, 0]
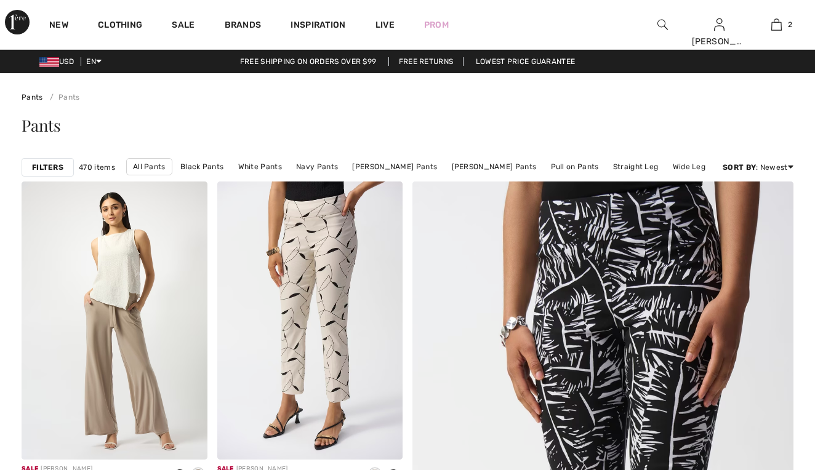
checkbox input "true"
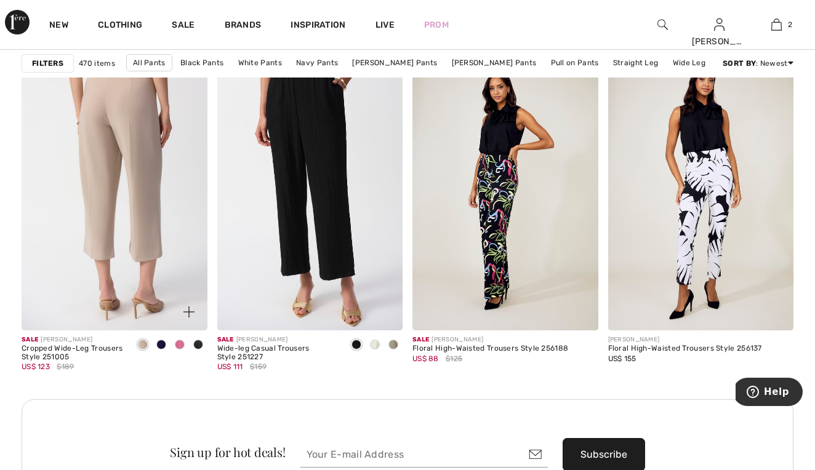
scroll to position [2347, 0]
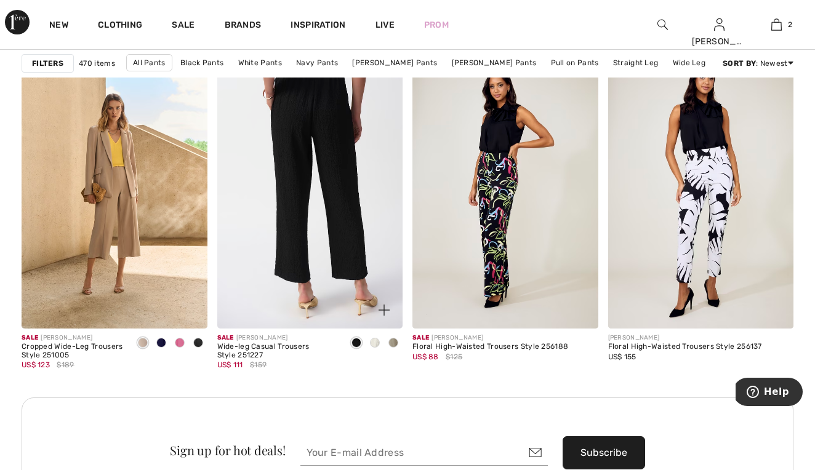
click at [262, 183] on img at bounding box center [310, 189] width 186 height 278
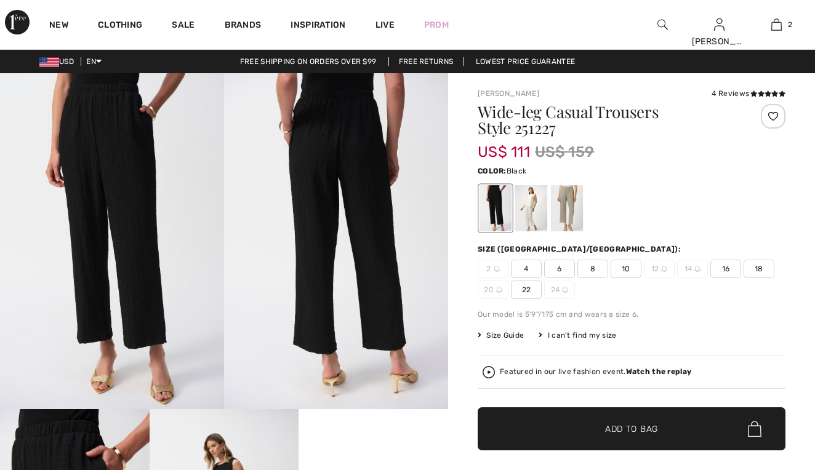
checkbox input "true"
click at [319, 167] on img at bounding box center [336, 241] width 224 height 336
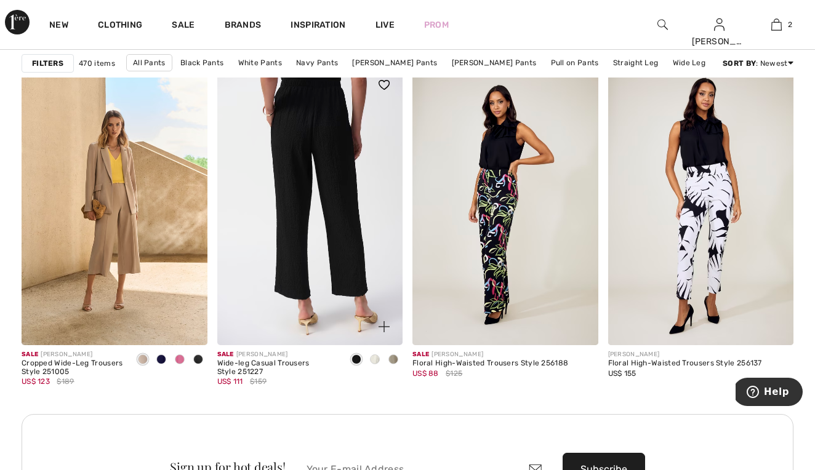
scroll to position [2326, 0]
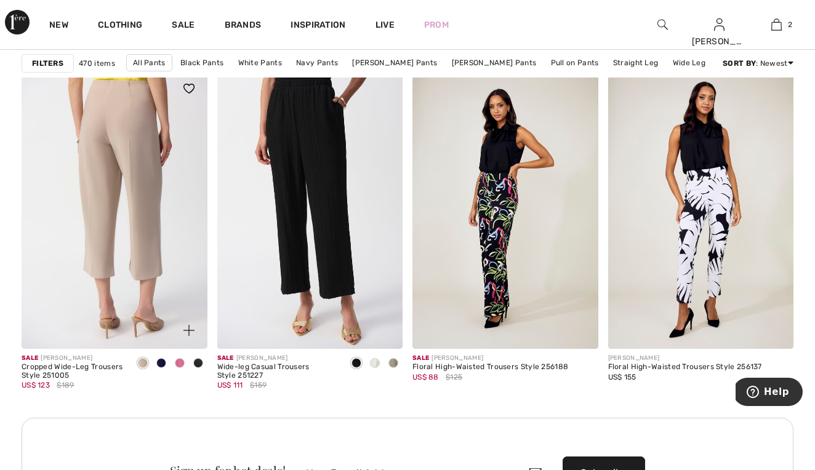
click at [120, 189] on img at bounding box center [115, 209] width 186 height 278
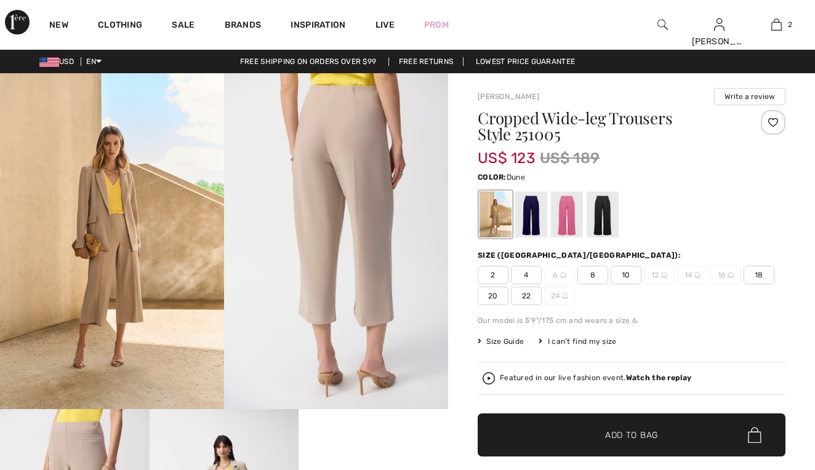
checkbox input "true"
click at [528, 214] on div at bounding box center [531, 214] width 32 height 46
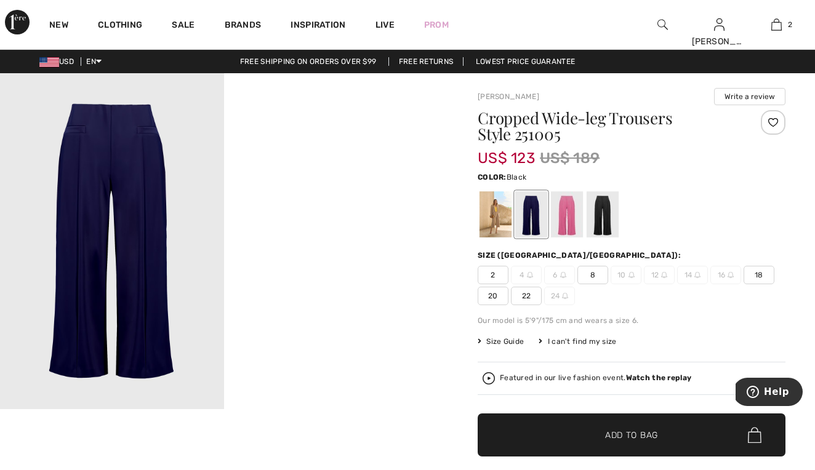
click at [600, 213] on div at bounding box center [603, 214] width 32 height 46
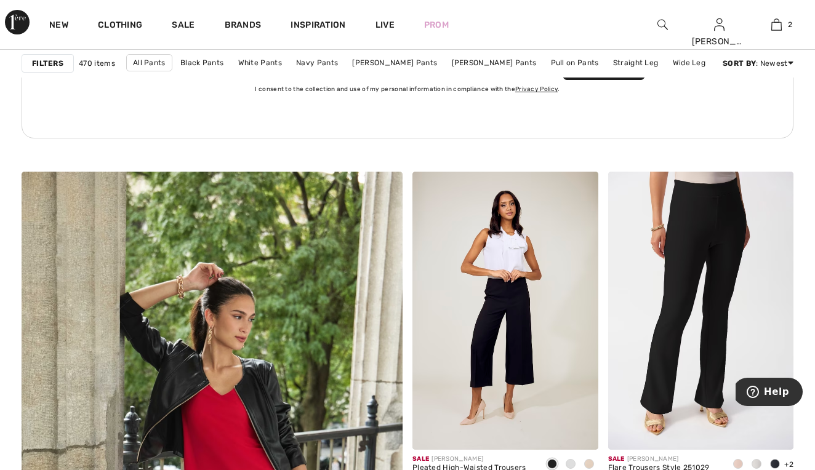
scroll to position [2847, 0]
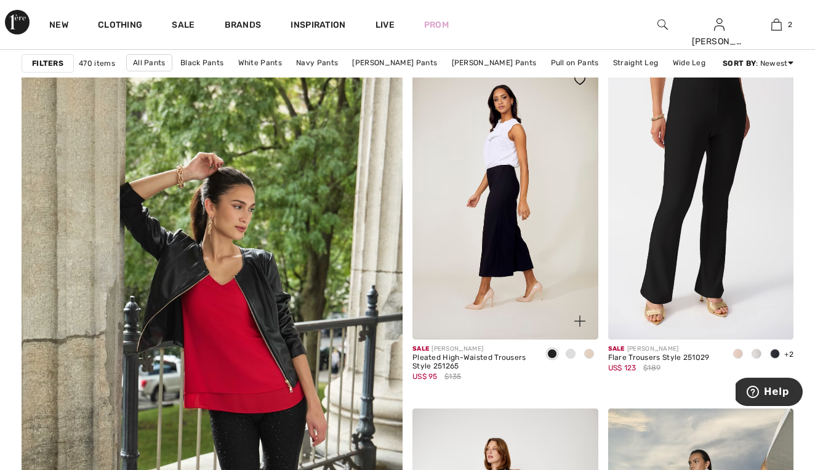
click at [521, 227] on img at bounding box center [505, 201] width 186 height 278
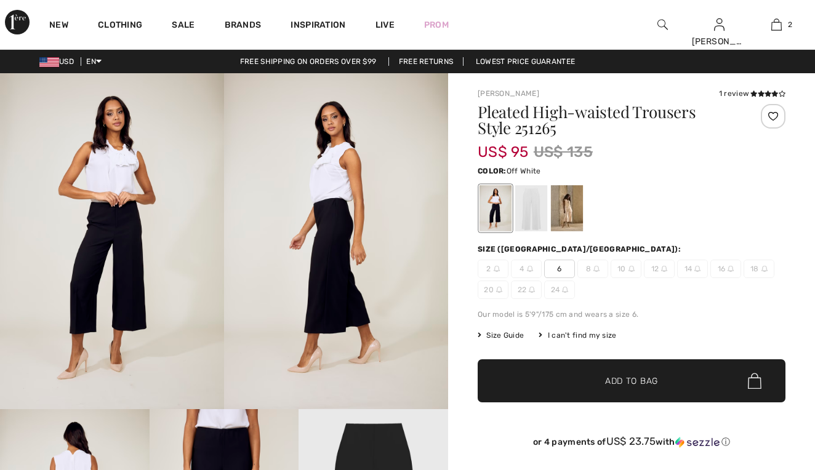
checkbox input "true"
click at [529, 220] on div at bounding box center [531, 208] width 32 height 46
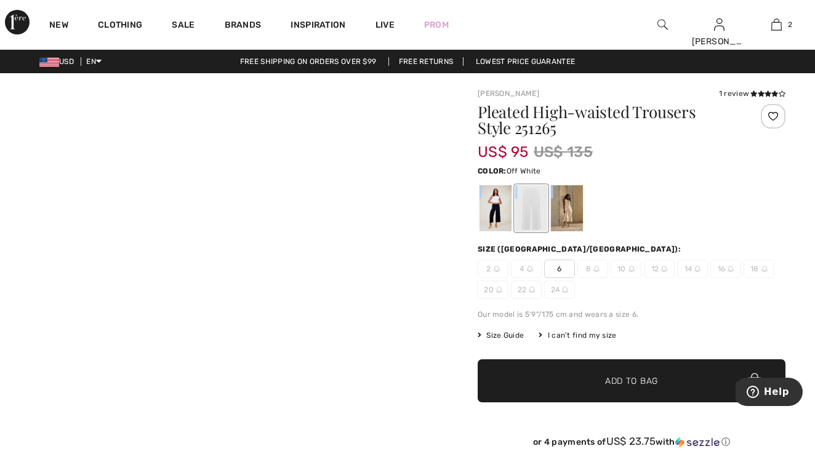
click at [529, 220] on div at bounding box center [531, 208] width 32 height 46
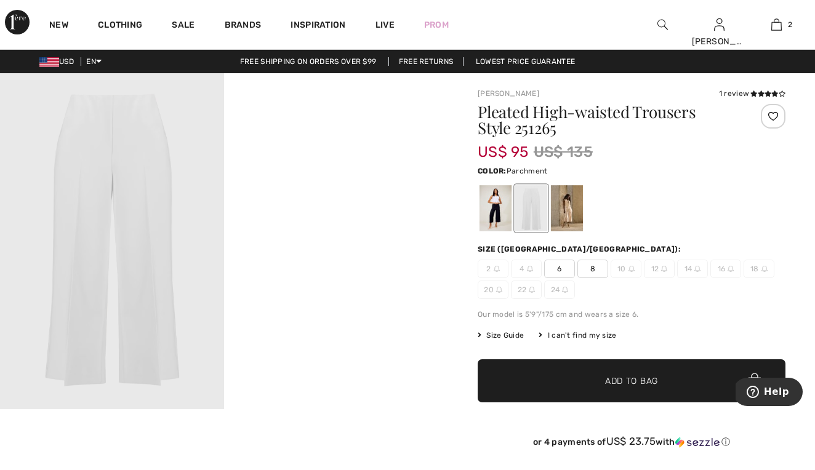
click at [579, 215] on div at bounding box center [567, 208] width 32 height 46
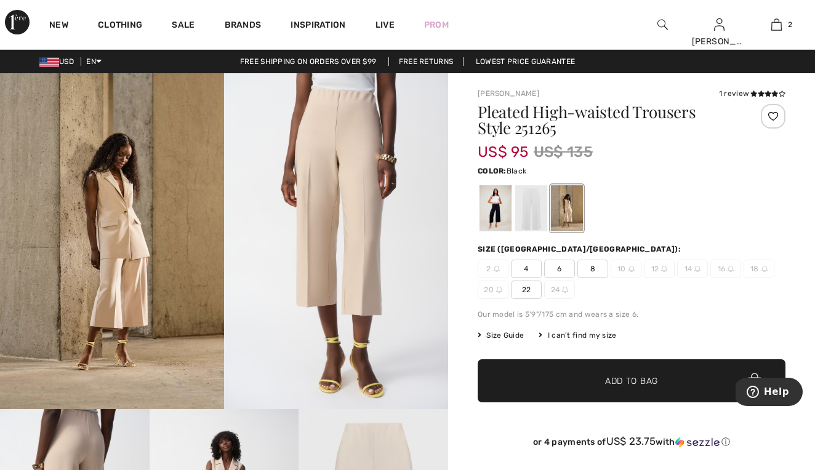
click at [502, 221] on div at bounding box center [496, 208] width 32 height 46
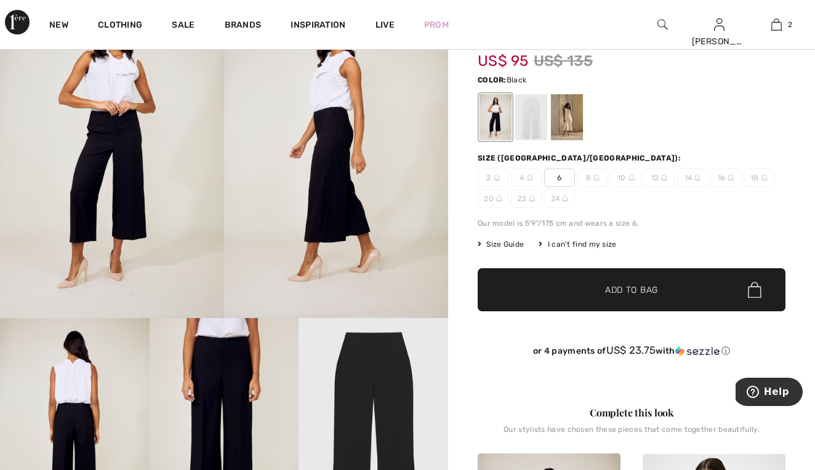
scroll to position [92, 0]
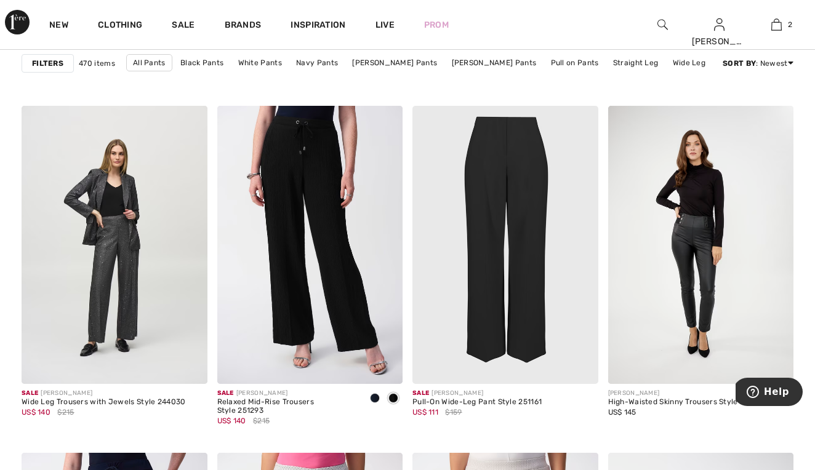
scroll to position [3498, 0]
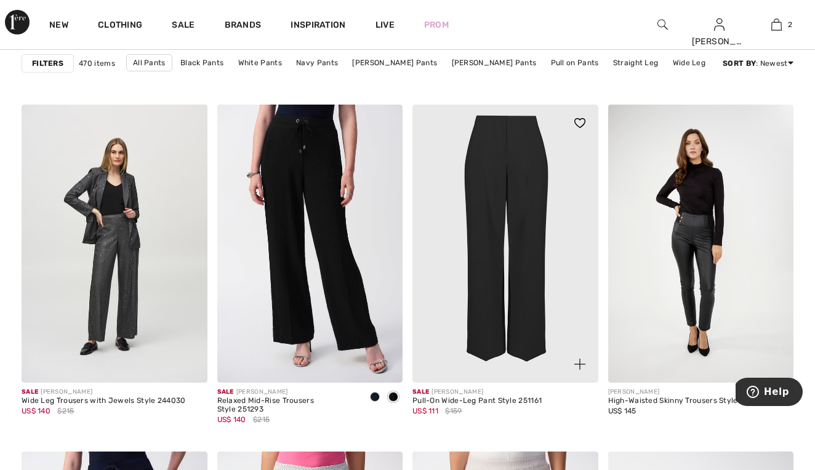
click at [544, 234] on img at bounding box center [505, 244] width 186 height 278
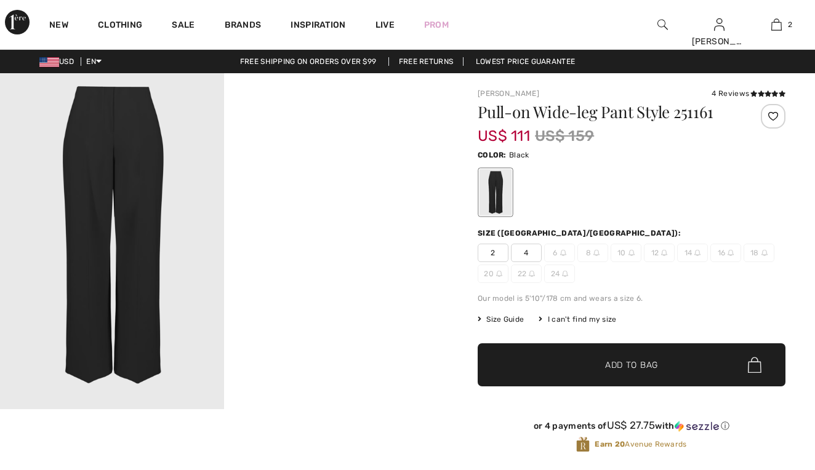
checkbox input "true"
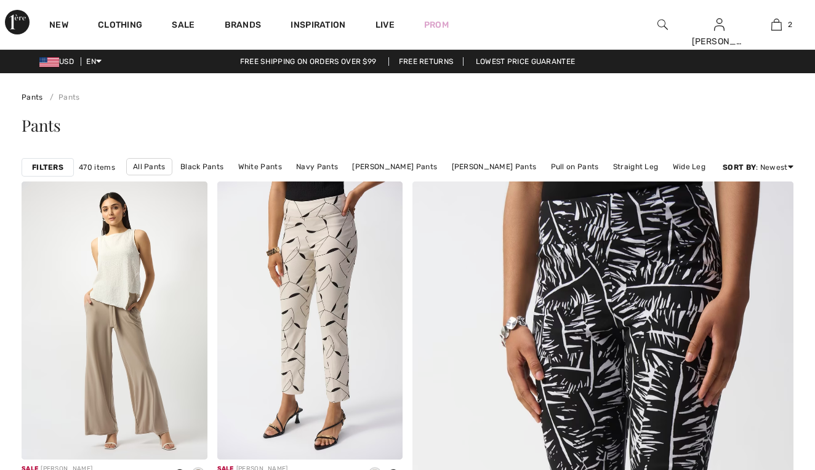
checkbox input "true"
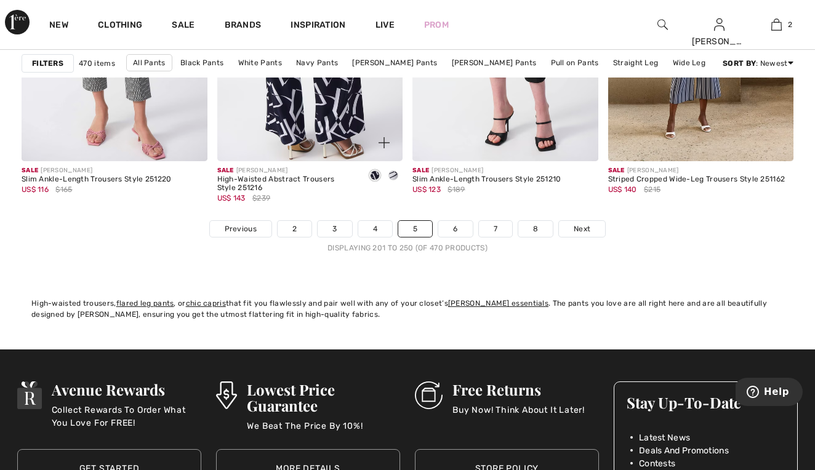
scroll to position [5250, 0]
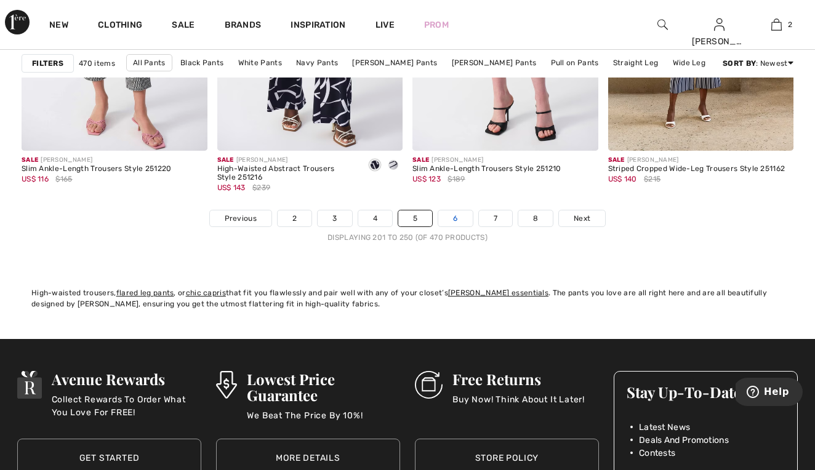
click at [441, 223] on link "6" at bounding box center [455, 219] width 34 height 16
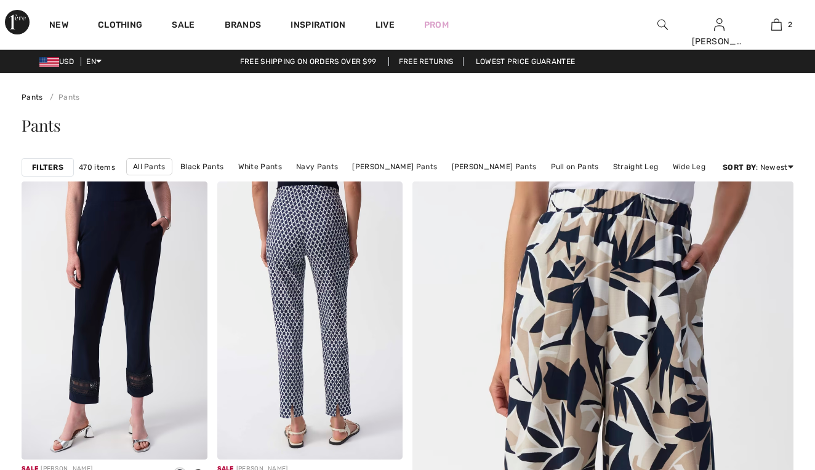
checkbox input "true"
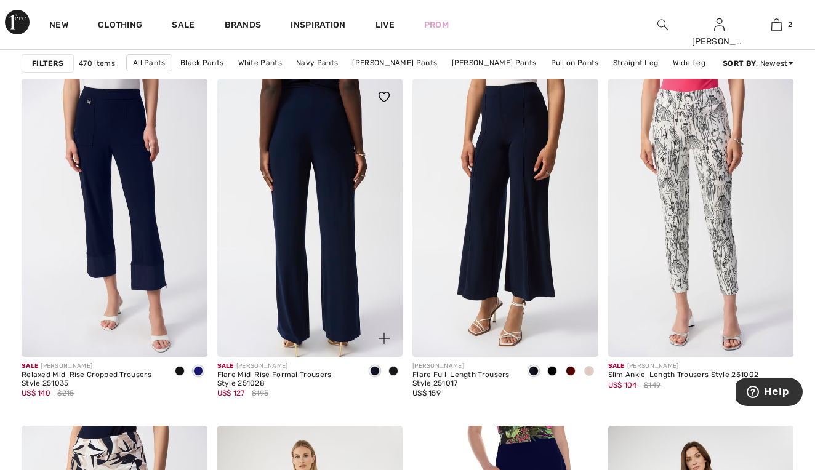
scroll to position [798, 0]
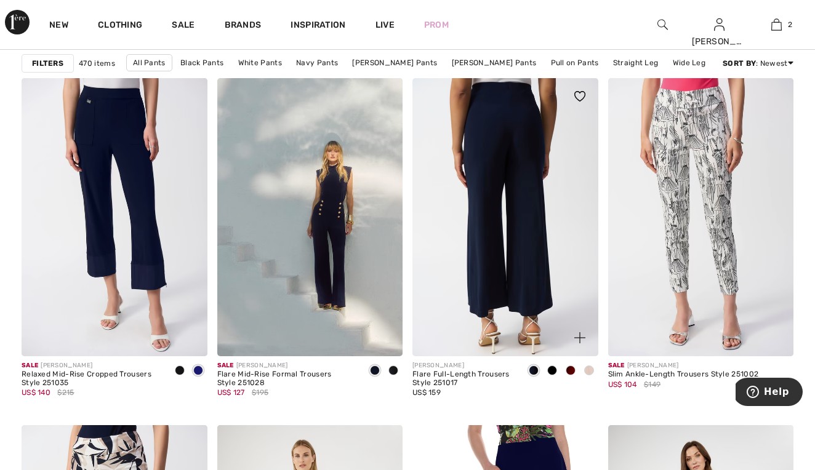
click at [500, 265] on img at bounding box center [505, 217] width 186 height 278
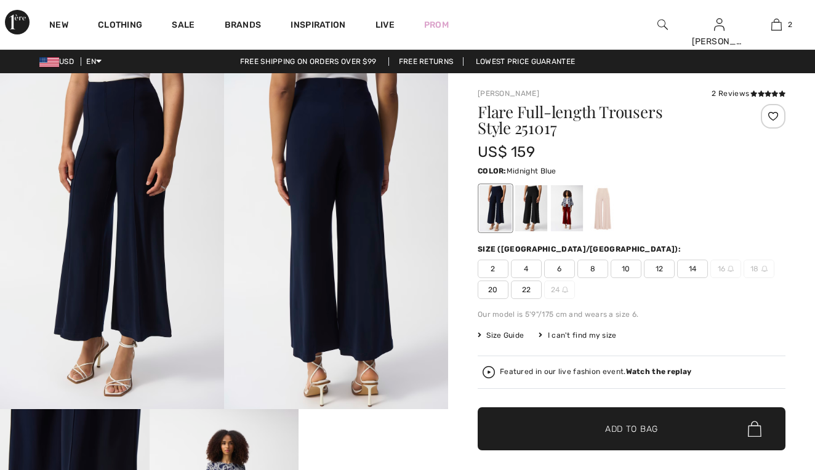
checkbox input "true"
click at [532, 215] on div at bounding box center [531, 208] width 32 height 46
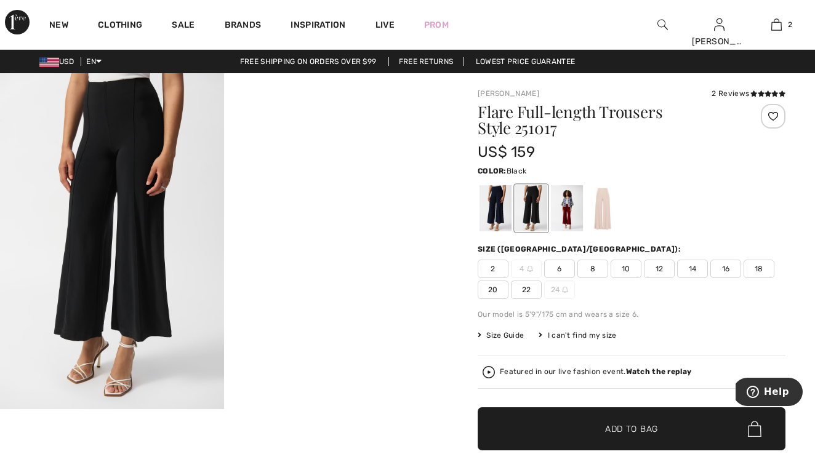
click at [729, 268] on span "16" at bounding box center [725, 269] width 31 height 18
click at [565, 207] on div at bounding box center [567, 208] width 32 height 46
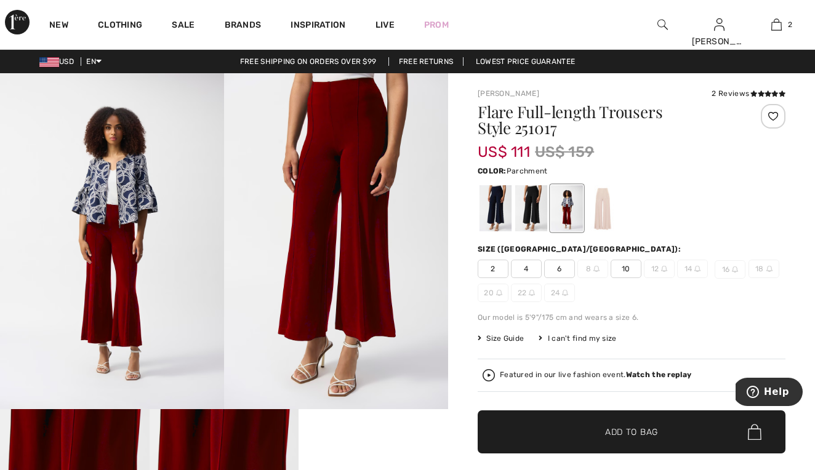
click at [608, 214] on div at bounding box center [603, 208] width 32 height 46
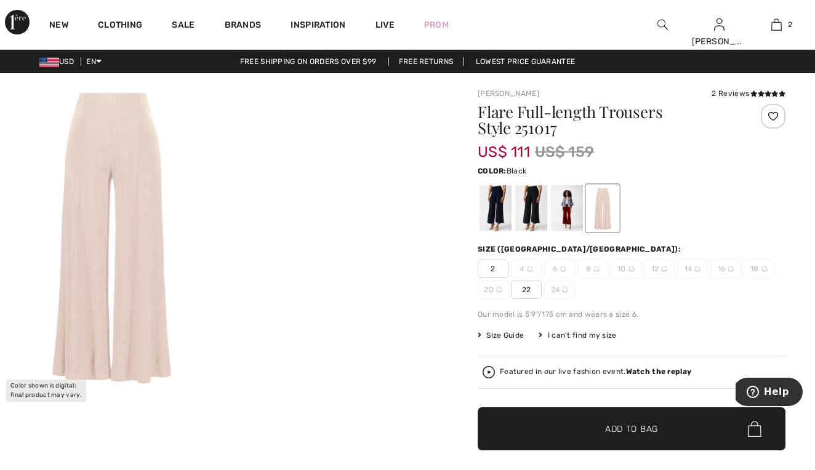
click at [526, 200] on div at bounding box center [531, 208] width 32 height 46
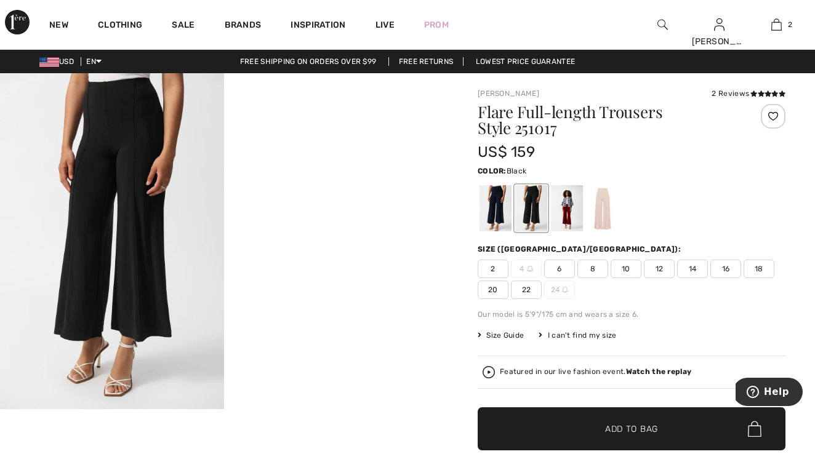
click at [732, 267] on span "16" at bounding box center [725, 269] width 31 height 18
click at [640, 425] on span "Add to Bag" at bounding box center [631, 429] width 53 height 13
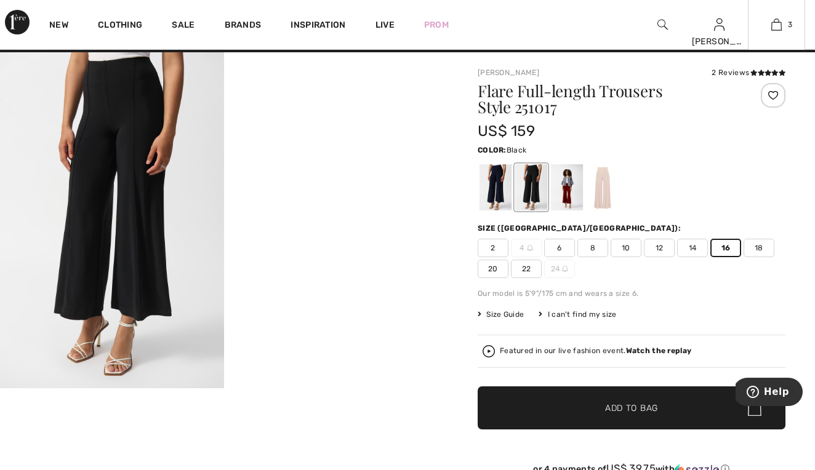
scroll to position [26, 0]
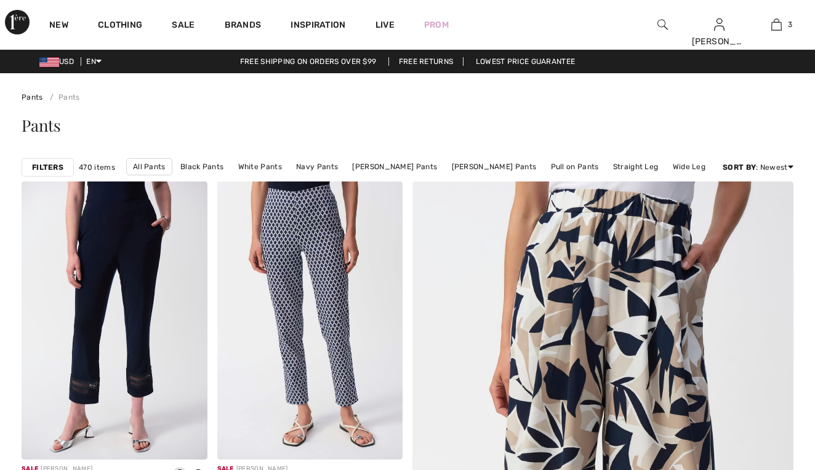
checkbox input "true"
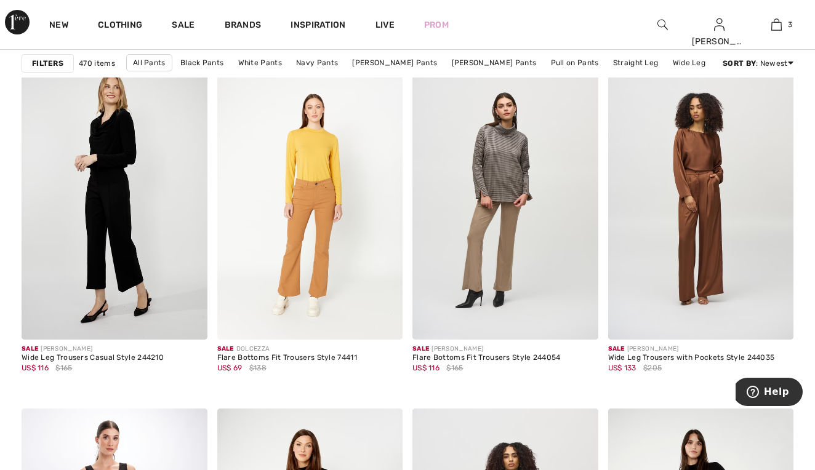
scroll to position [1663, 0]
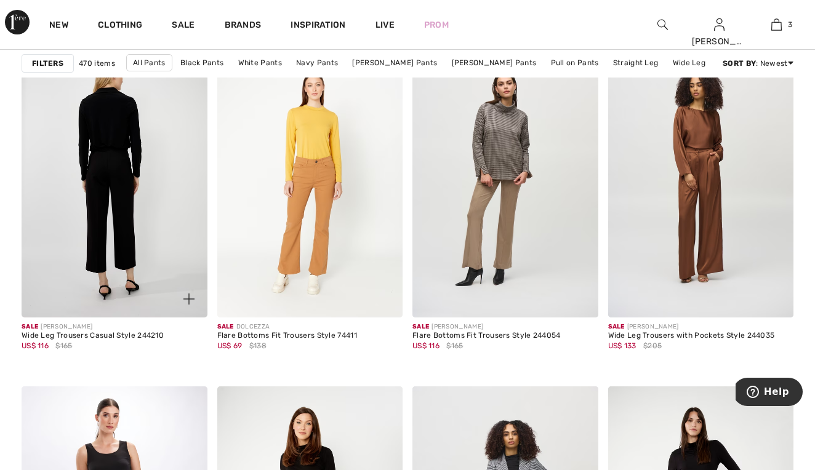
click at [113, 208] on img at bounding box center [115, 178] width 186 height 278
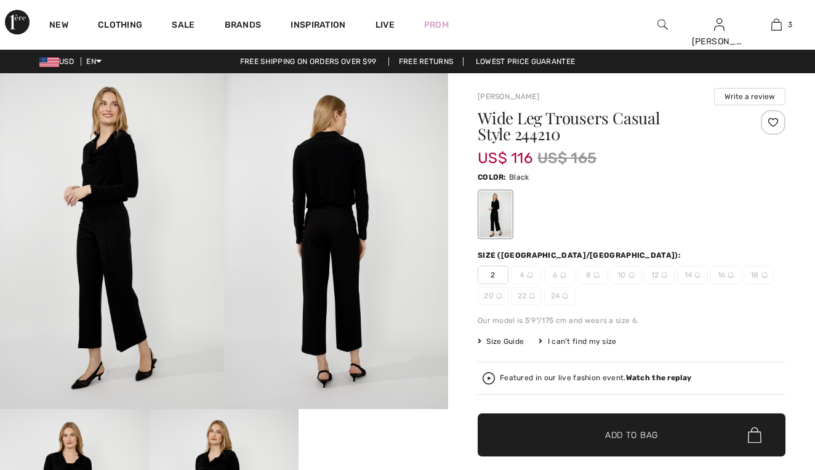
checkbox input "true"
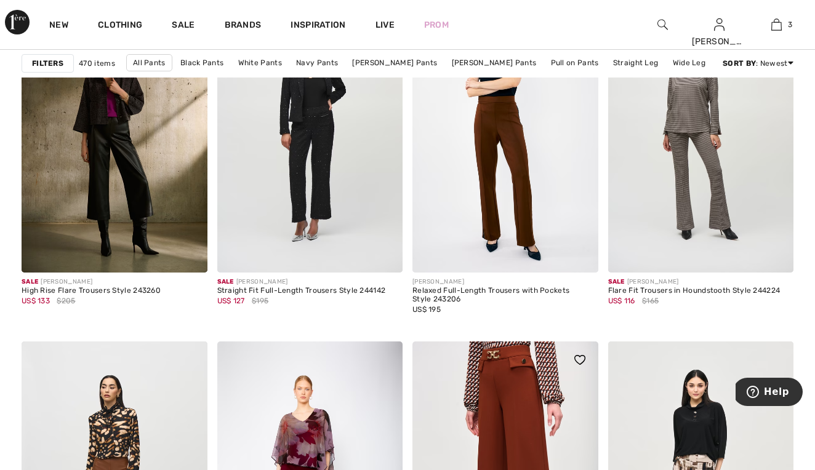
scroll to position [3602, 0]
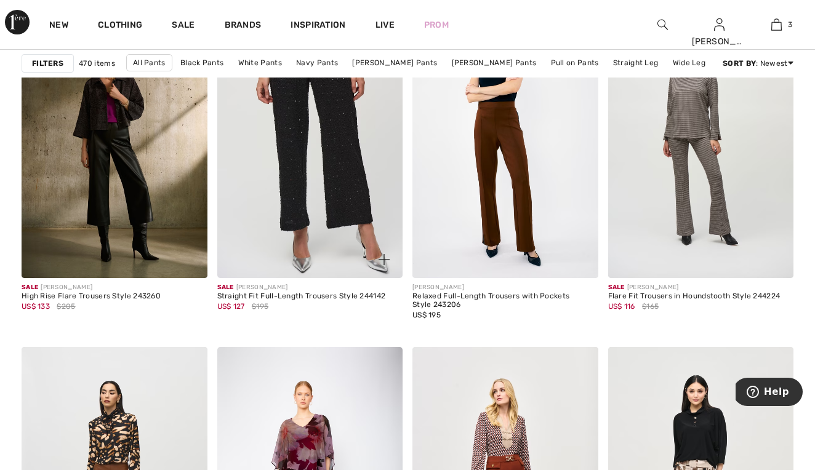
click at [340, 182] on img at bounding box center [310, 139] width 186 height 278
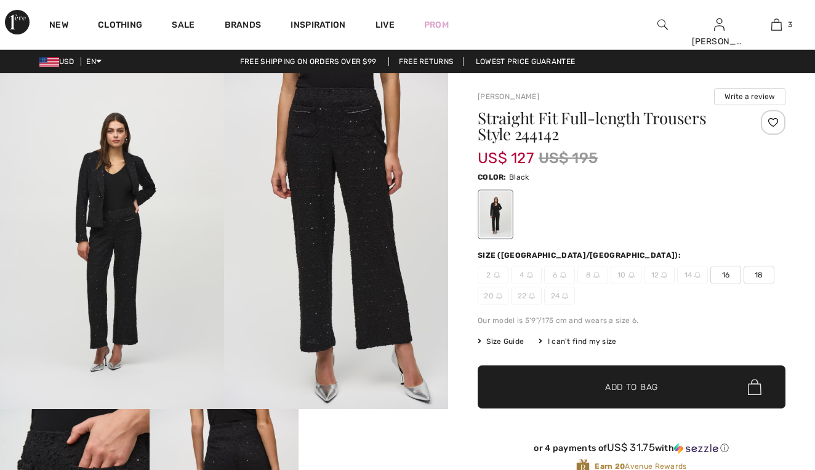
checkbox input "true"
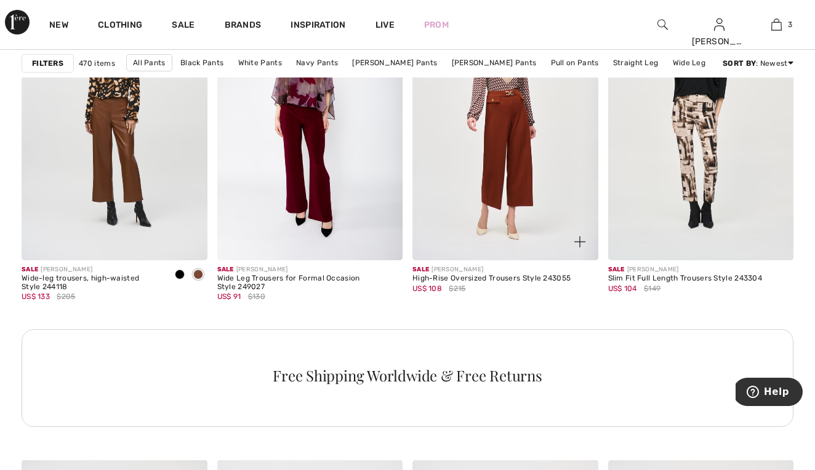
scroll to position [3964, 0]
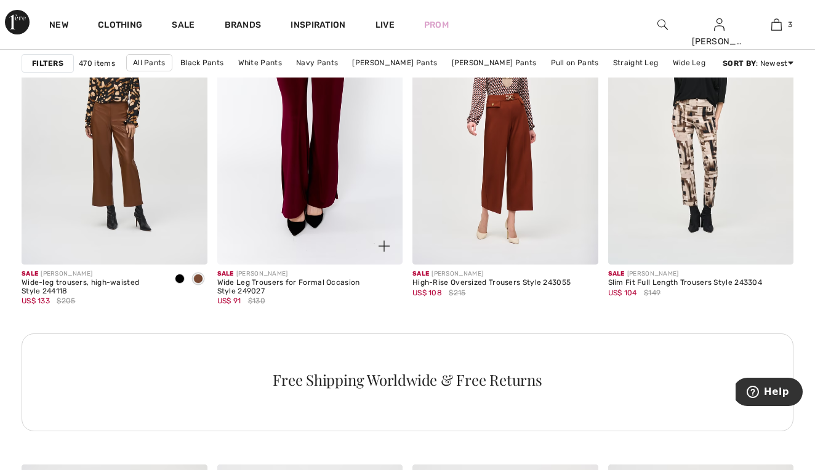
click at [300, 146] on img at bounding box center [310, 125] width 186 height 278
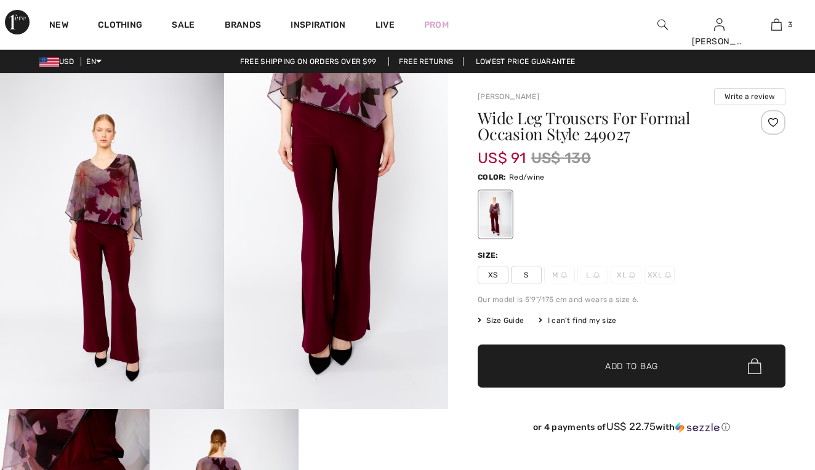
checkbox input "true"
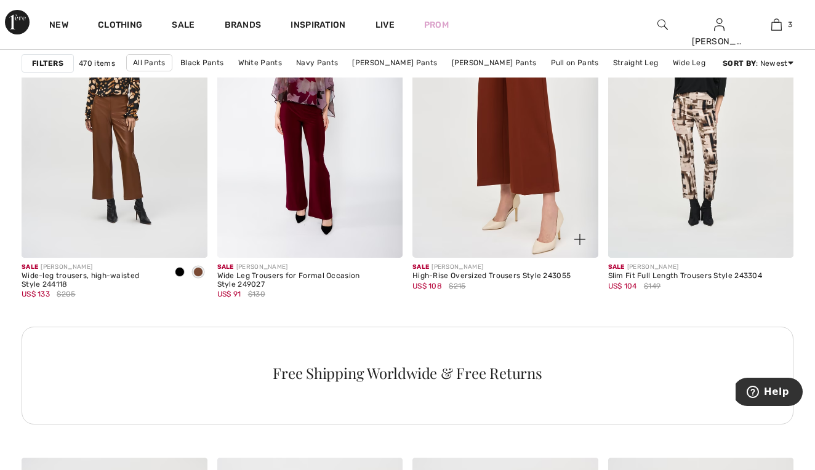
click at [541, 185] on img at bounding box center [505, 118] width 186 height 278
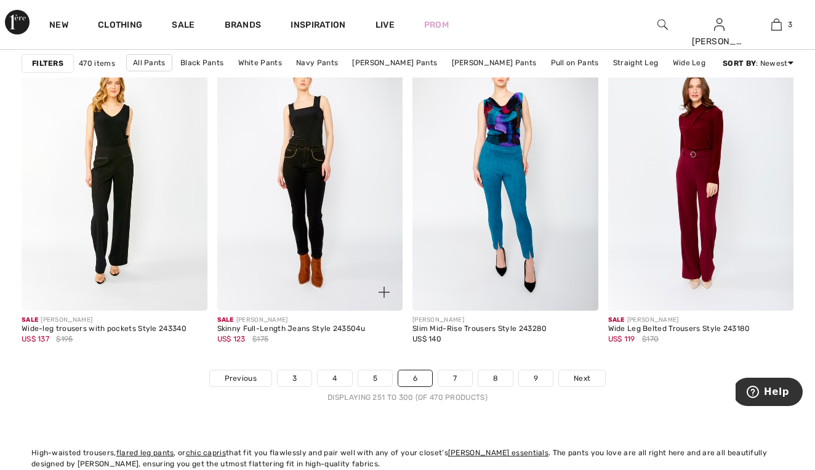
scroll to position [5095, 0]
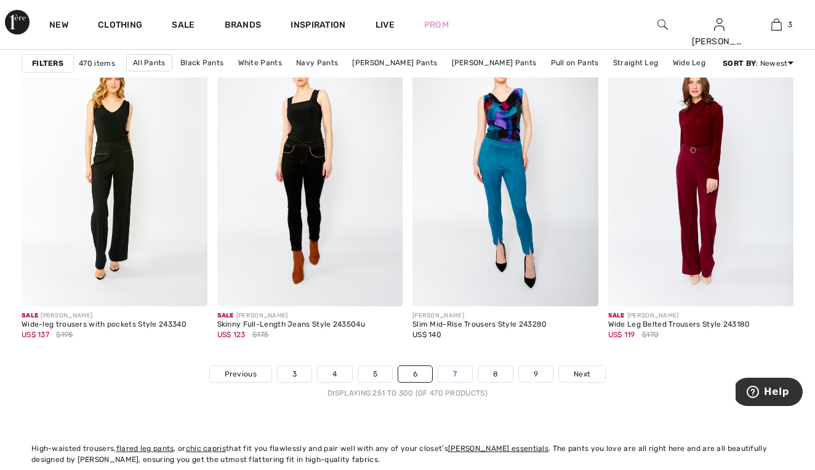
click at [454, 374] on link "7" at bounding box center [454, 374] width 33 height 16
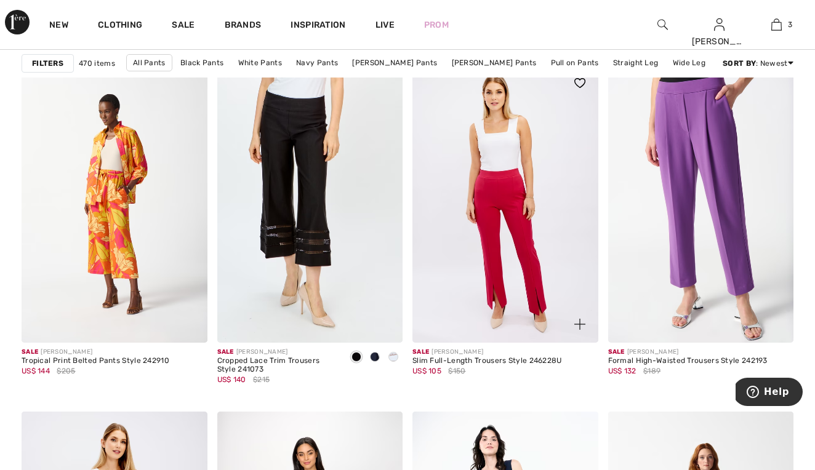
scroll to position [4712, 0]
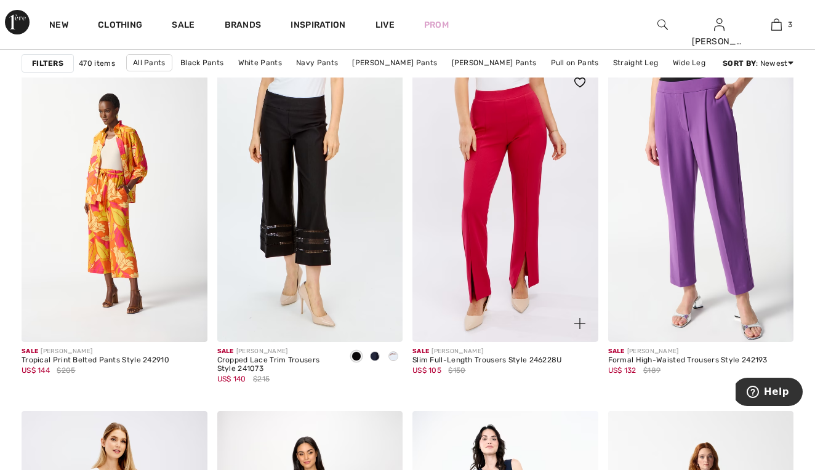
click at [457, 308] on img at bounding box center [505, 203] width 186 height 278
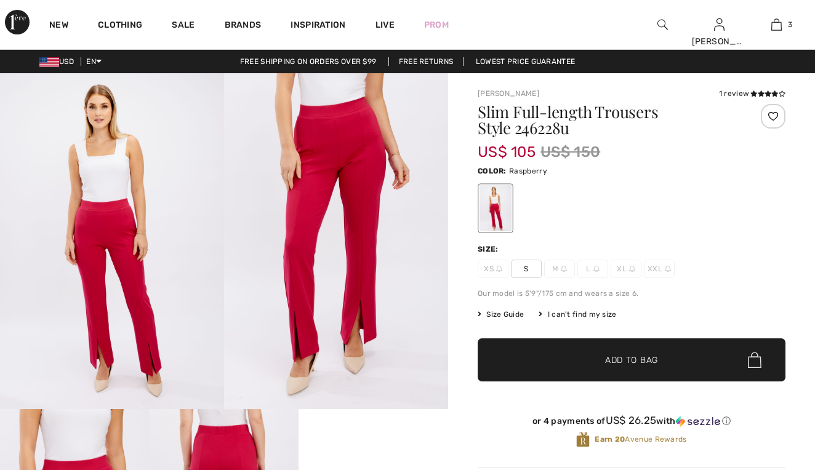
checkbox input "true"
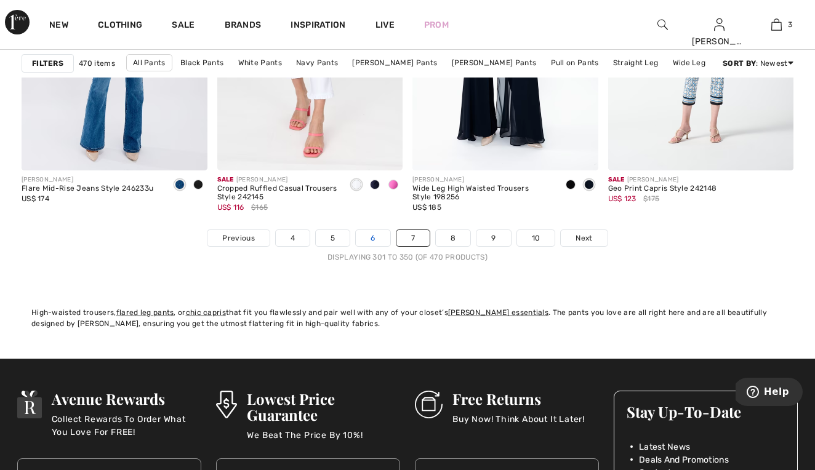
scroll to position [5232, 0]
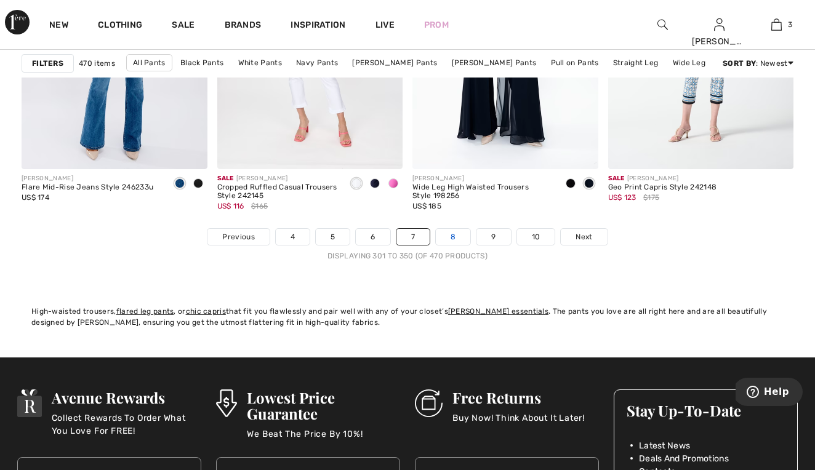
click at [456, 245] on link "8" at bounding box center [453, 237] width 34 height 16
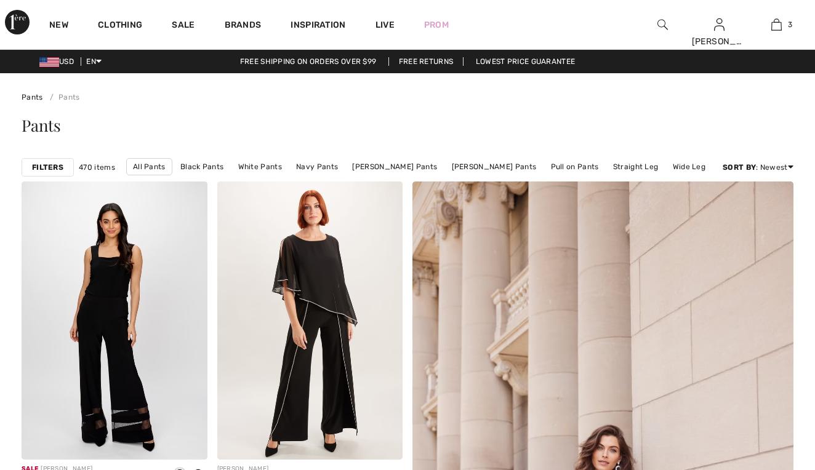
checkbox input "true"
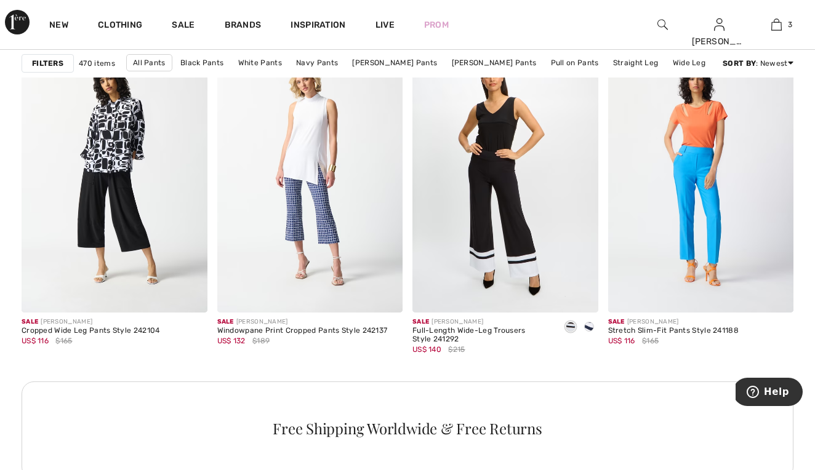
scroll to position [1186, 0]
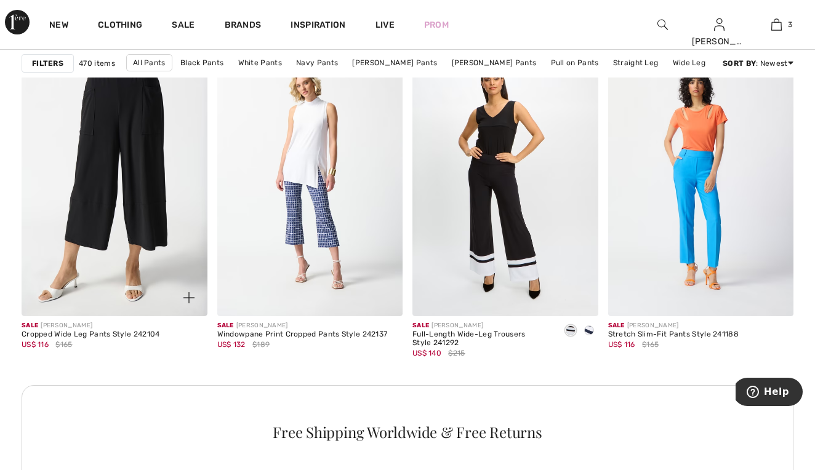
click at [92, 213] on img at bounding box center [115, 177] width 186 height 278
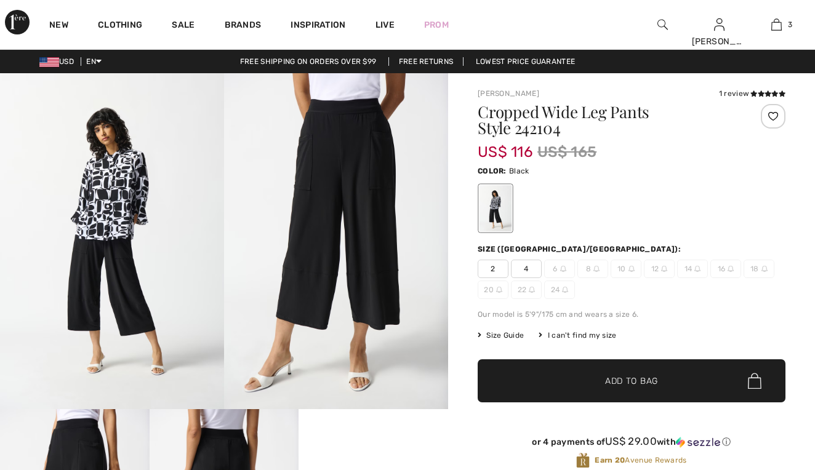
checkbox input "true"
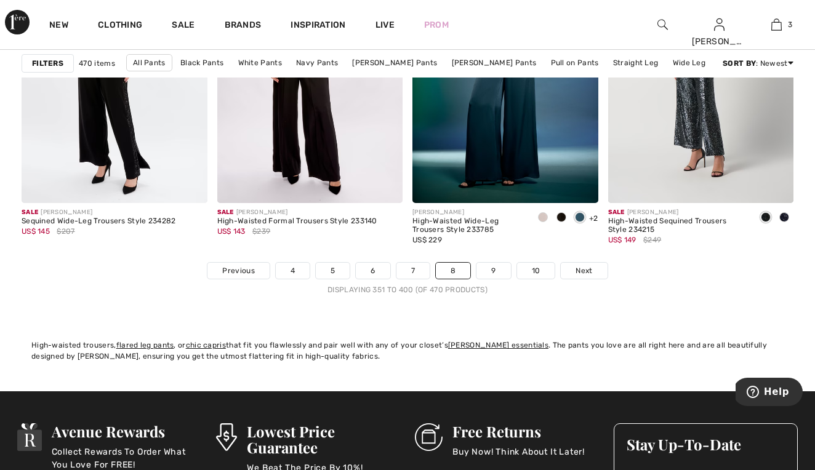
scroll to position [5199, 0]
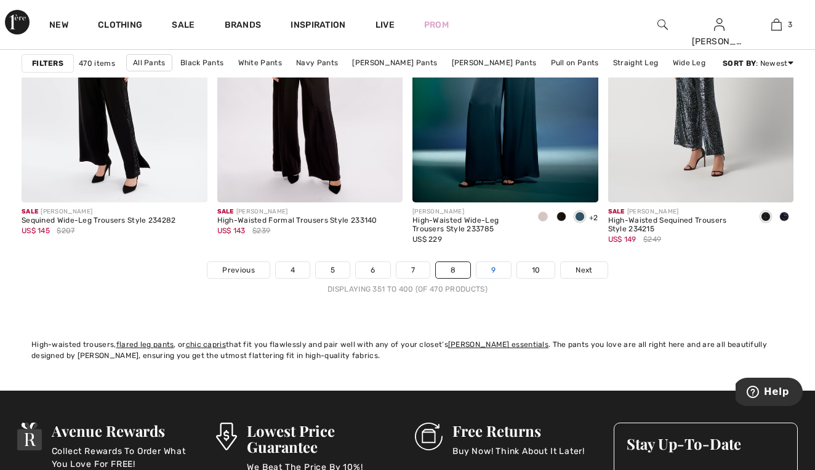
click at [496, 270] on link "9" at bounding box center [493, 270] width 34 height 16
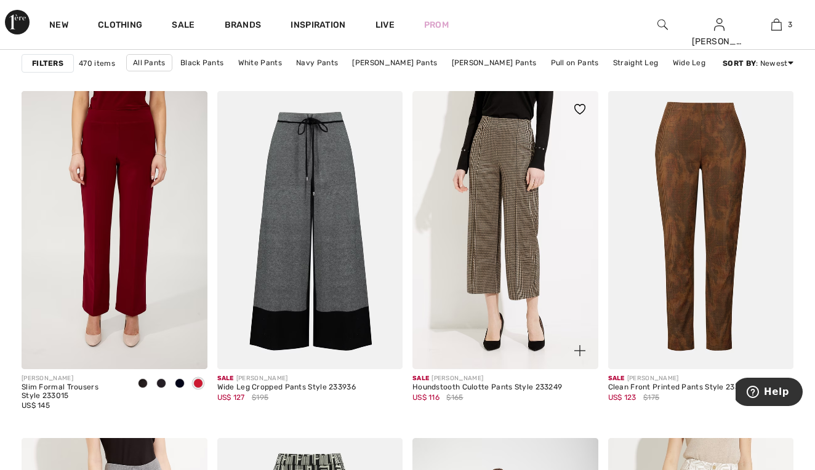
scroll to position [783, 0]
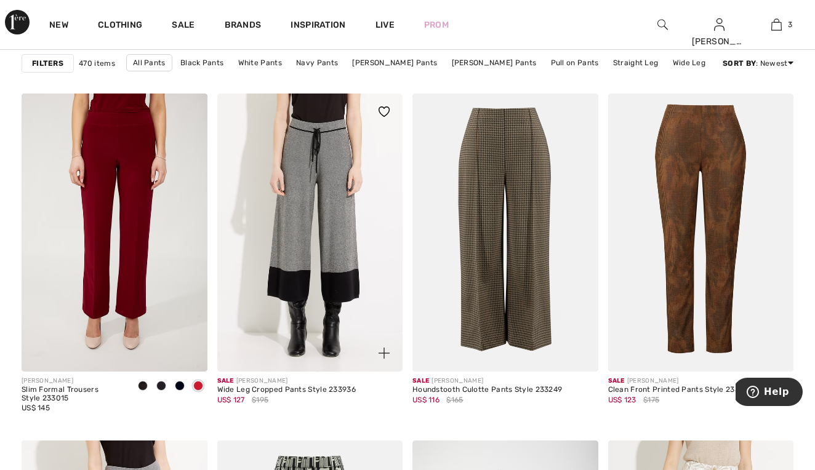
click at [299, 273] on img at bounding box center [310, 233] width 186 height 278
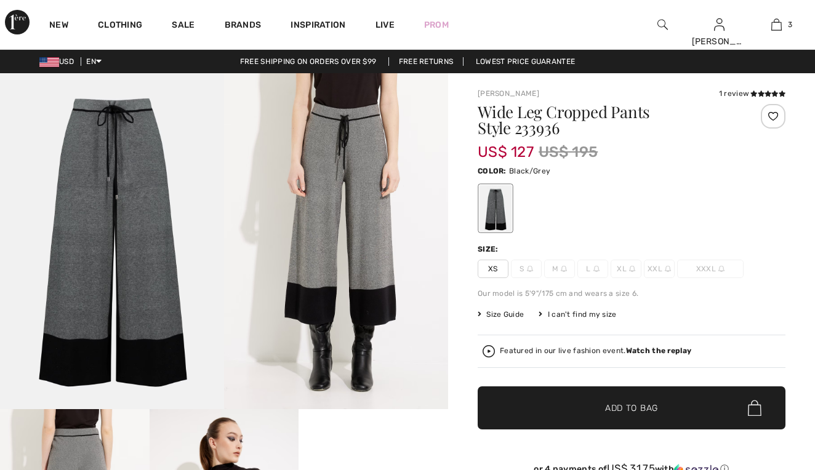
checkbox input "true"
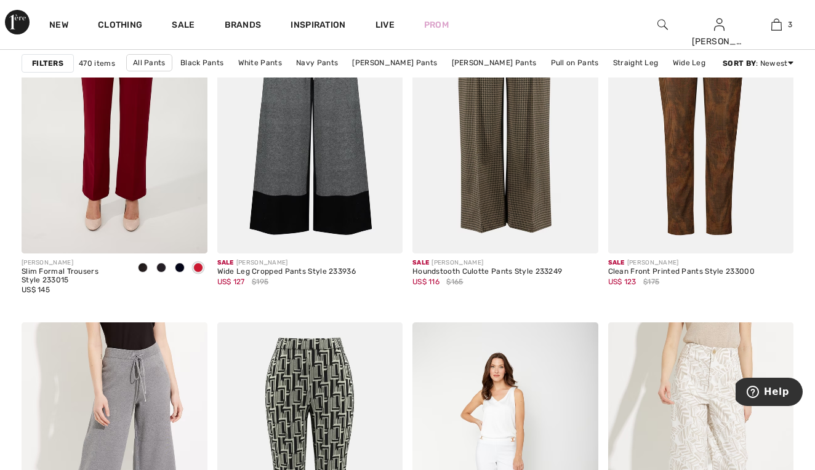
scroll to position [870, 0]
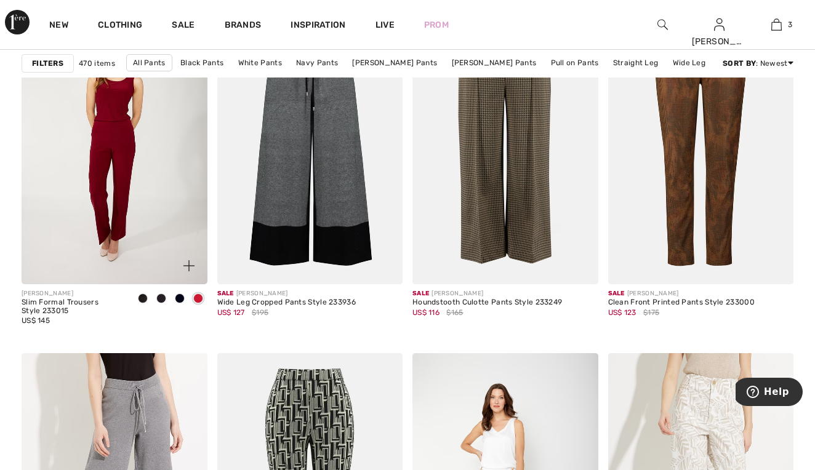
click at [105, 137] on img at bounding box center [115, 145] width 186 height 278
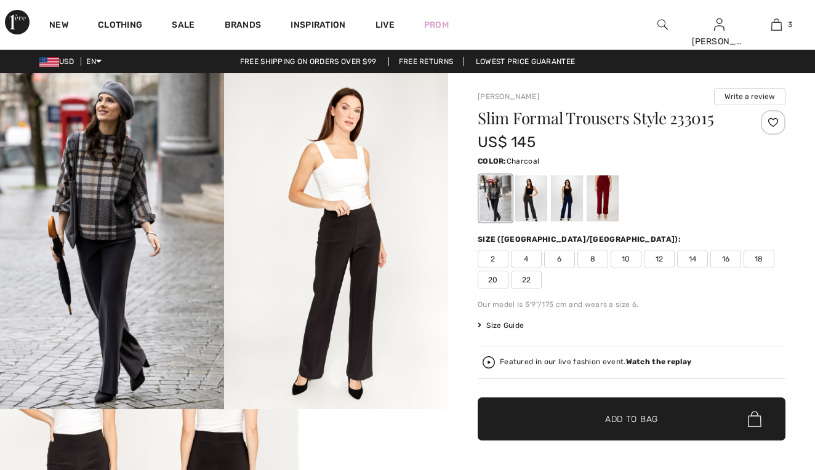
checkbox input "true"
click at [528, 190] on div at bounding box center [531, 198] width 32 height 46
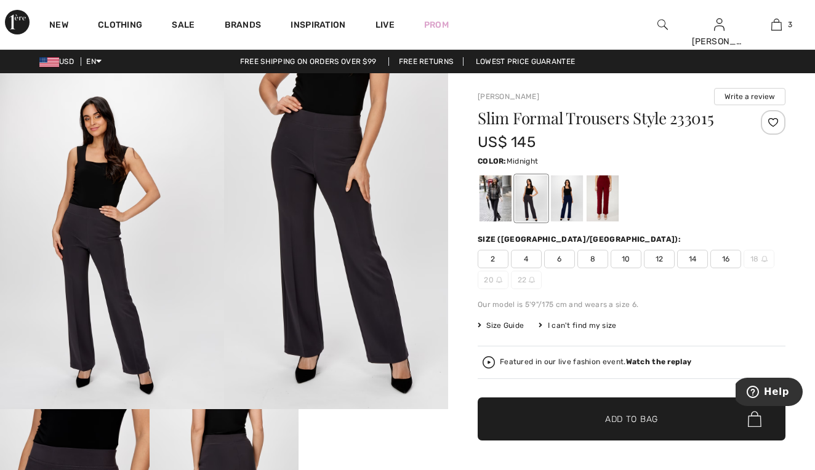
click at [567, 202] on div at bounding box center [567, 198] width 32 height 46
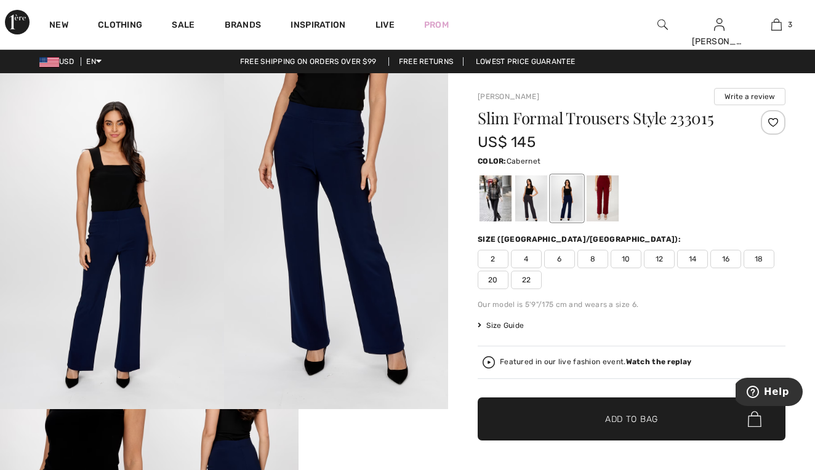
click at [605, 201] on div at bounding box center [603, 198] width 32 height 46
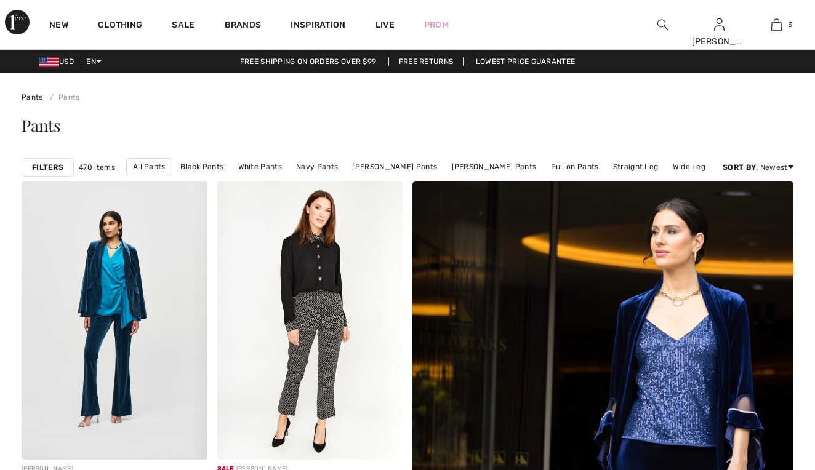
checkbox input "true"
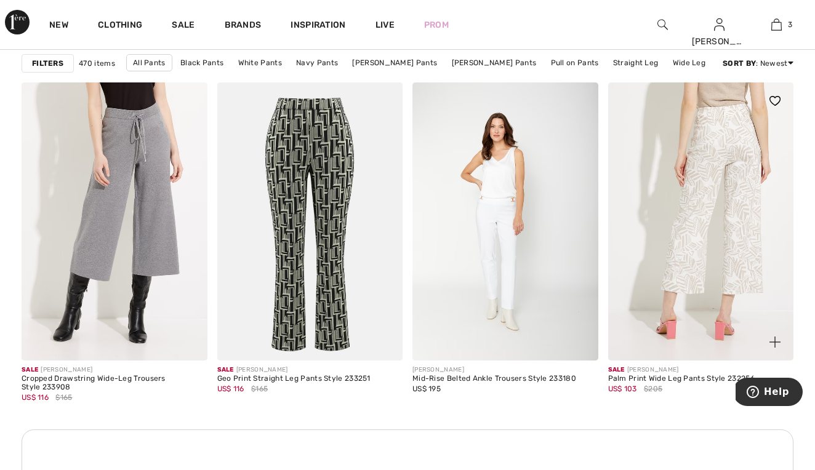
scroll to position [1136, 0]
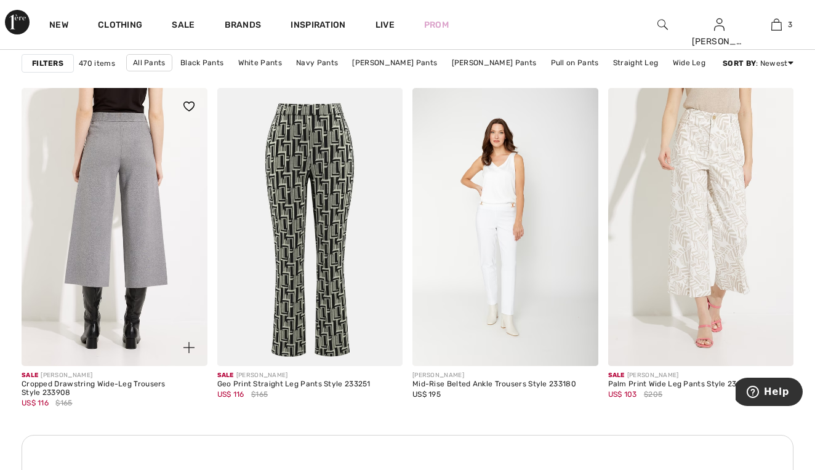
click at [133, 164] on img at bounding box center [115, 227] width 186 height 278
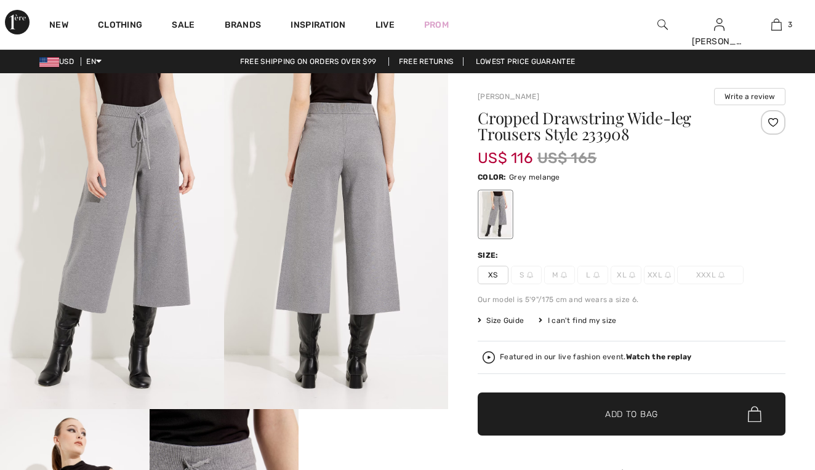
checkbox input "true"
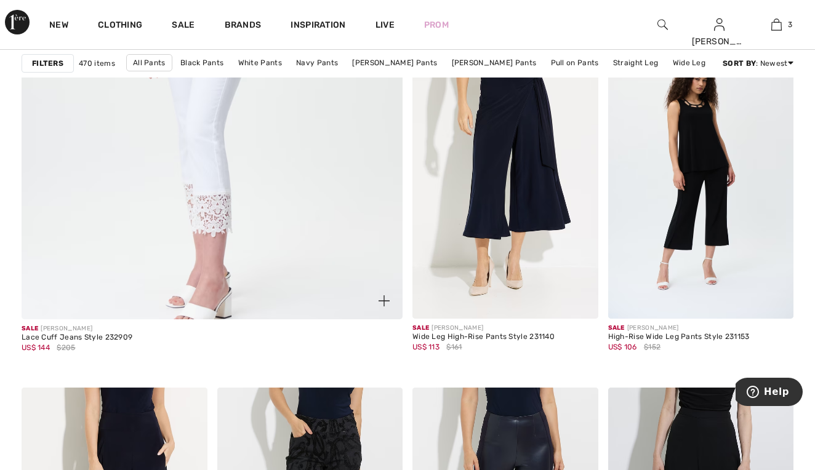
scroll to position [3219, 0]
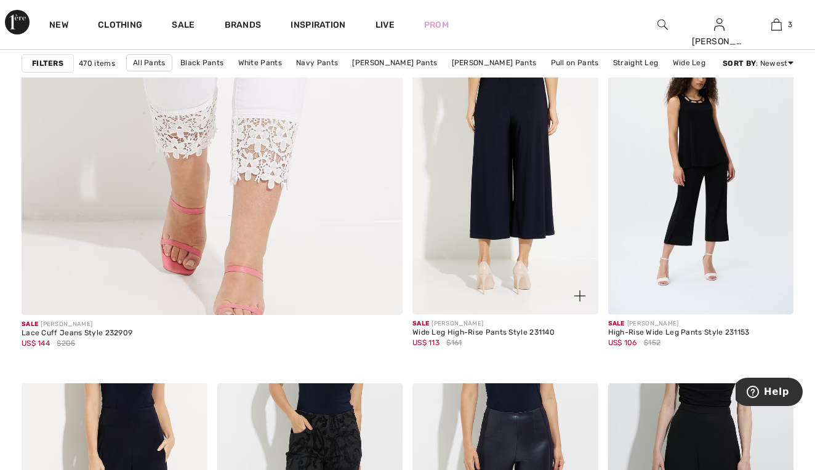
click at [505, 193] on img at bounding box center [505, 175] width 186 height 278
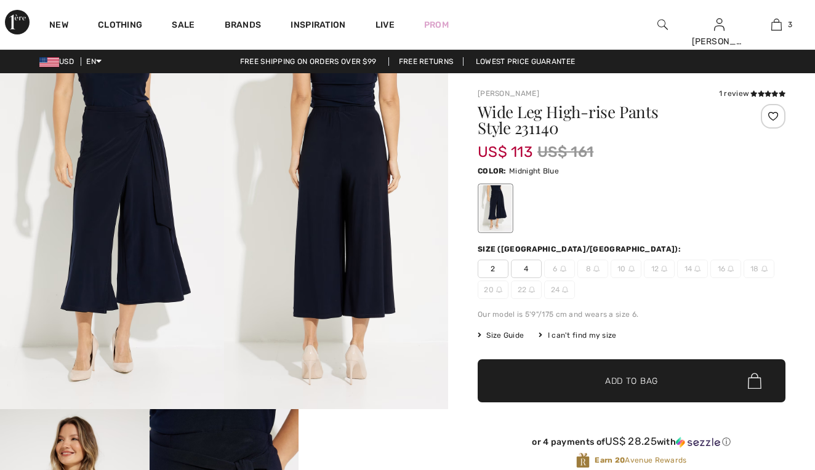
checkbox input "true"
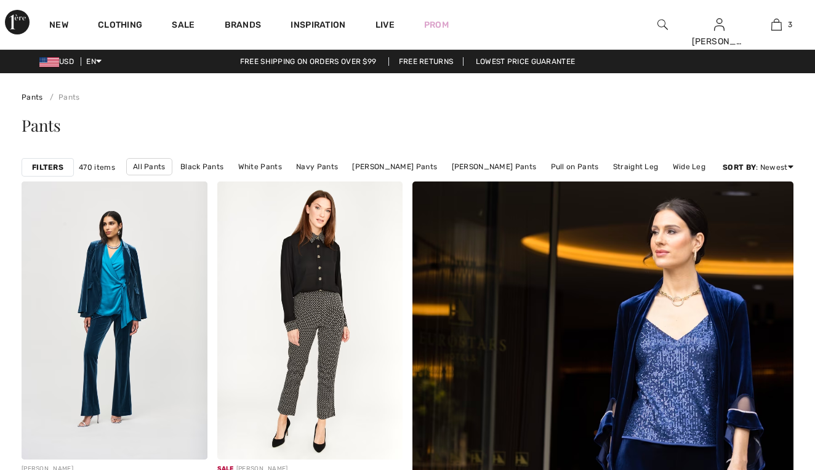
checkbox input "true"
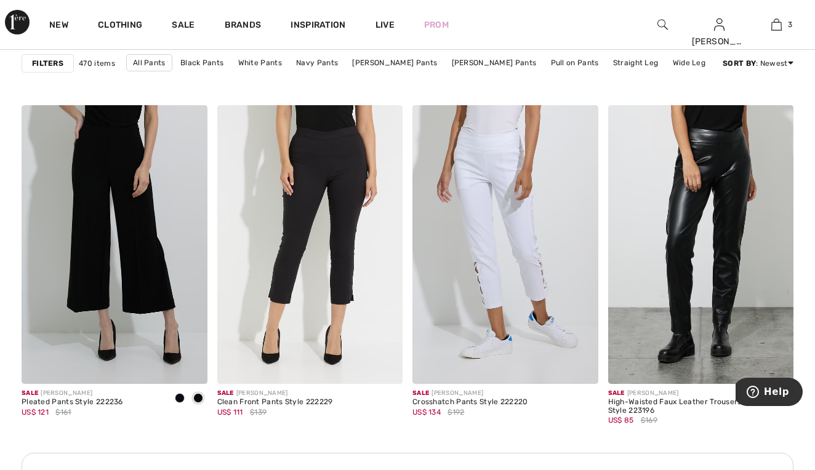
scroll to position [3854, 0]
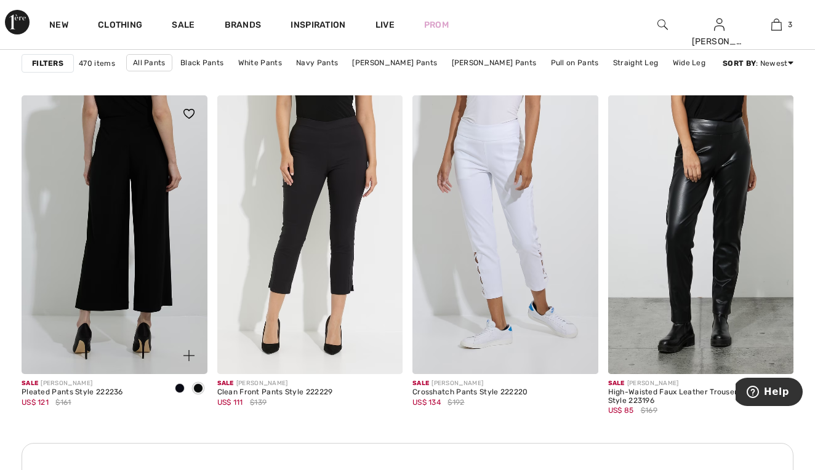
click at [157, 300] on img at bounding box center [115, 234] width 186 height 278
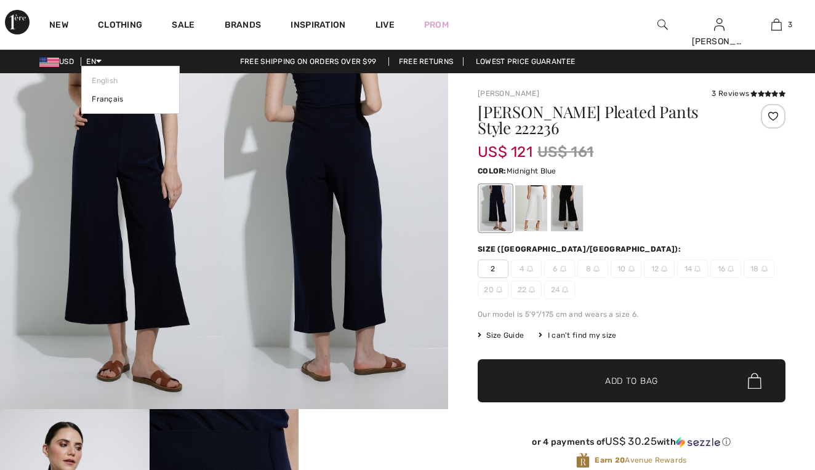
checkbox input "true"
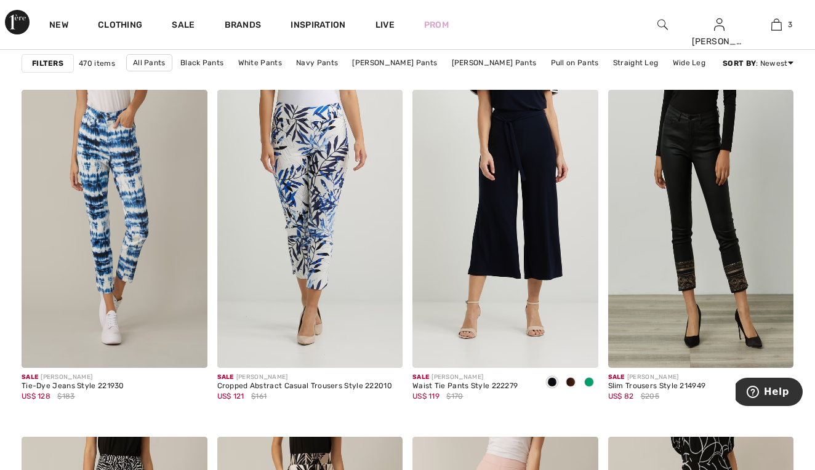
scroll to position [4692, 0]
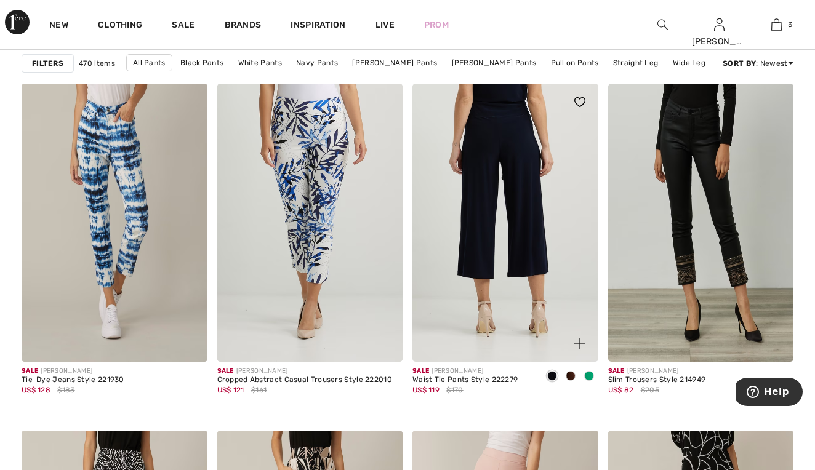
click at [464, 243] on img at bounding box center [505, 223] width 186 height 278
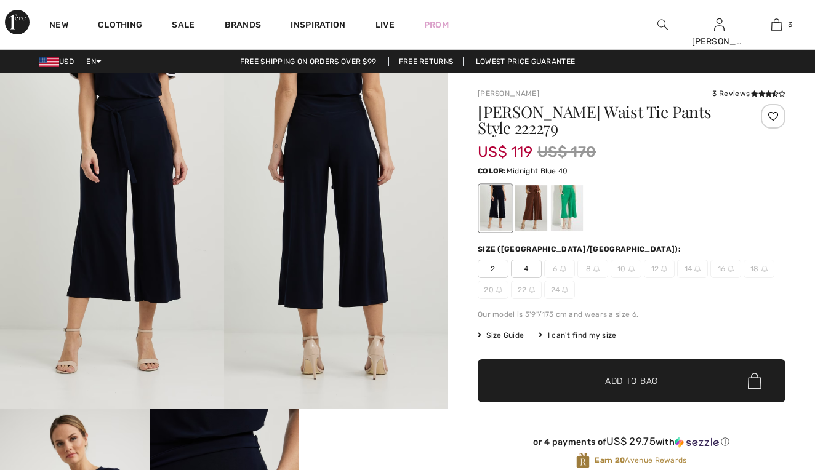
checkbox input "true"
click at [532, 214] on div at bounding box center [531, 208] width 32 height 46
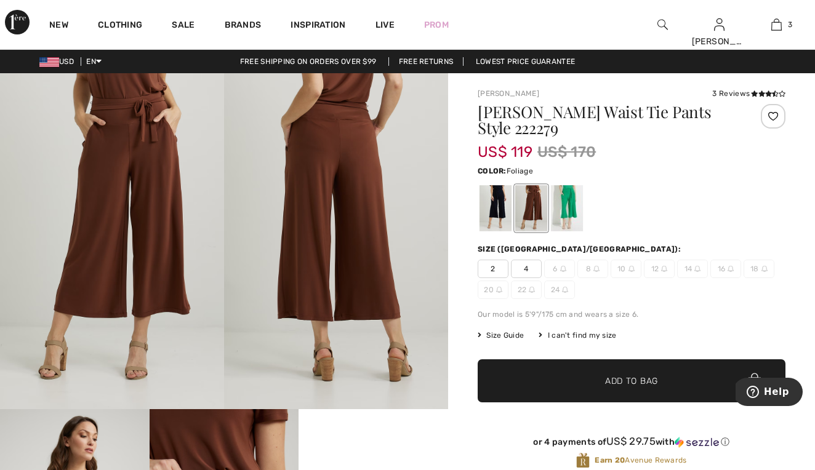
click at [571, 213] on div at bounding box center [567, 208] width 32 height 46
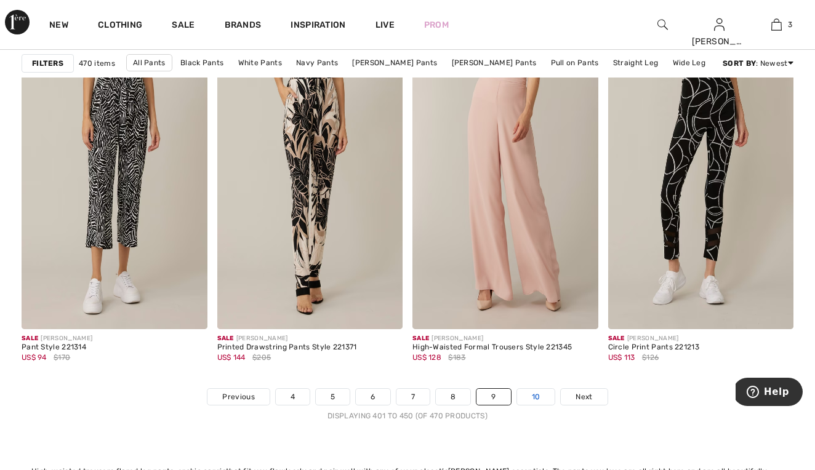
click at [531, 398] on link "10" at bounding box center [536, 397] width 38 height 16
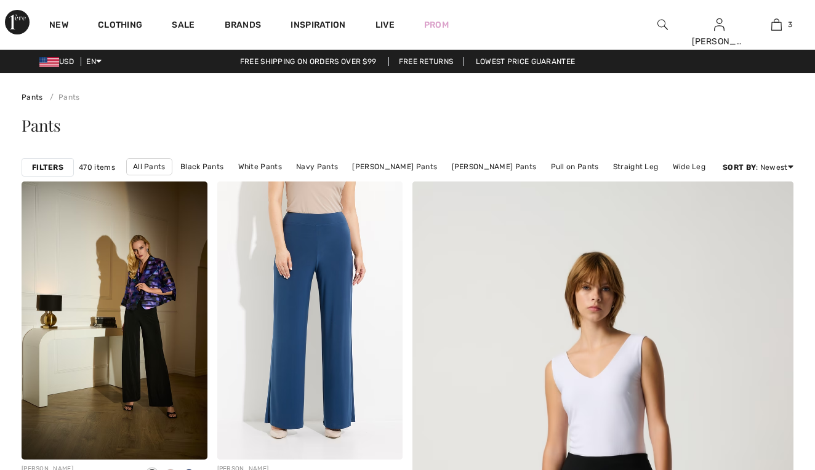
checkbox input "true"
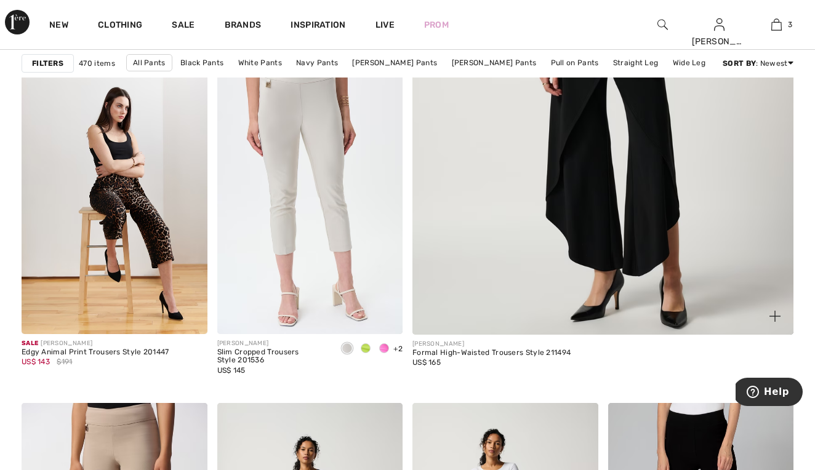
scroll to position [483, 0]
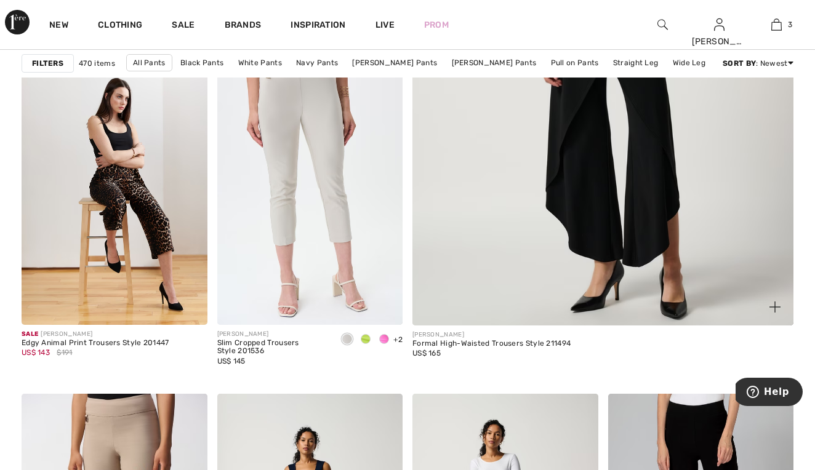
click at [601, 174] on img at bounding box center [602, 42] width 457 height 686
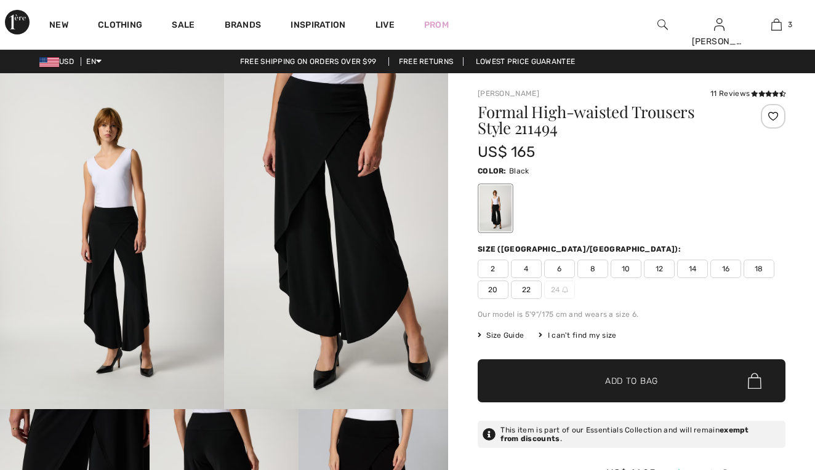
checkbox input "true"
click at [722, 274] on span "16" at bounding box center [725, 269] width 31 height 18
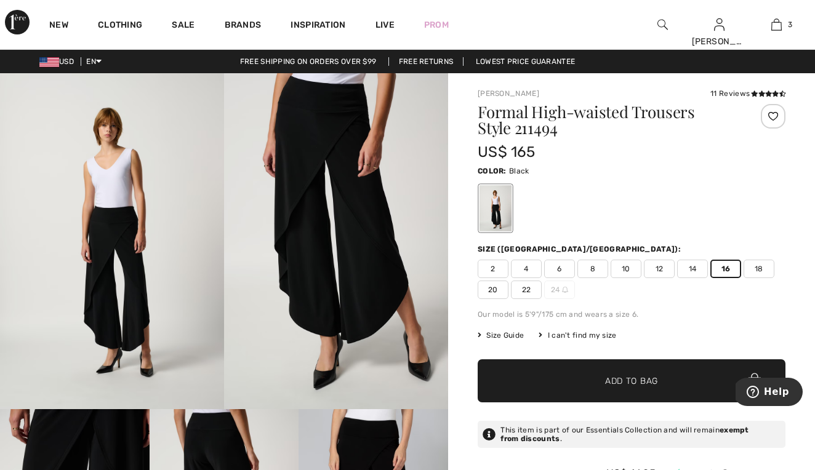
click at [575, 373] on span "✔ Added to Bag Add to Bag" at bounding box center [632, 381] width 308 height 43
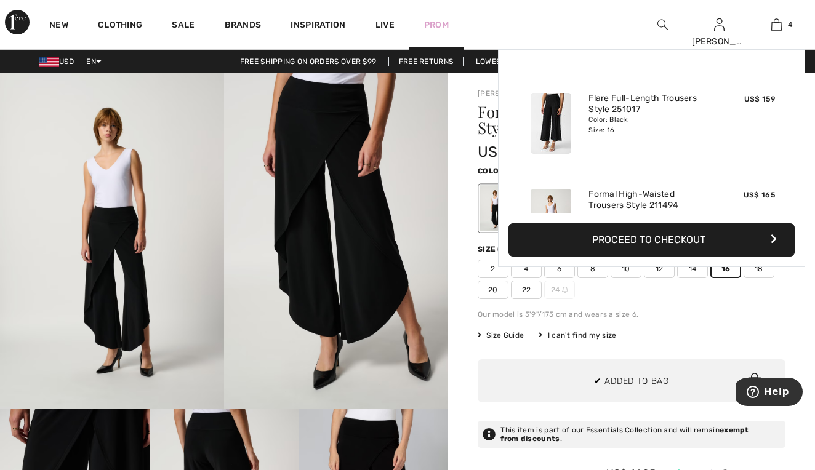
scroll to position [230, 0]
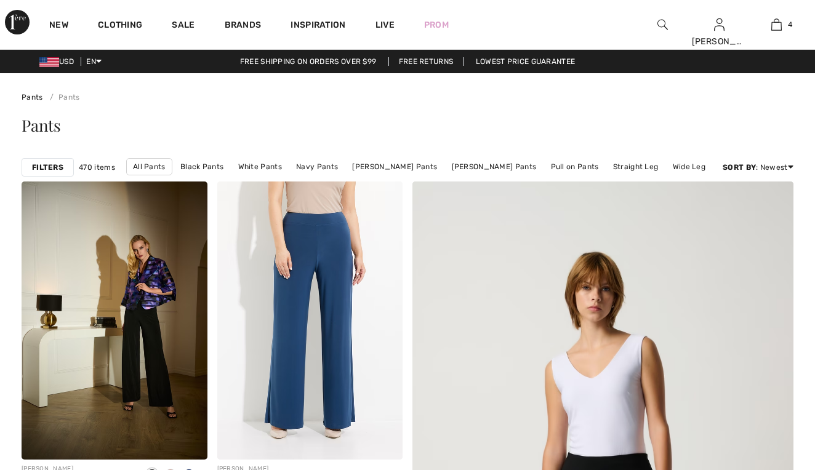
checkbox input "true"
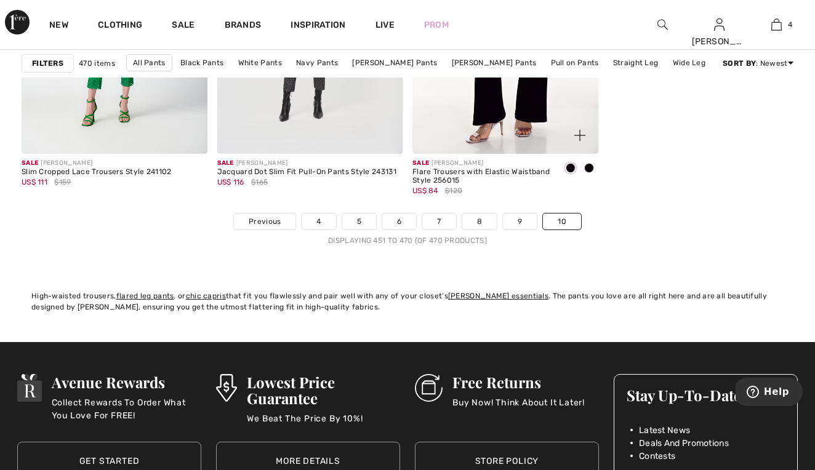
scroll to position [2192, 0]
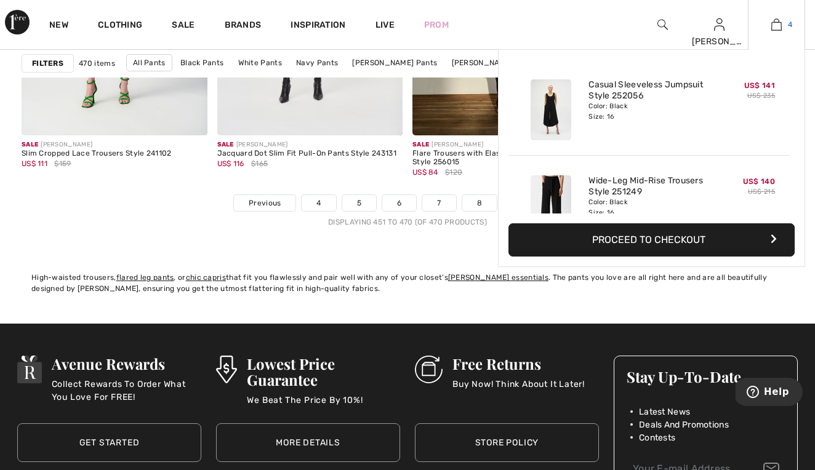
click at [774, 28] on img at bounding box center [776, 24] width 10 height 15
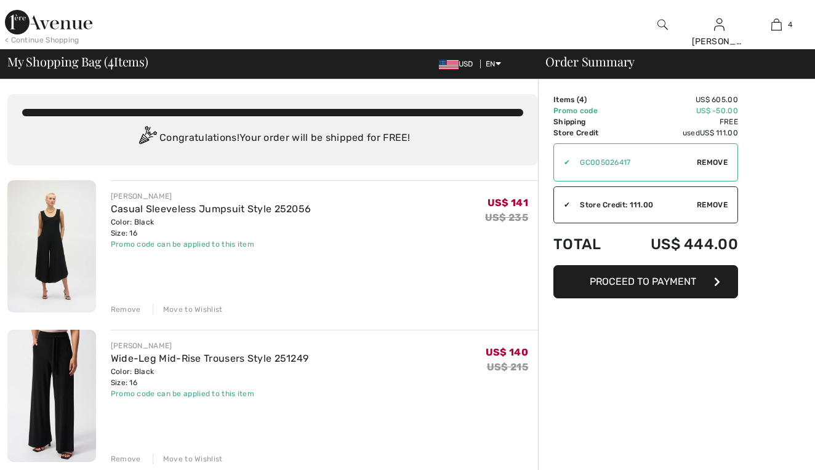
checkbox input "true"
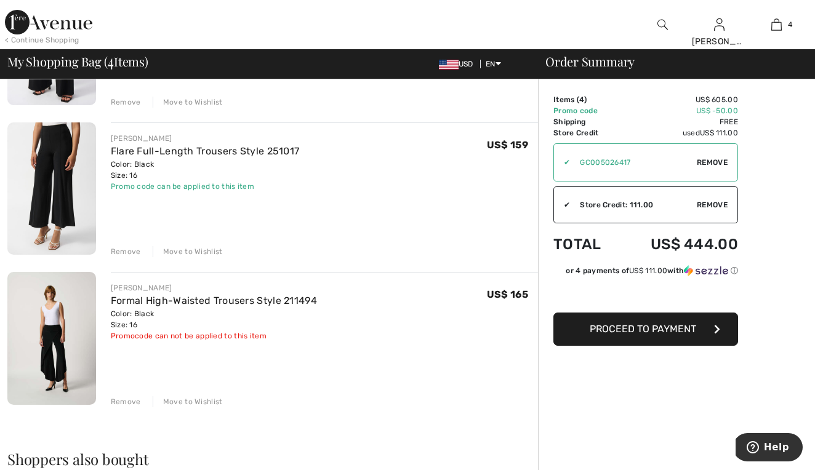
scroll to position [361, 0]
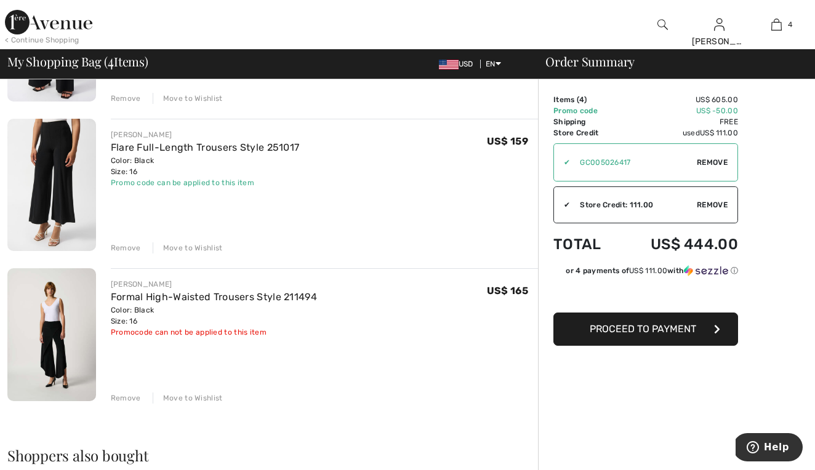
click at [183, 398] on div "Move to Wishlist" at bounding box center [188, 398] width 70 height 11
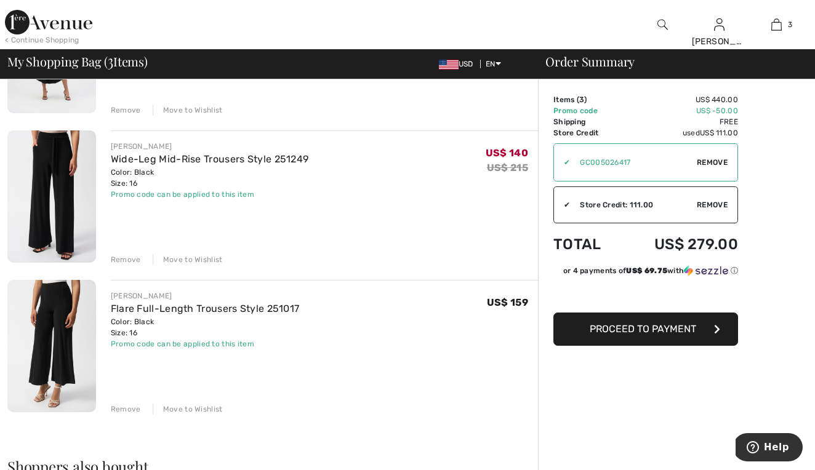
scroll to position [198, 0]
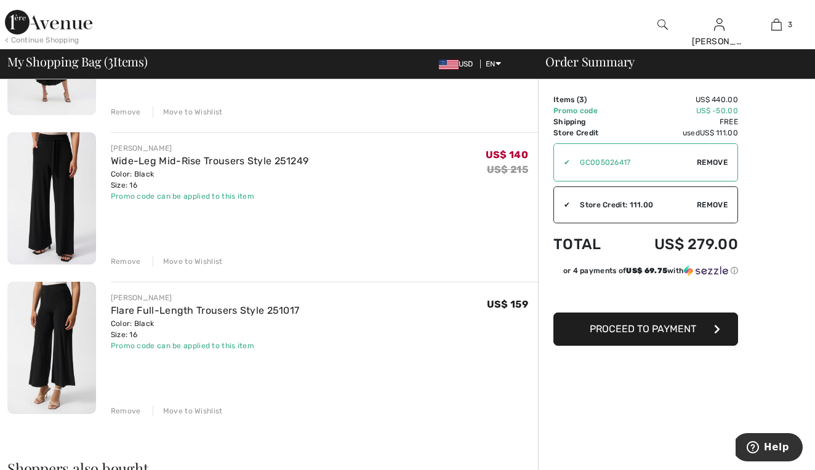
click at [193, 261] on div "Move to Wishlist" at bounding box center [188, 261] width 70 height 11
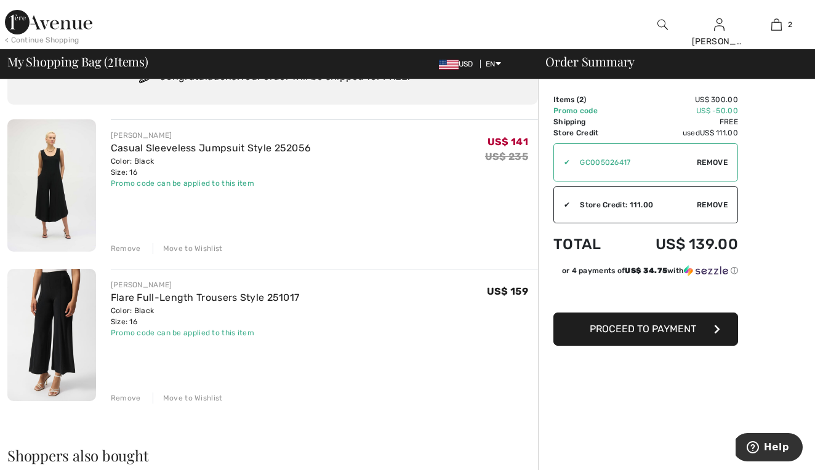
scroll to position [58, 0]
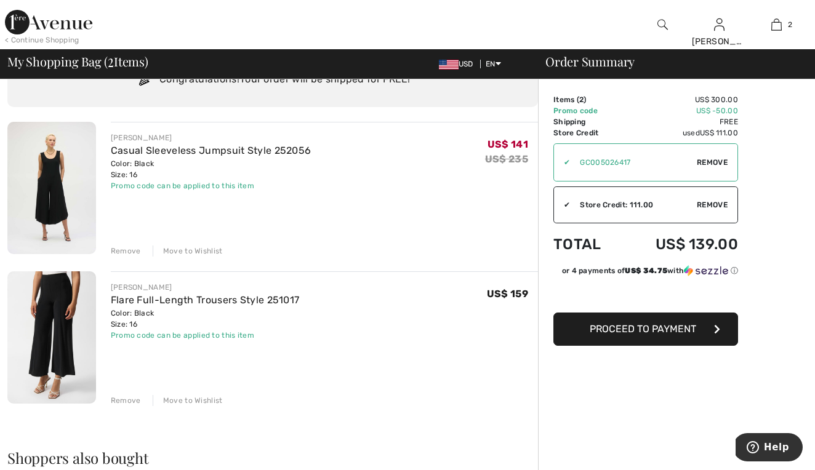
click at [631, 328] on span "Proceed to Payment" at bounding box center [643, 329] width 106 height 12
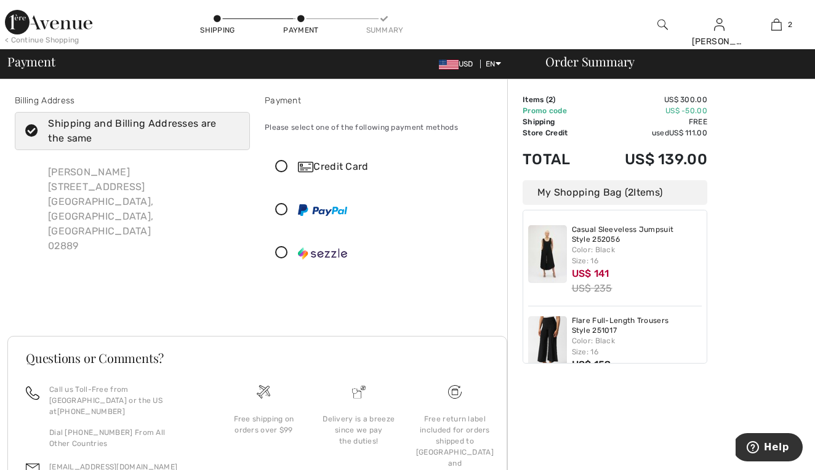
click at [280, 210] on icon at bounding box center [281, 210] width 33 height 13
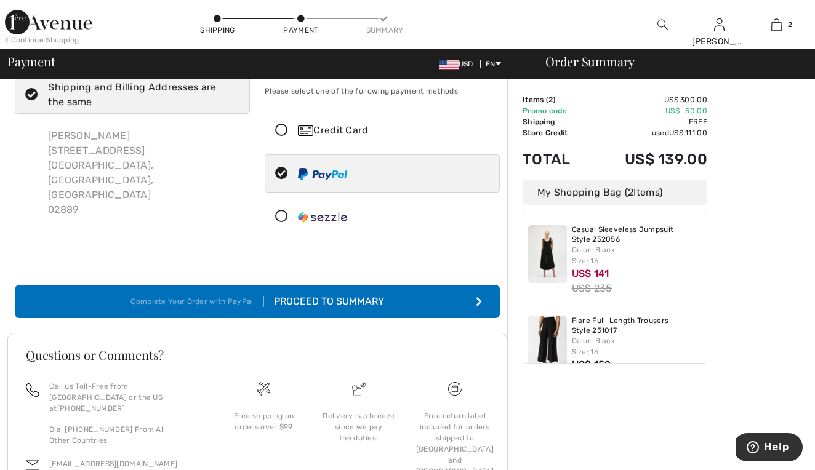
scroll to position [46, 0]
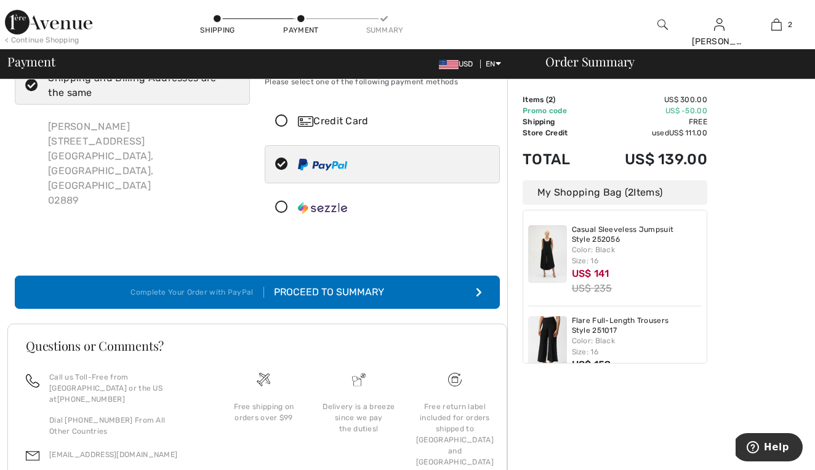
click at [342, 293] on div "Proceed to Summary" at bounding box center [324, 292] width 120 height 15
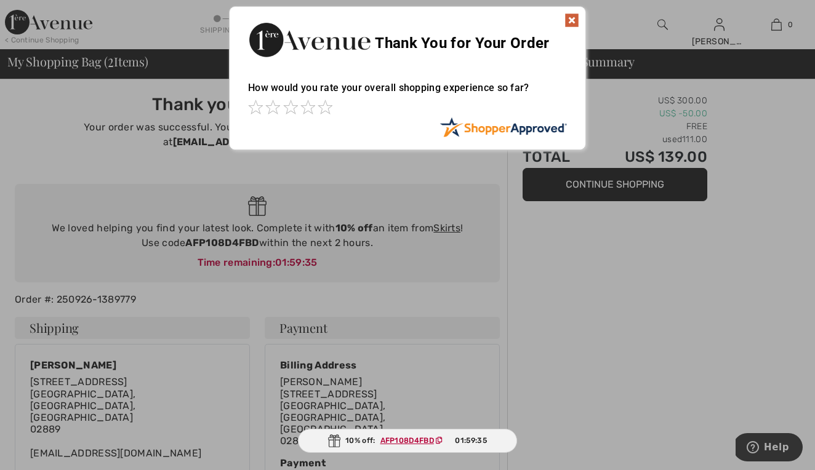
click at [571, 18] on img at bounding box center [572, 20] width 15 height 15
